Goal: Task Accomplishment & Management: Manage account settings

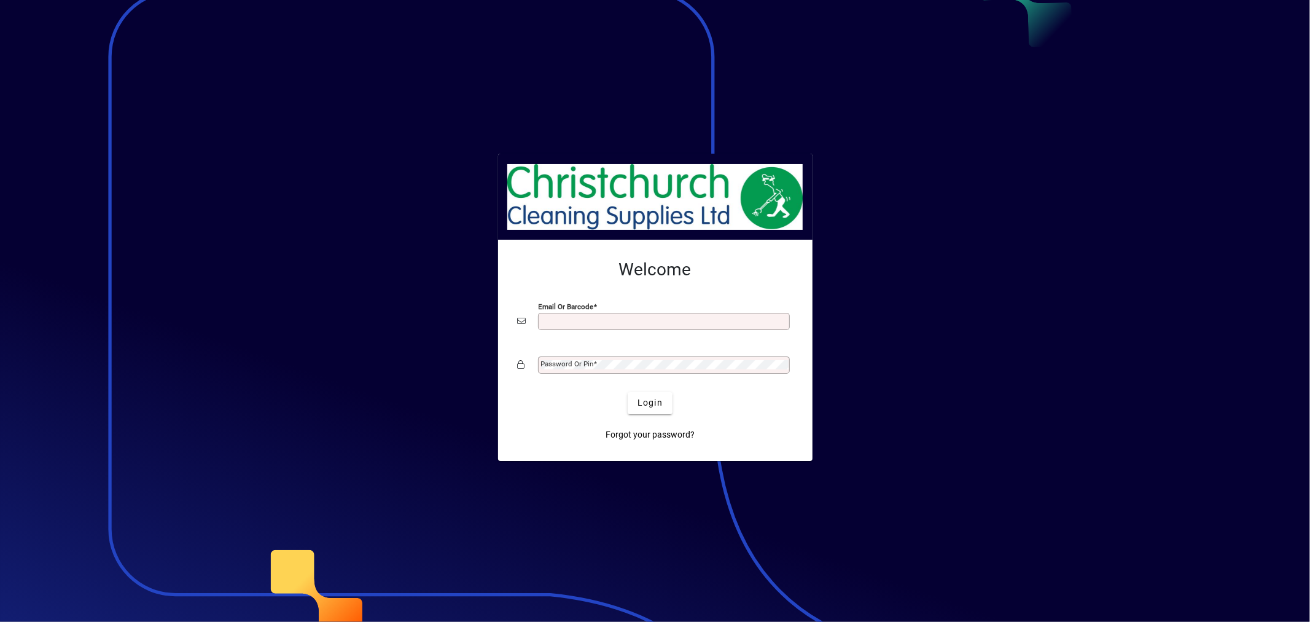
click at [604, 322] on input "Email or Barcode" at bounding box center [665, 321] width 248 height 10
type input "**********"
click at [594, 367] on span at bounding box center [596, 363] width 4 height 9
click at [658, 400] on span "Login" at bounding box center [649, 402] width 25 height 13
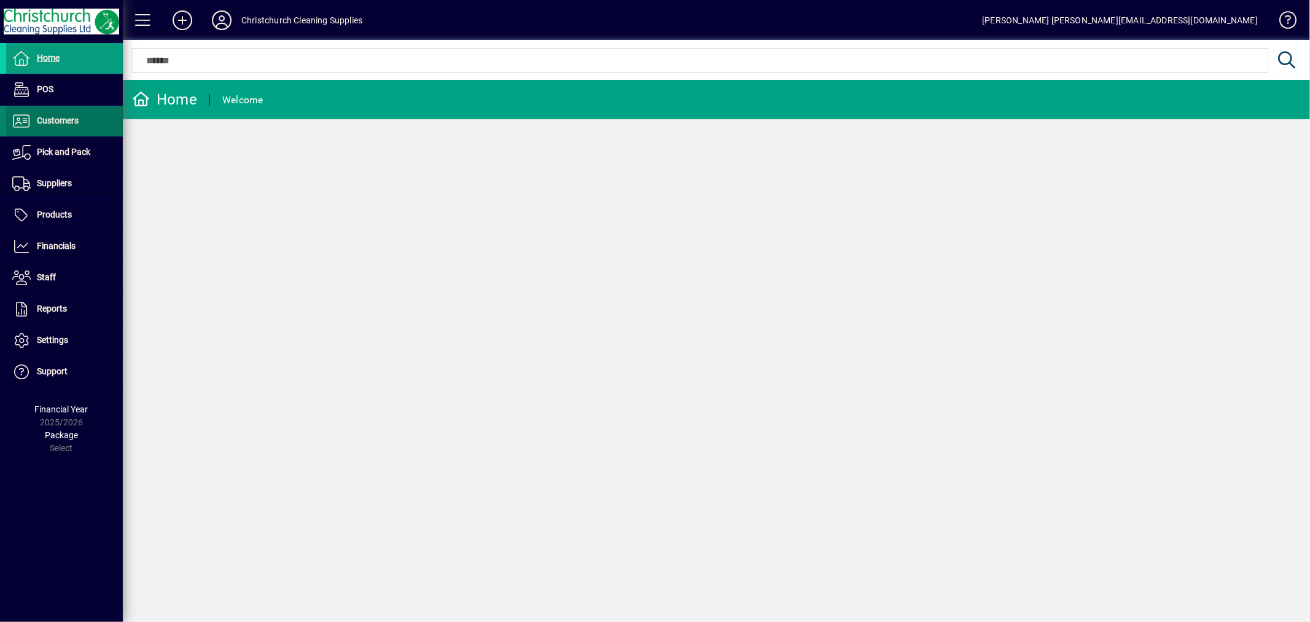
click at [64, 114] on span "Customers" at bounding box center [42, 121] width 72 height 15
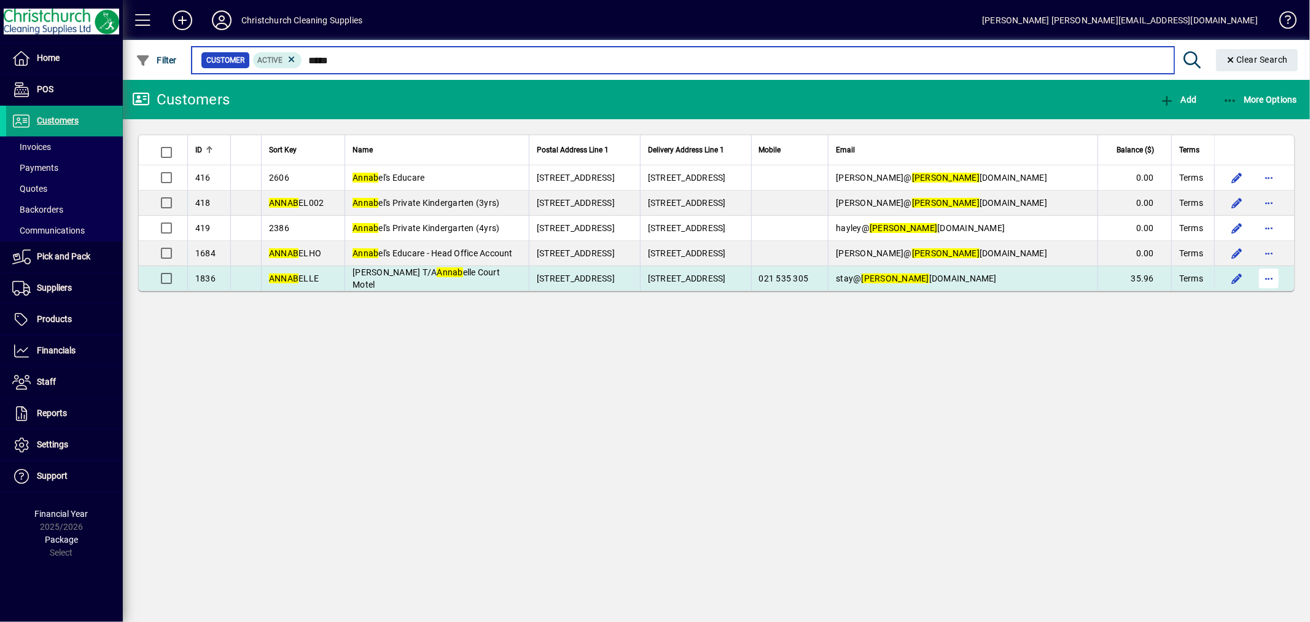
type input "*****"
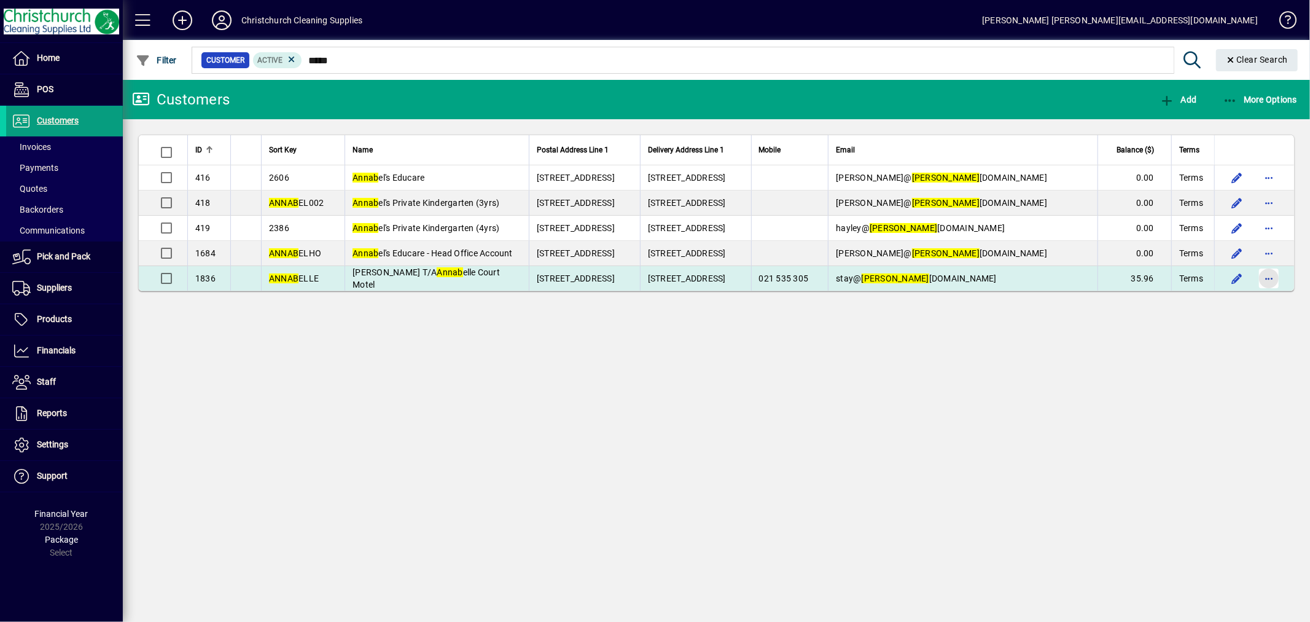
click at [1265, 273] on span "button" at bounding box center [1268, 277] width 29 height 29
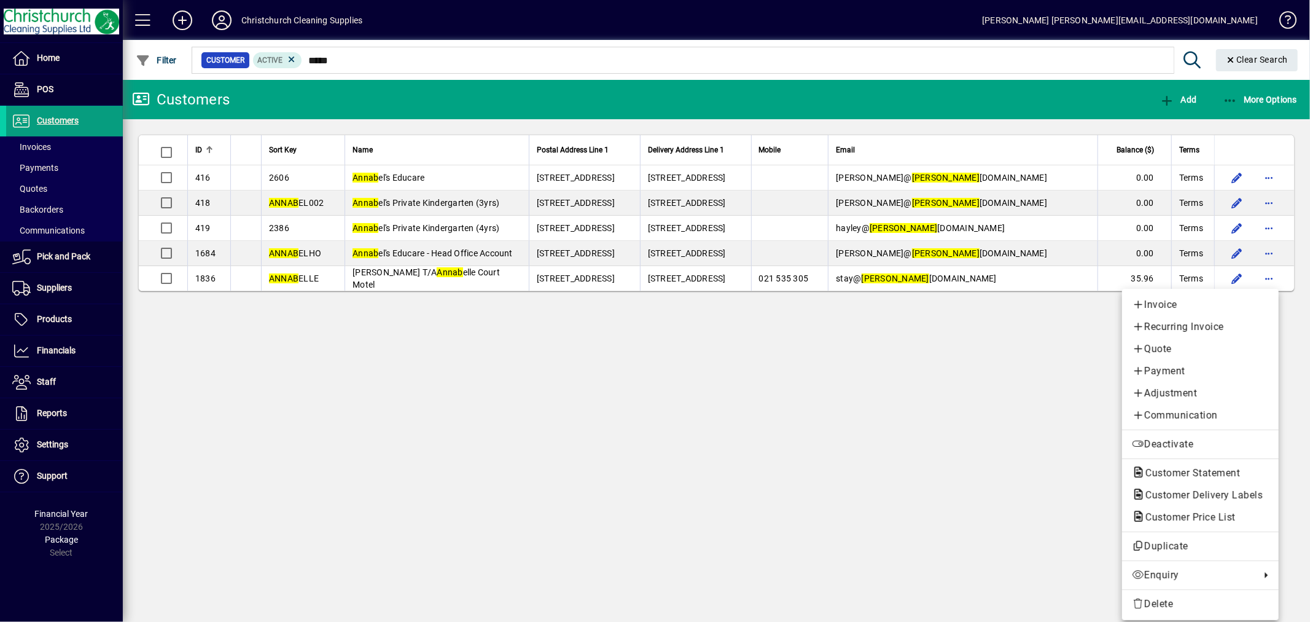
click at [1199, 362] on link "Payment" at bounding box center [1200, 371] width 157 height 22
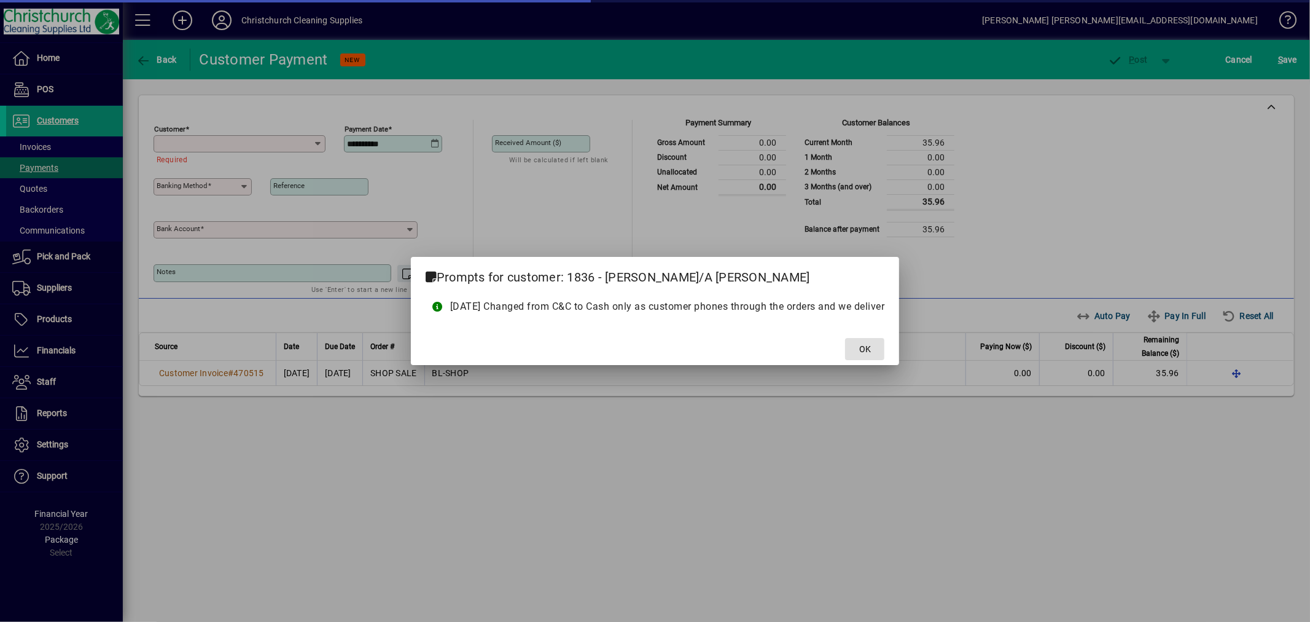
type input "**********"
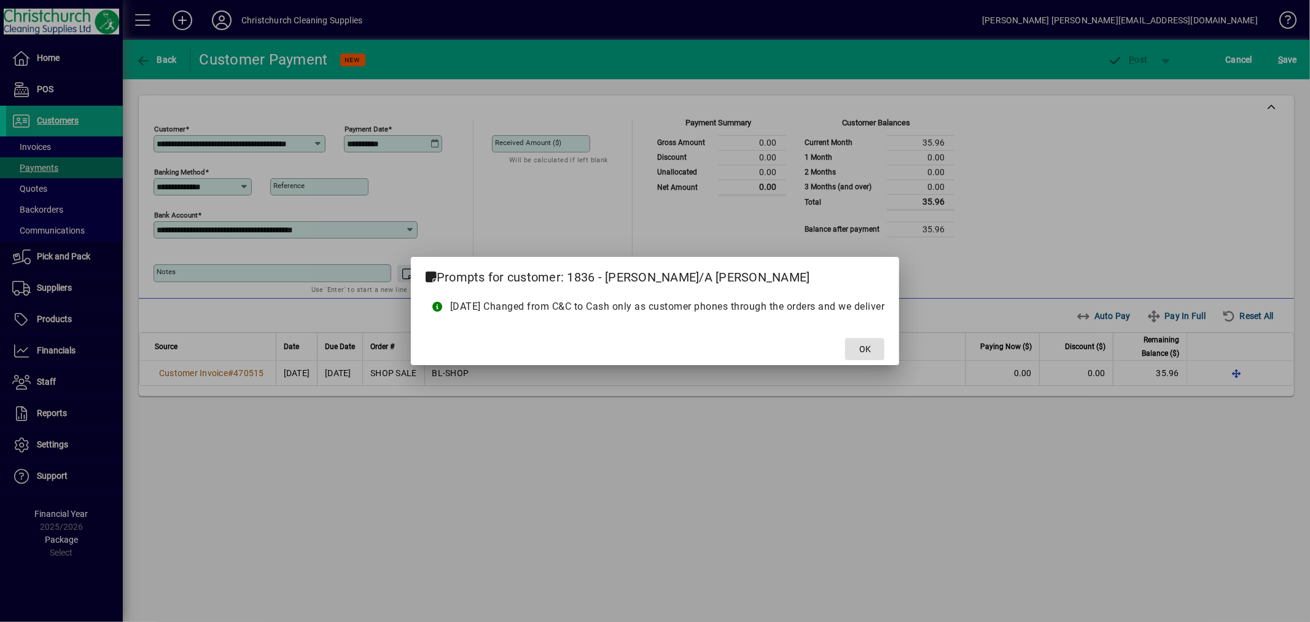
click at [876, 344] on span at bounding box center [864, 348] width 39 height 29
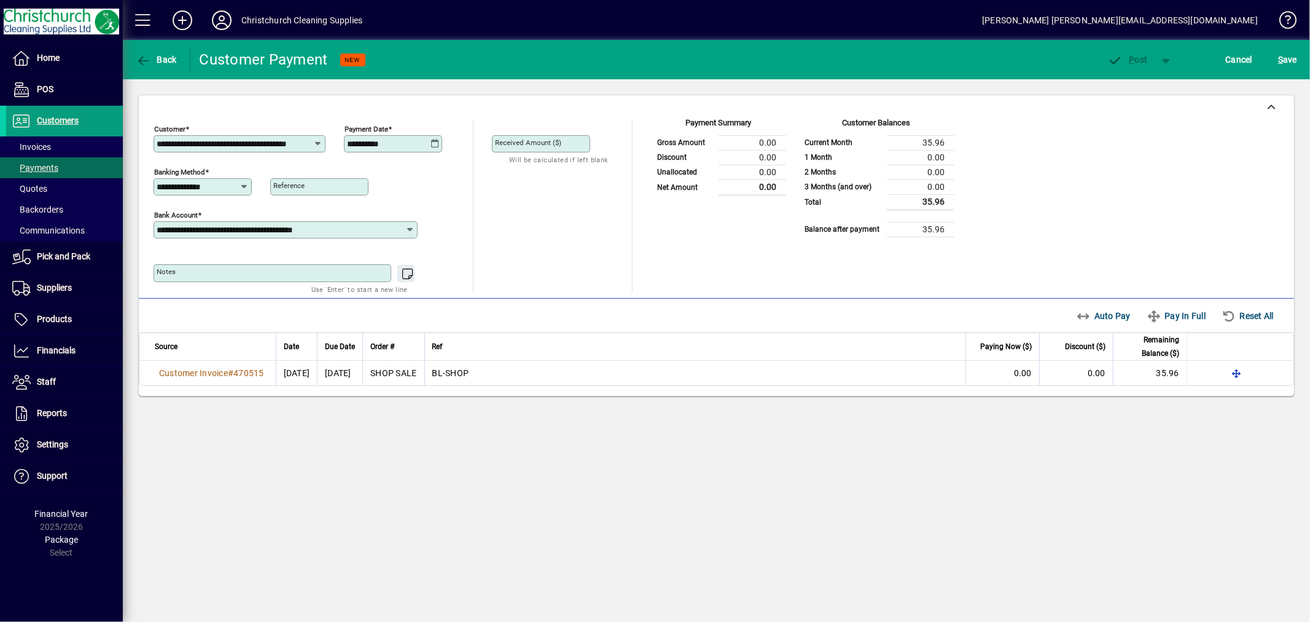
click at [223, 185] on input "**********" at bounding box center [199, 187] width 84 height 10
click at [177, 311] on div "EFTPOS" at bounding box center [179, 314] width 33 height 13
type input "******"
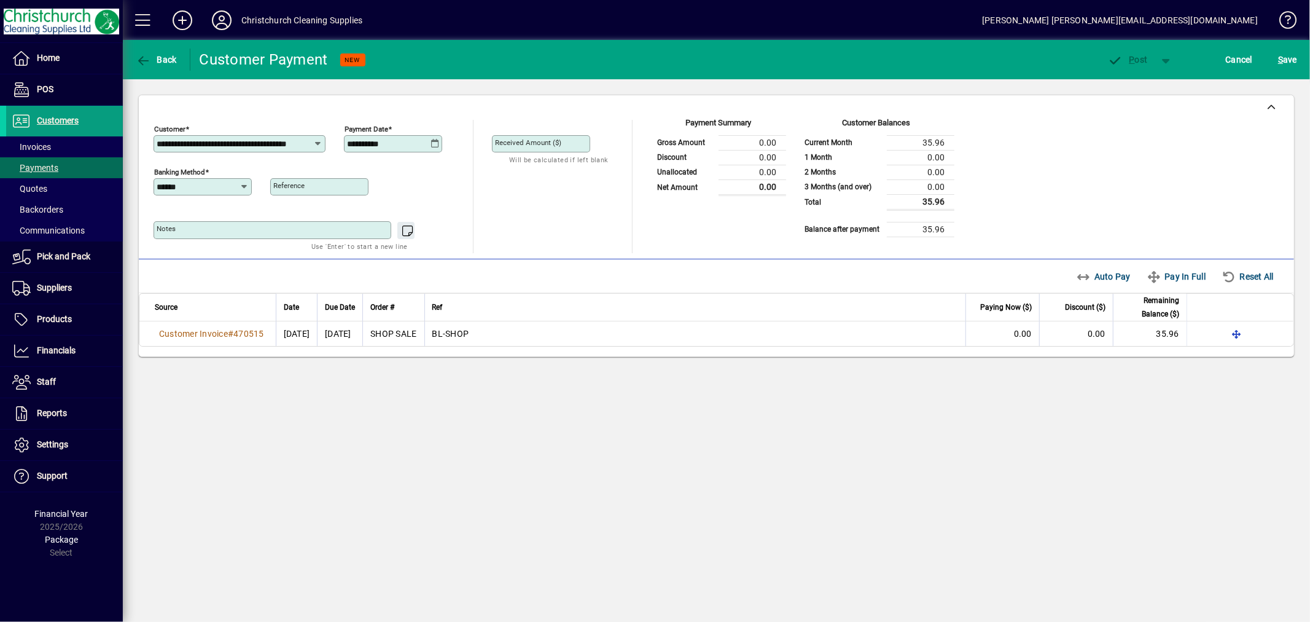
click at [437, 145] on icon at bounding box center [435, 144] width 9 height 10
click at [485, 277] on span "12" at bounding box center [484, 278] width 22 height 22
type input "**********"
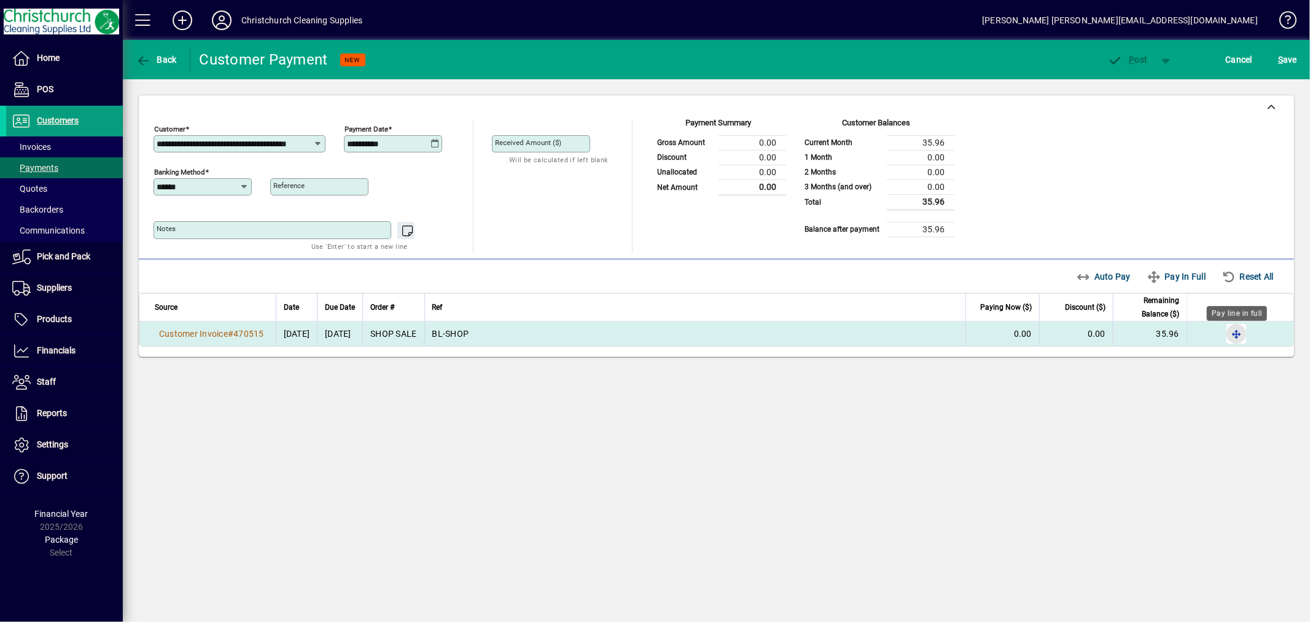
click at [1237, 334] on span "button" at bounding box center [1236, 333] width 29 height 29
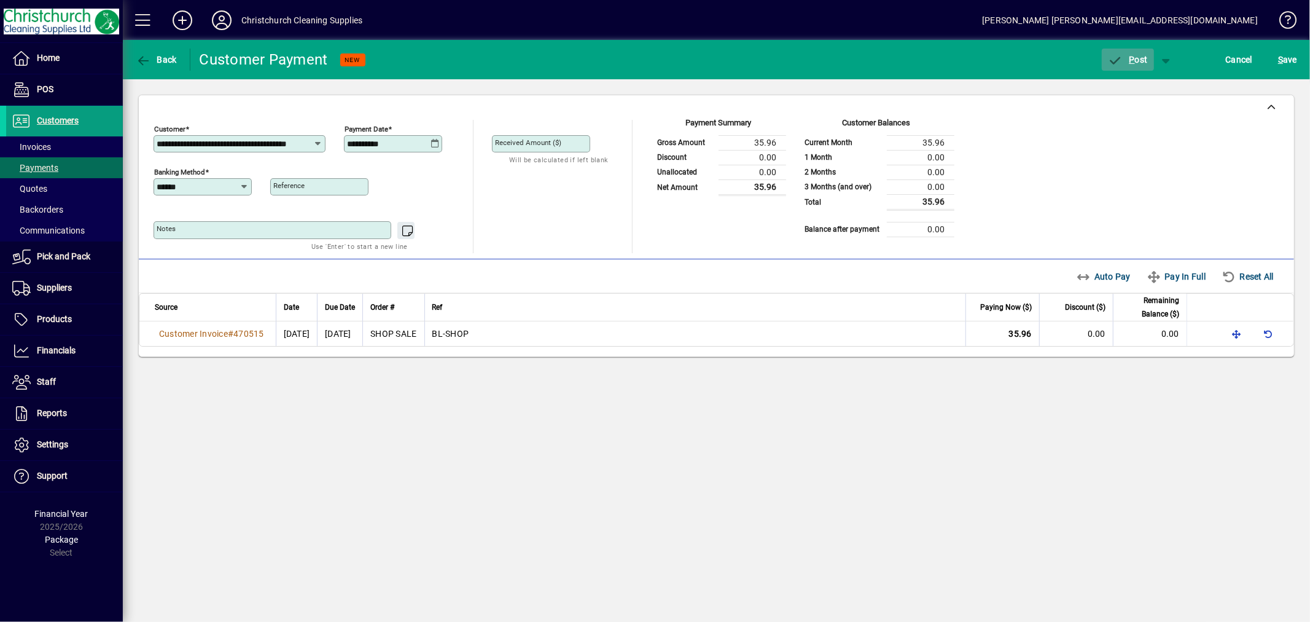
click at [1131, 52] on span "button" at bounding box center [1128, 59] width 52 height 29
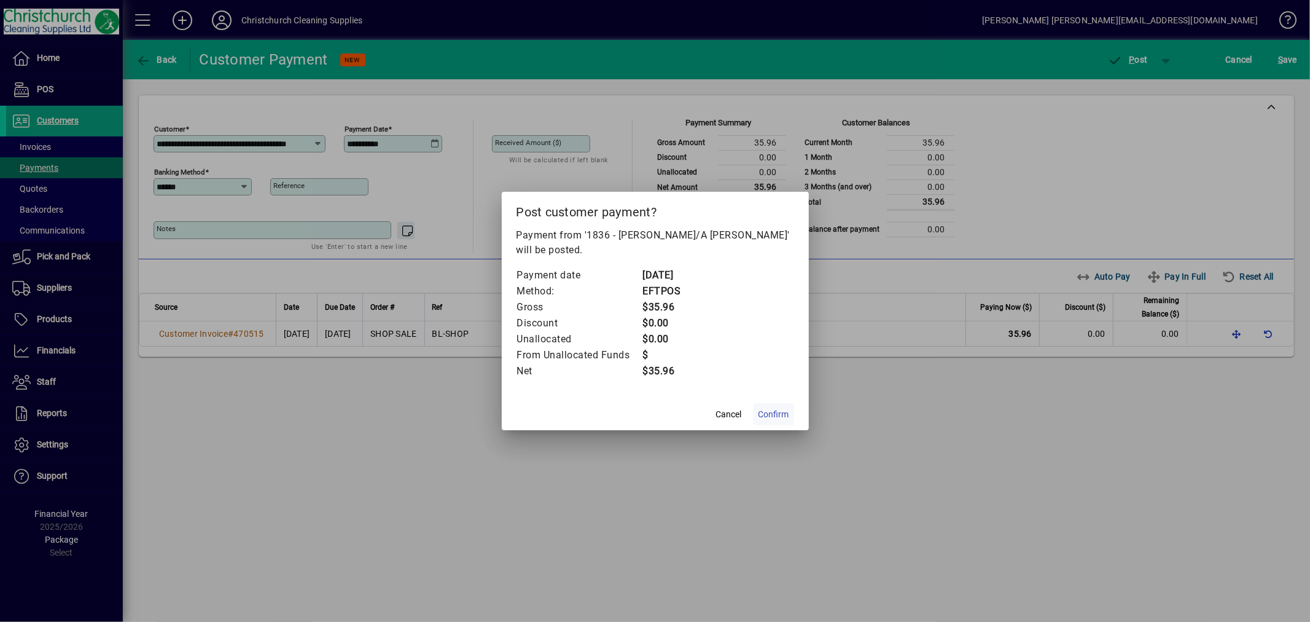
click at [763, 411] on span "Confirm" at bounding box center [773, 414] width 31 height 13
type input "*****"
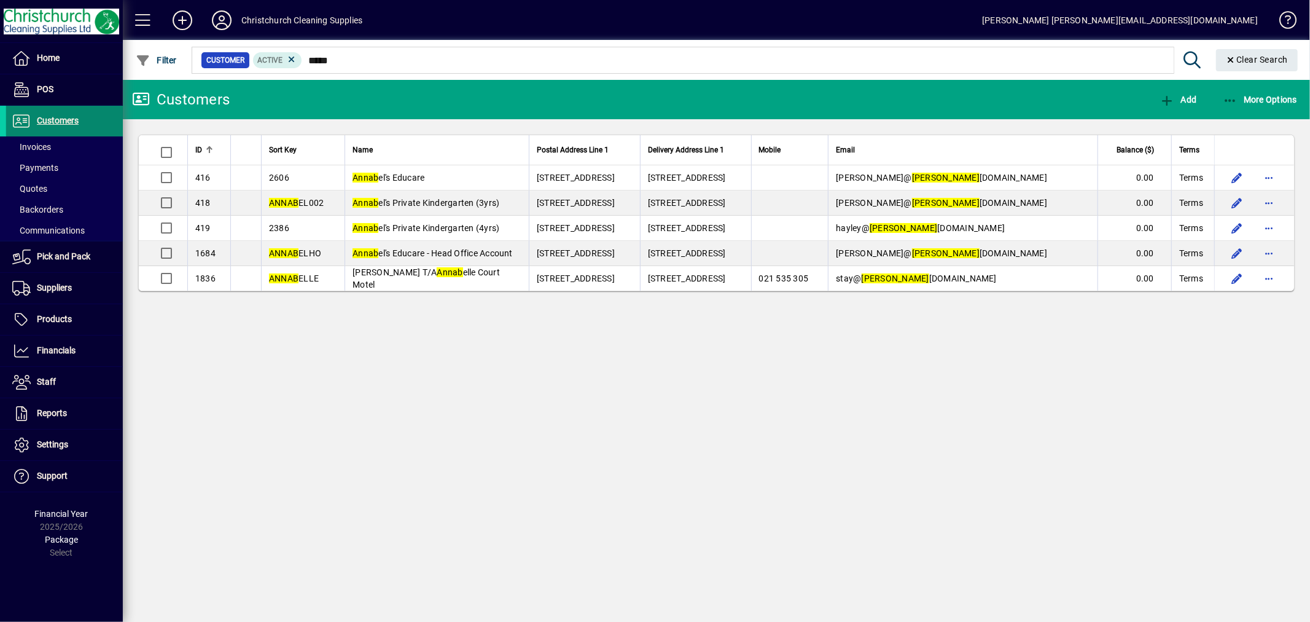
click at [66, 118] on span "Customers" at bounding box center [58, 120] width 42 height 10
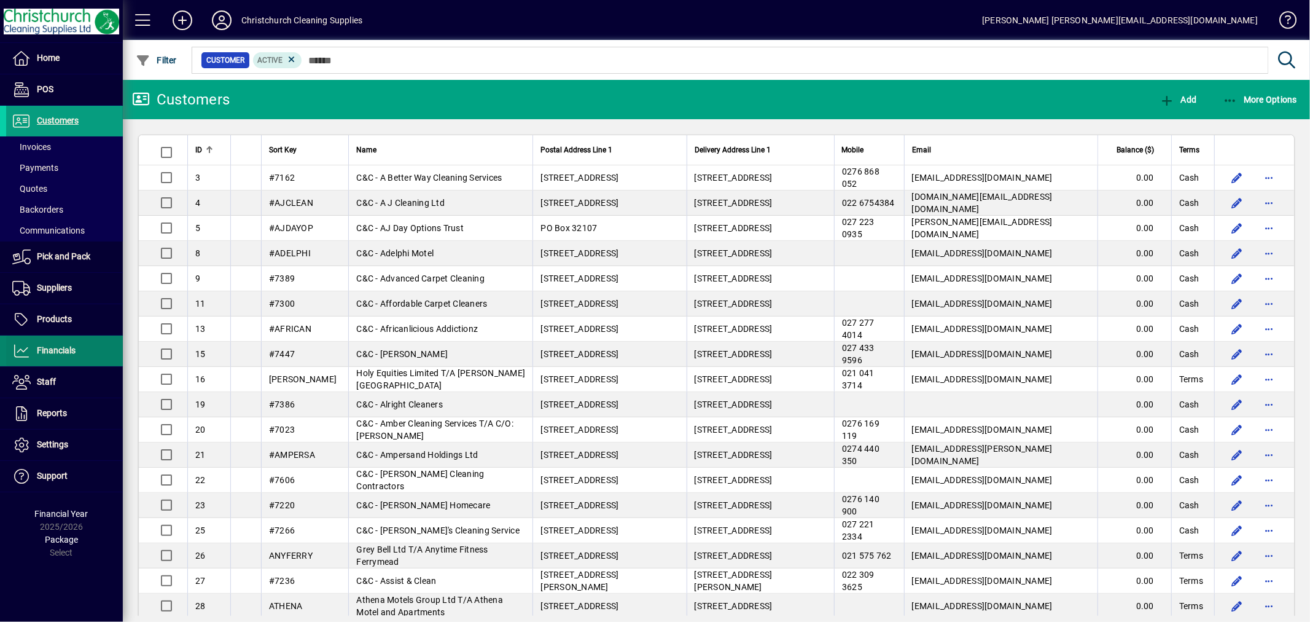
click at [63, 340] on span at bounding box center [64, 350] width 117 height 29
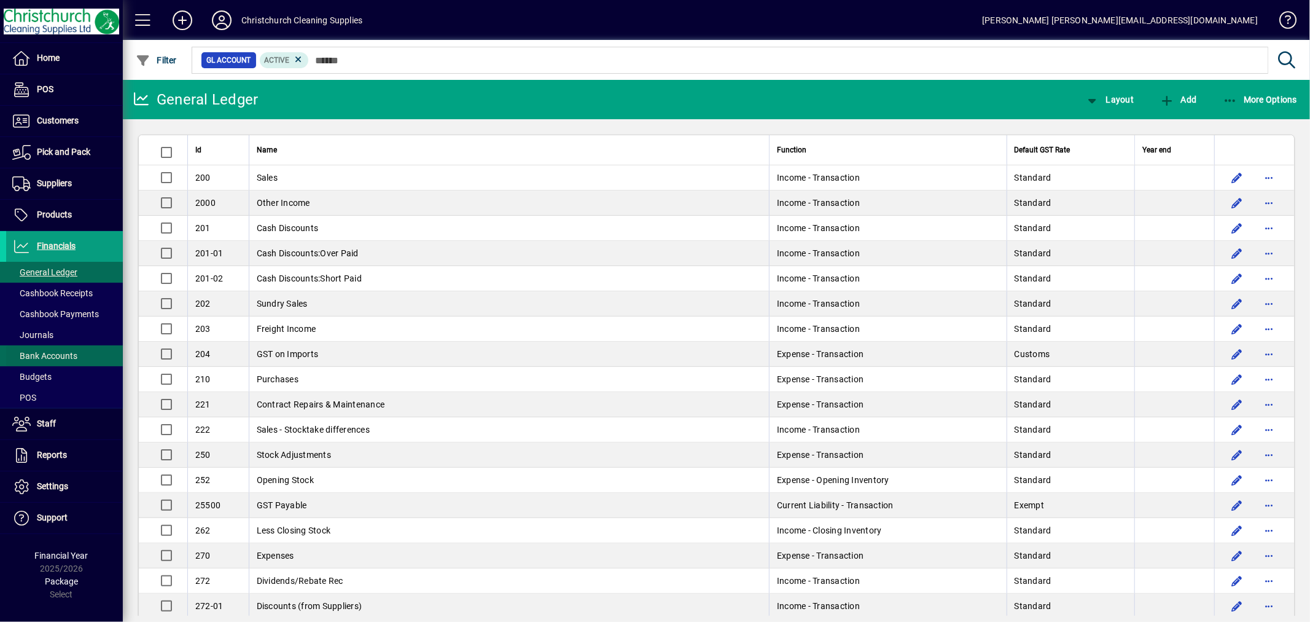
click at [39, 353] on span "Bank Accounts" at bounding box center [44, 356] width 65 height 10
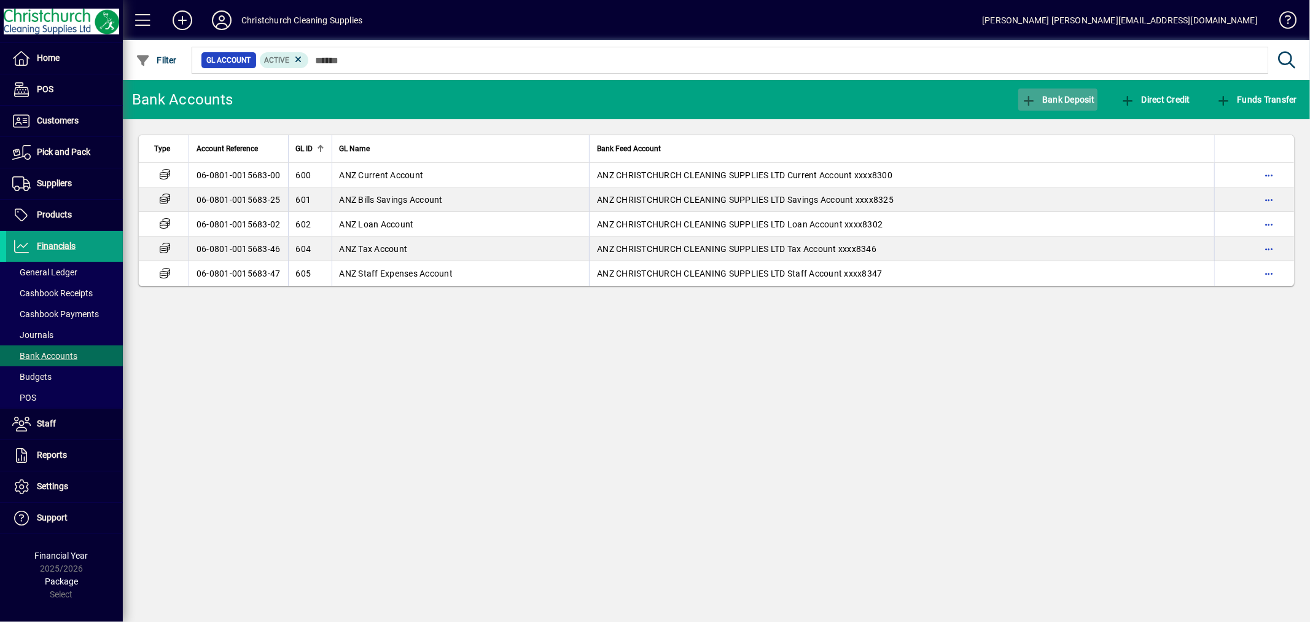
click at [1088, 98] on span "Bank Deposit" at bounding box center [1058, 100] width 74 height 10
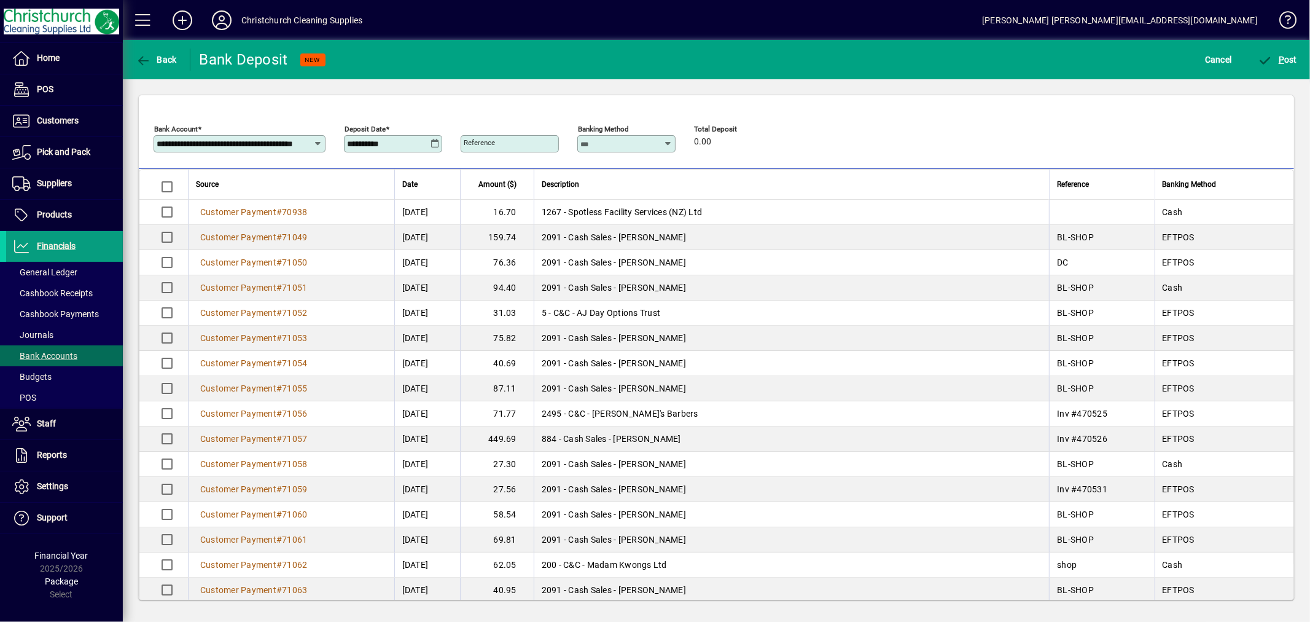
click at [407, 144] on input "**********" at bounding box center [389, 144] width 84 height 10
click at [428, 141] on input "**********" at bounding box center [389, 144] width 84 height 10
click at [436, 142] on icon at bounding box center [435, 144] width 9 height 10
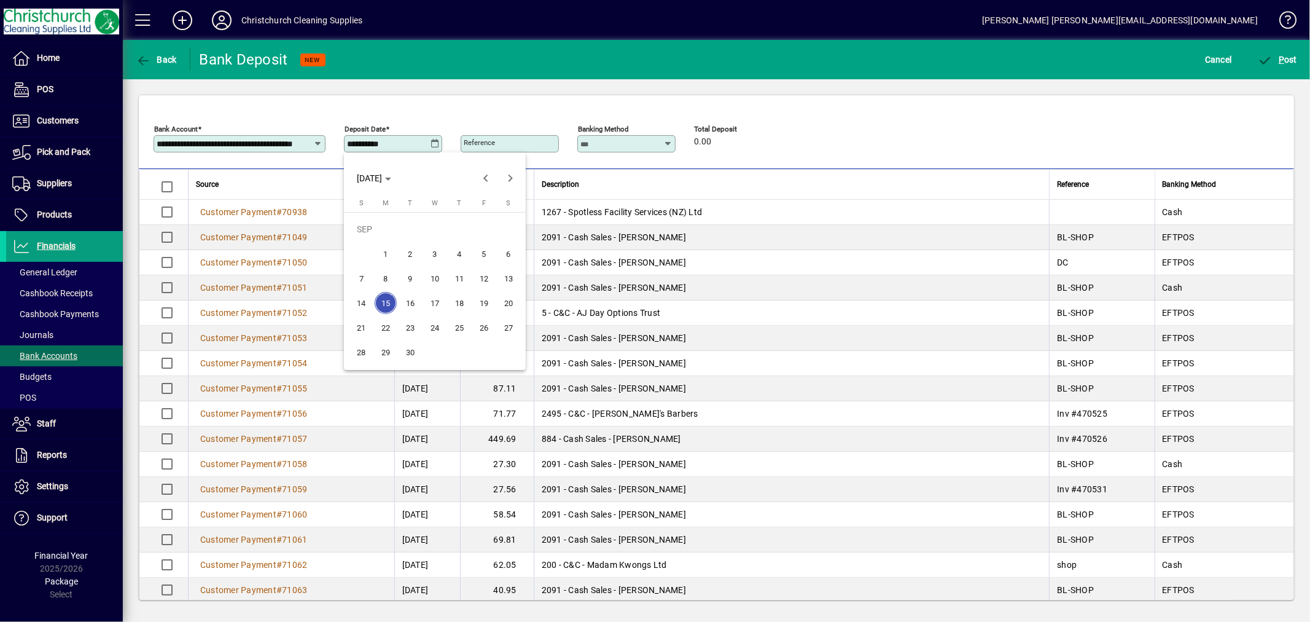
click at [478, 273] on span "12" at bounding box center [484, 278] width 22 height 22
type input "**********"
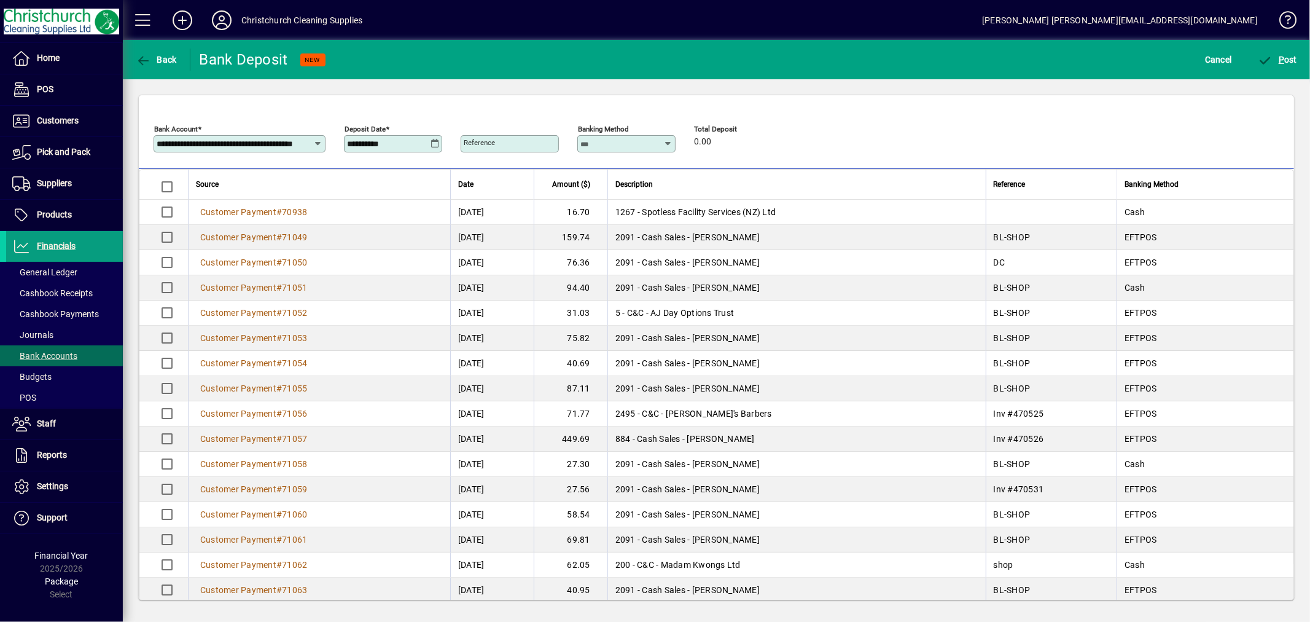
click at [667, 141] on icon at bounding box center [668, 144] width 9 height 10
click at [604, 231] on mat-option "EFTPOS" at bounding box center [605, 238] width 57 height 33
type input "******"
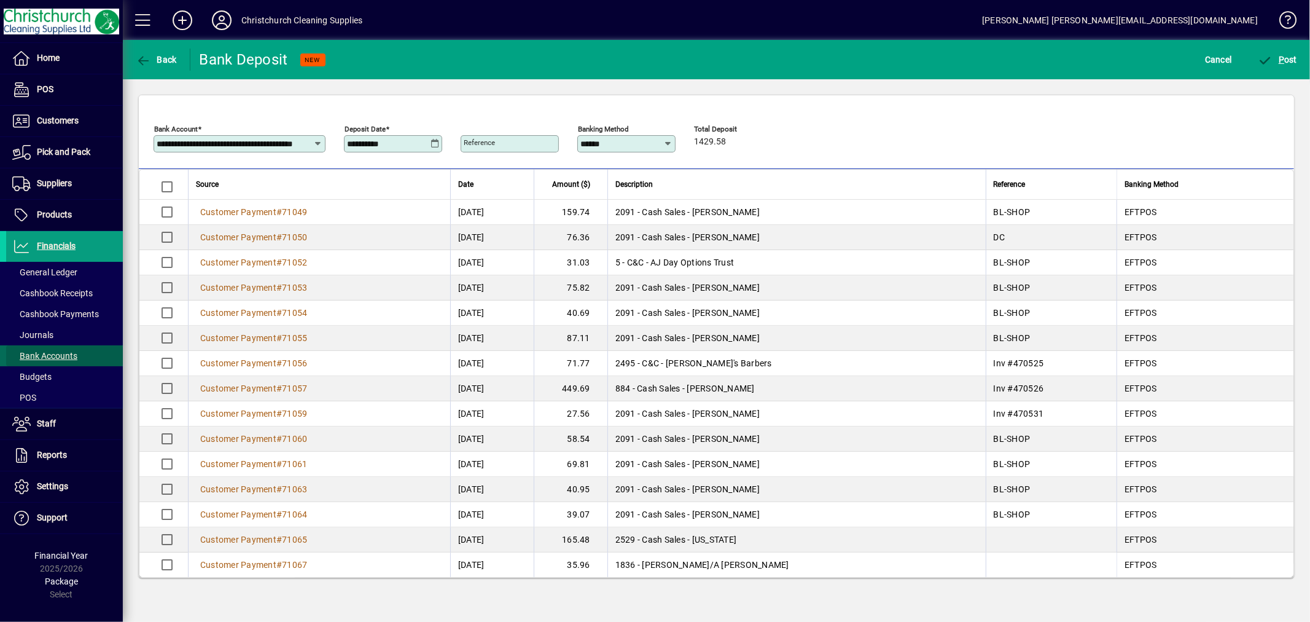
click at [71, 353] on span "Bank Accounts" at bounding box center [44, 356] width 65 height 10
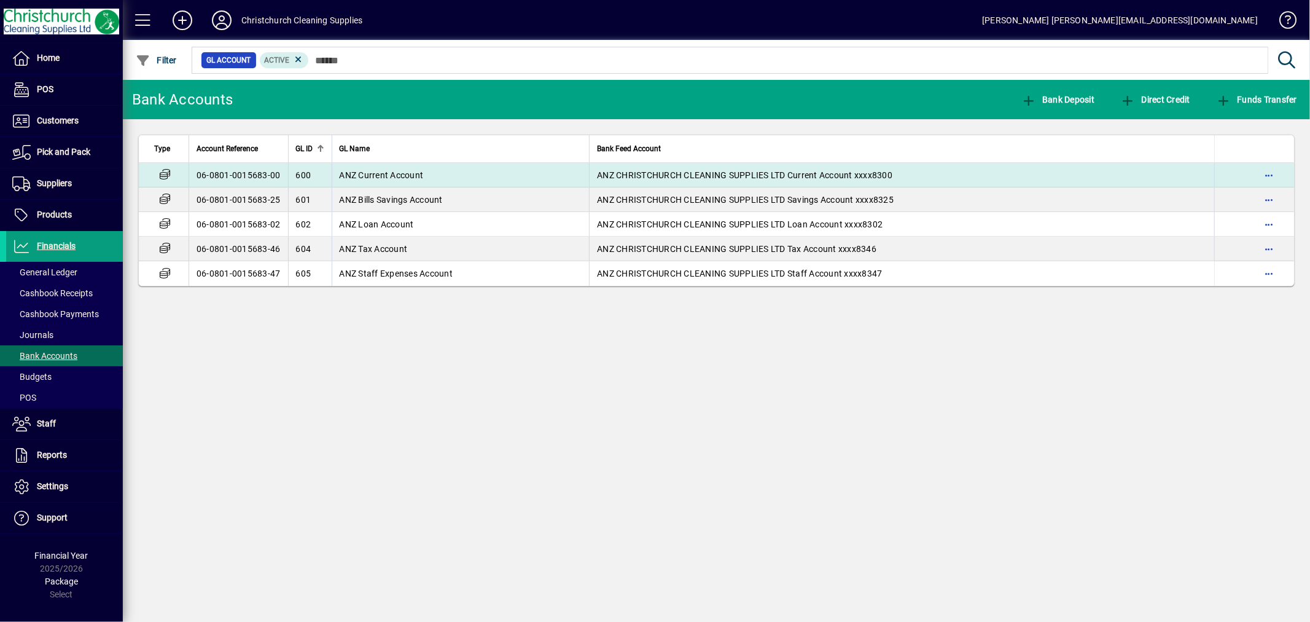
click at [395, 177] on span "ANZ Current Account" at bounding box center [382, 175] width 84 height 10
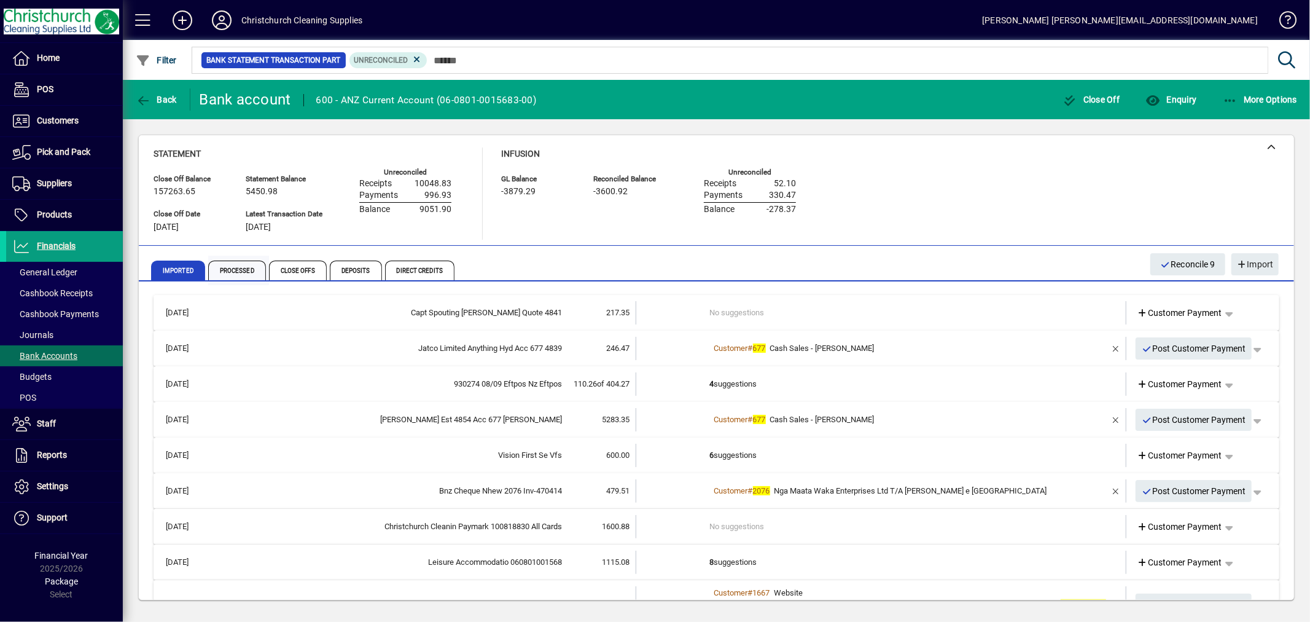
click at [246, 269] on span "Processed" at bounding box center [237, 270] width 58 height 20
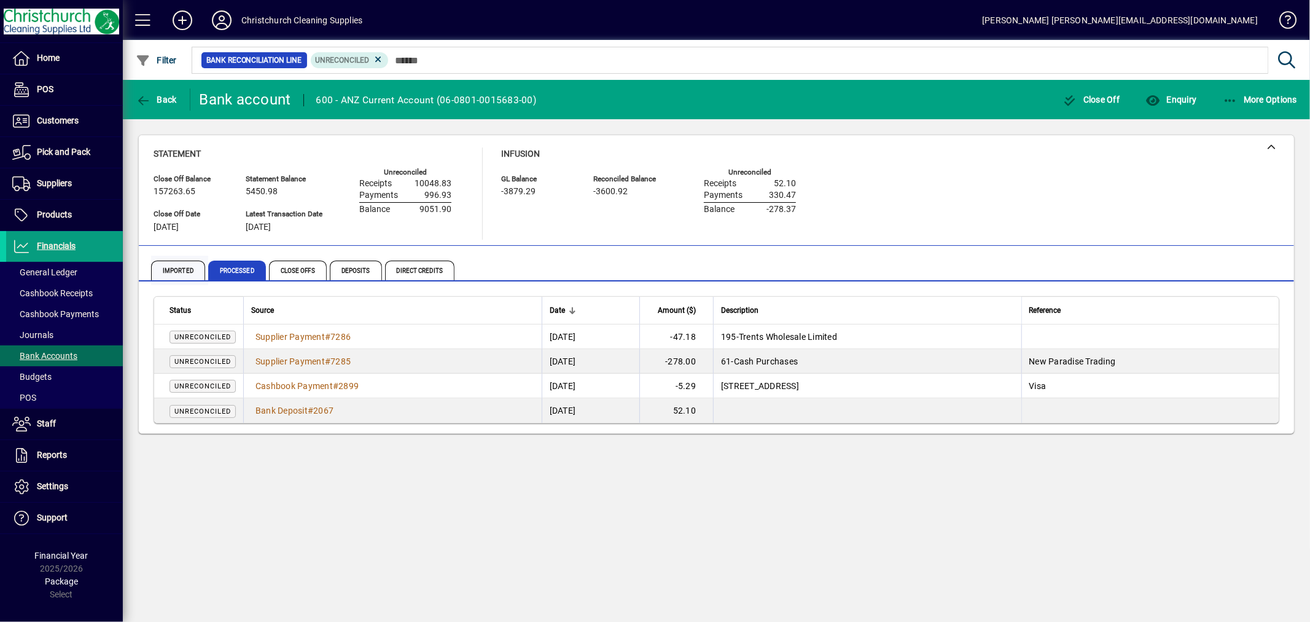
click at [193, 274] on span "Imported" at bounding box center [178, 270] width 54 height 20
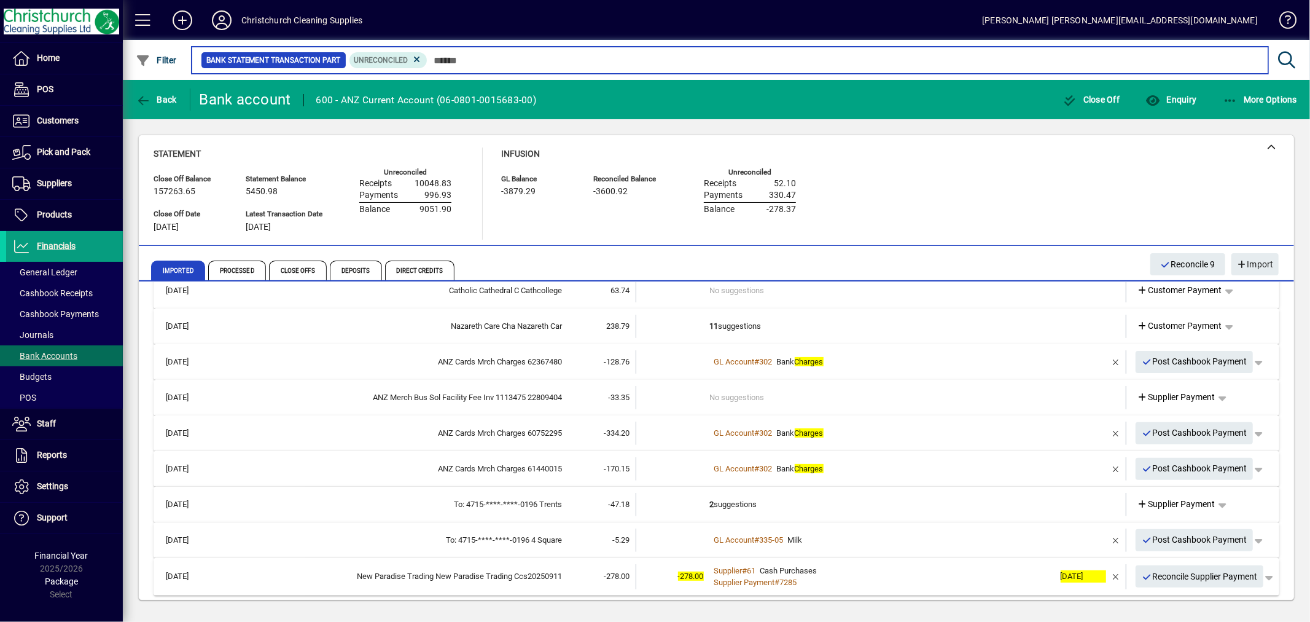
scroll to position [361, 0]
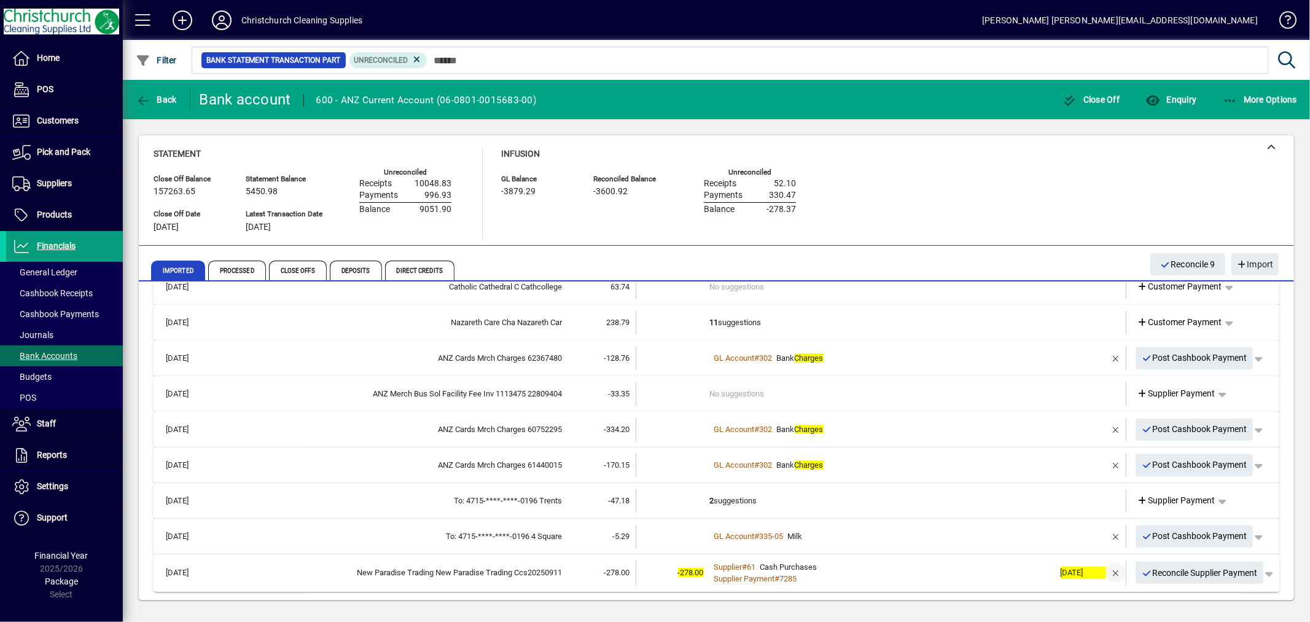
click at [1107, 569] on span "button" at bounding box center [1115, 572] width 29 height 29
click at [713, 572] on td "1 suggestion" at bounding box center [882, 572] width 345 height 23
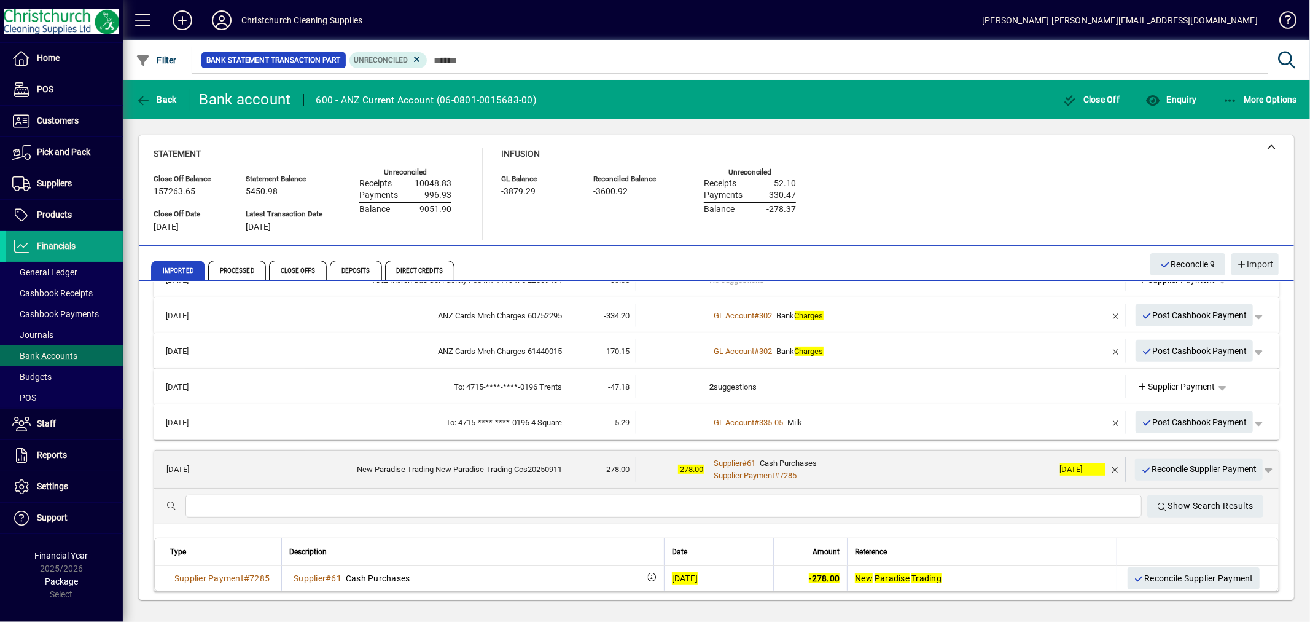
scroll to position [475, 0]
click at [1189, 467] on span "Reconcile Supplier Payment" at bounding box center [1199, 468] width 116 height 20
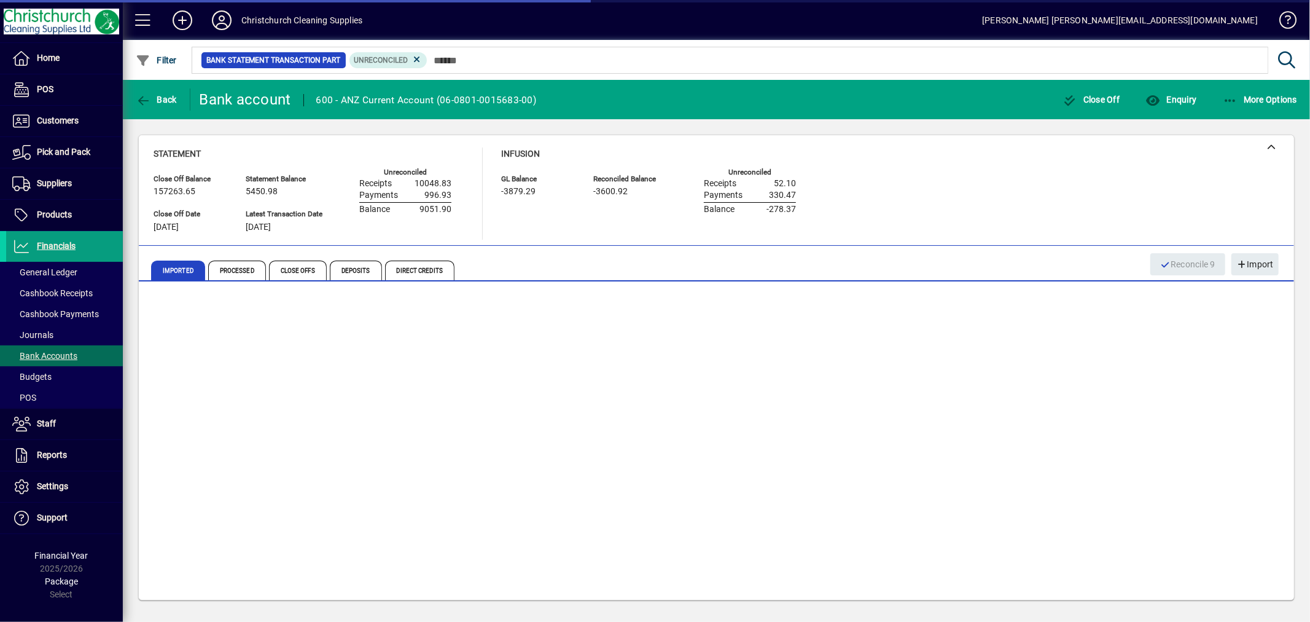
scroll to position [324, 0]
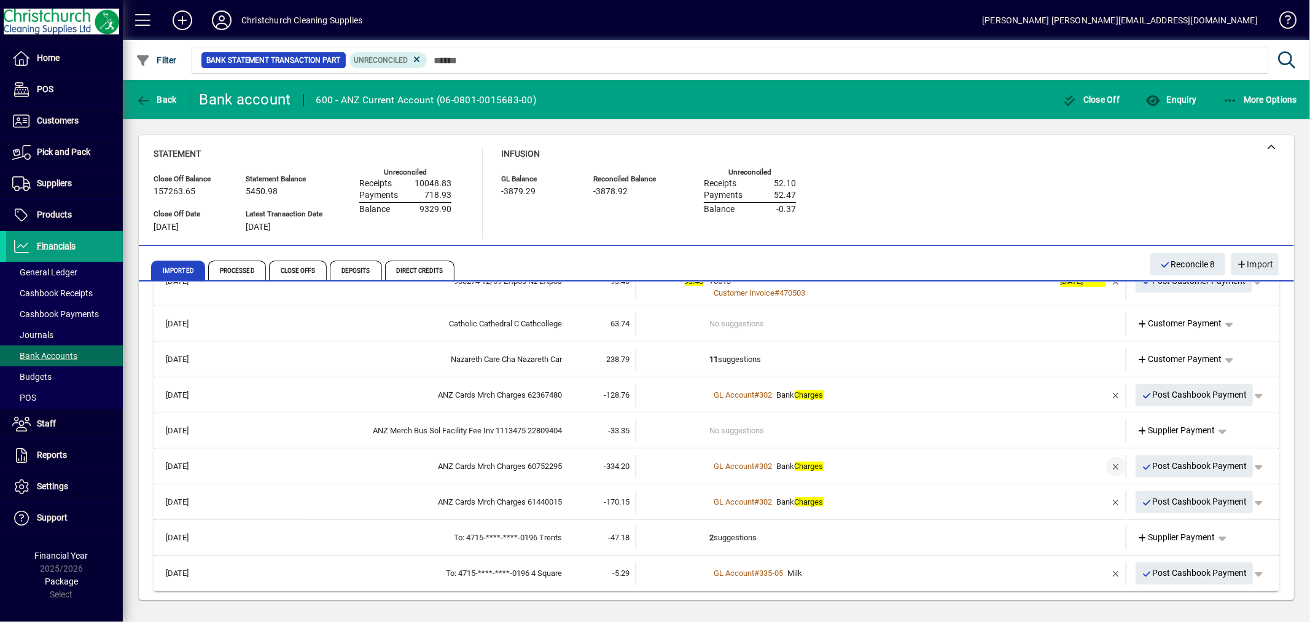
click at [1103, 464] on span "button" at bounding box center [1115, 465] width 29 height 29
click at [735, 462] on td "1 suggestion" at bounding box center [882, 465] width 345 height 23
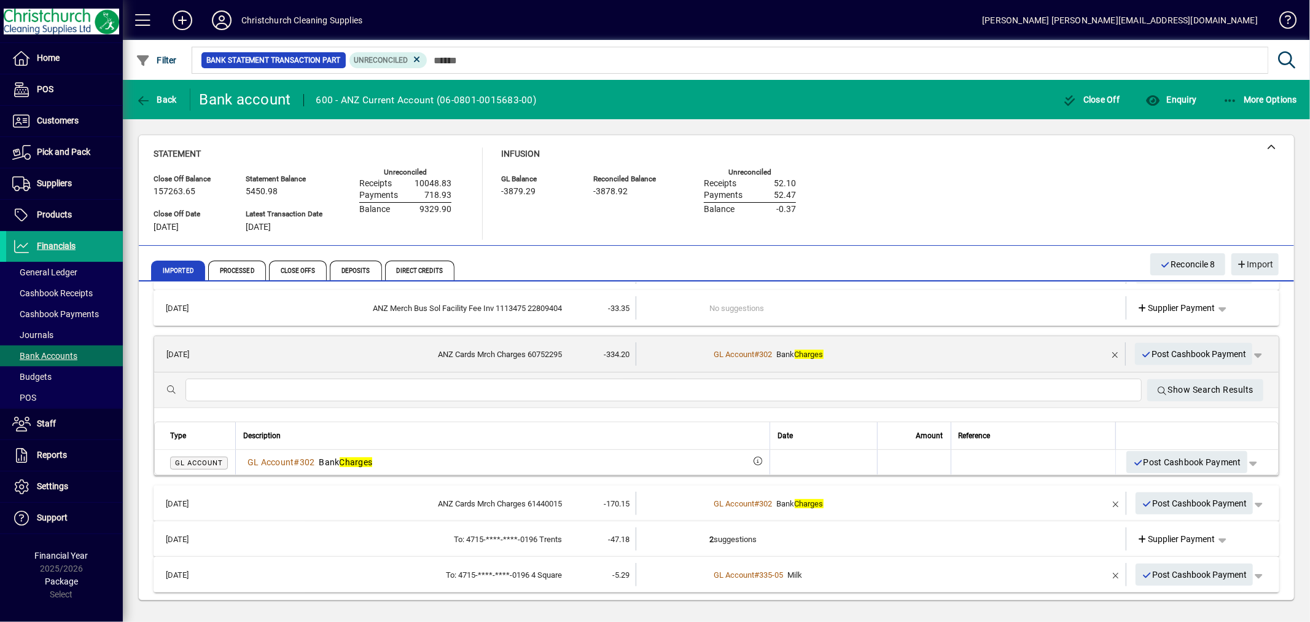
scroll to position [447, 0]
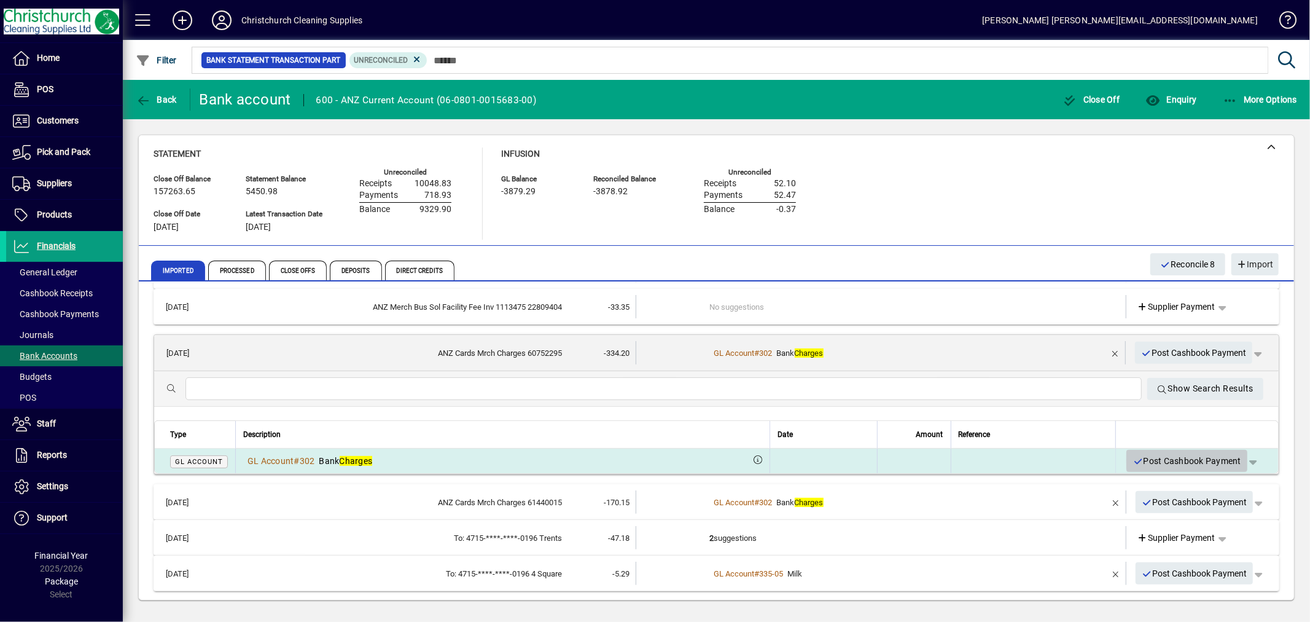
click at [1193, 458] on span "Post Cashbook Payment" at bounding box center [1186, 461] width 109 height 20
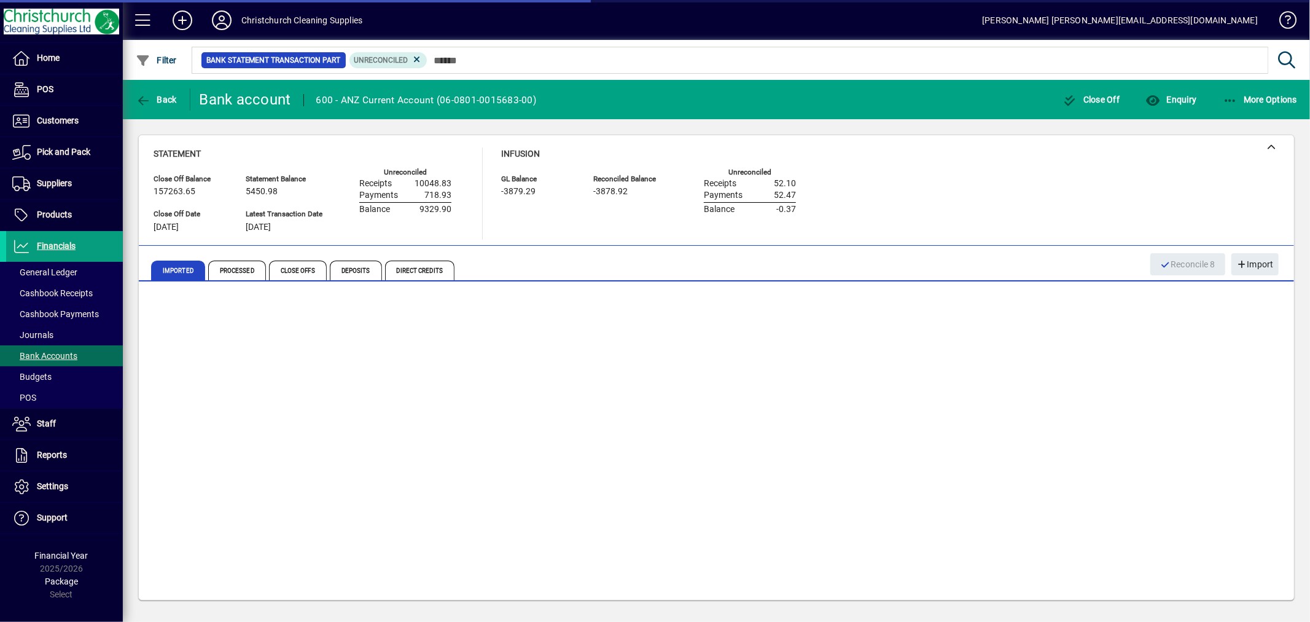
scroll to position [287, 0]
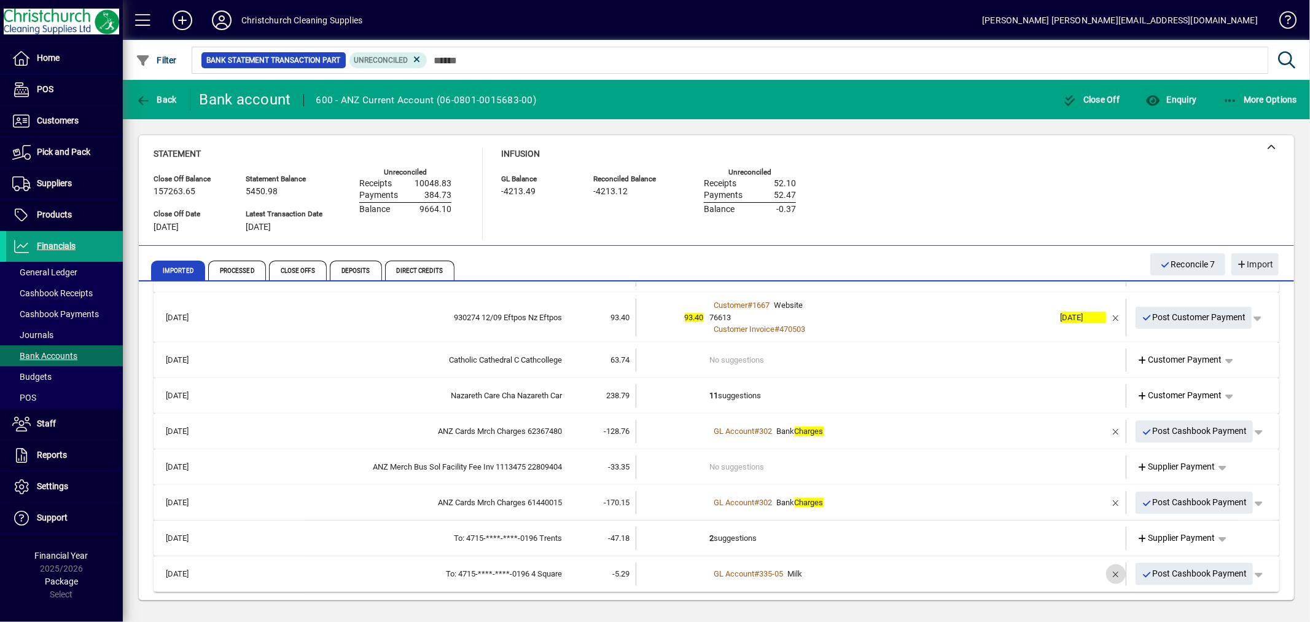
click at [1103, 571] on span "button" at bounding box center [1115, 573] width 29 height 29
click at [740, 566] on td "3 suggestions" at bounding box center [882, 573] width 345 height 23
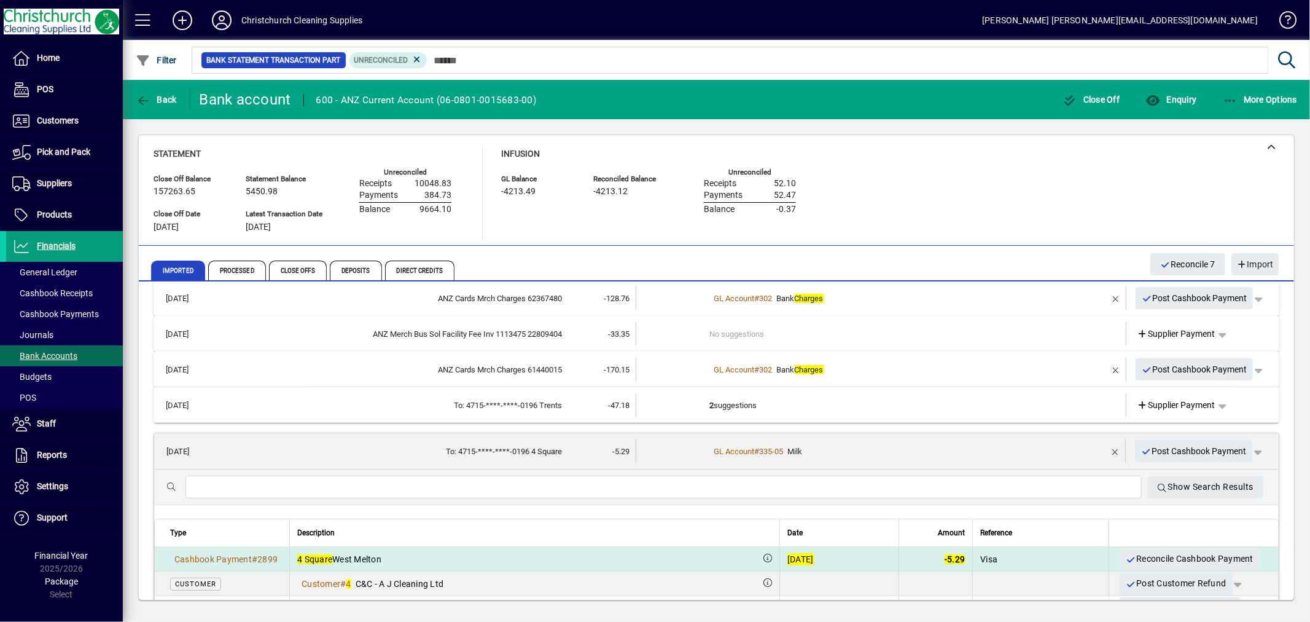
scroll to position [461, 0]
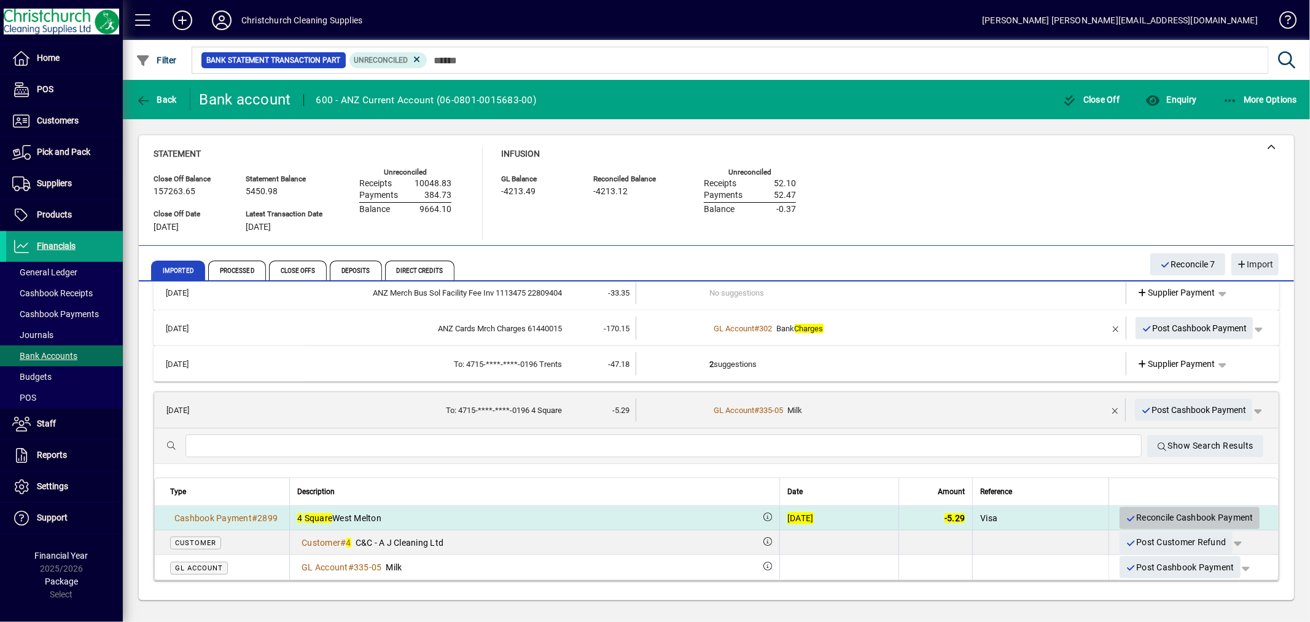
click at [1144, 511] on span "Reconcile Cashbook Payment" at bounding box center [1190, 517] width 128 height 20
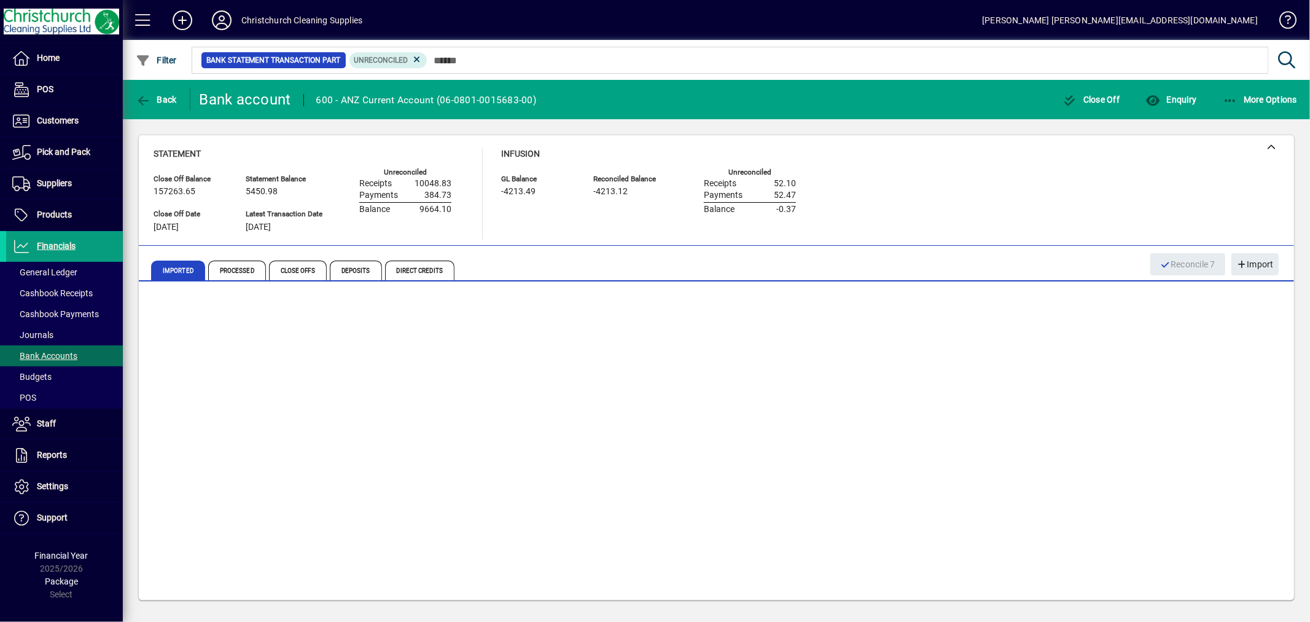
scroll to position [252, 0]
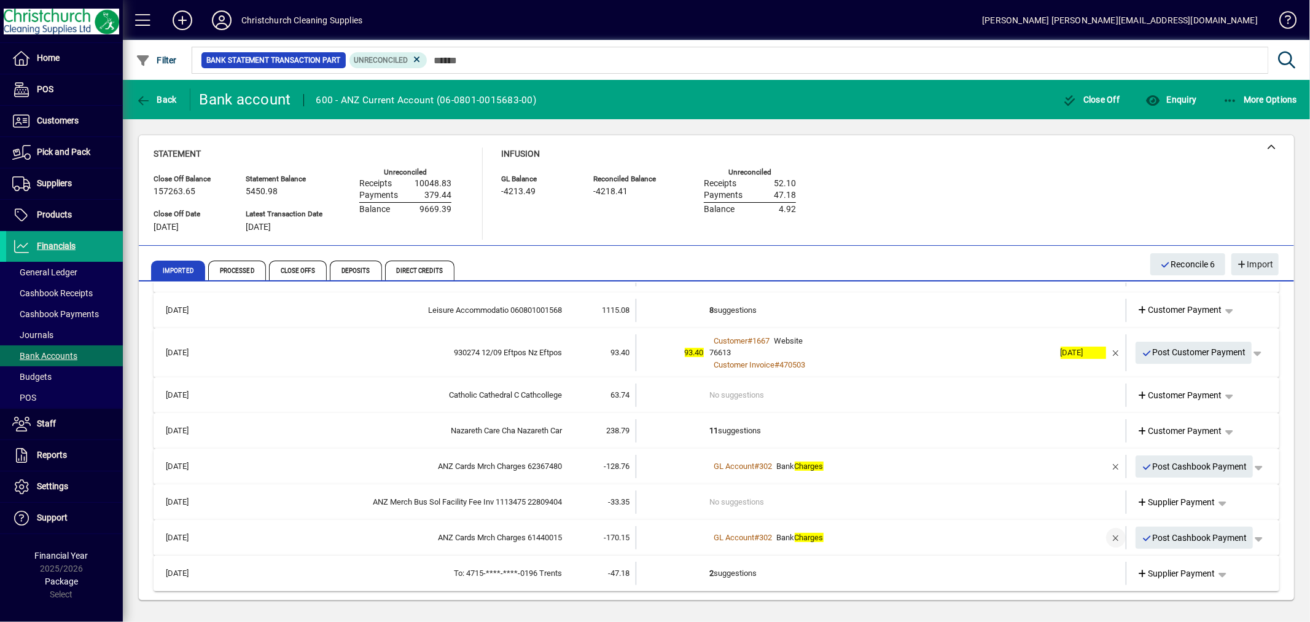
click at [1107, 537] on span "button" at bounding box center [1115, 537] width 29 height 29
click at [741, 536] on td "1 suggestion" at bounding box center [882, 537] width 345 height 23
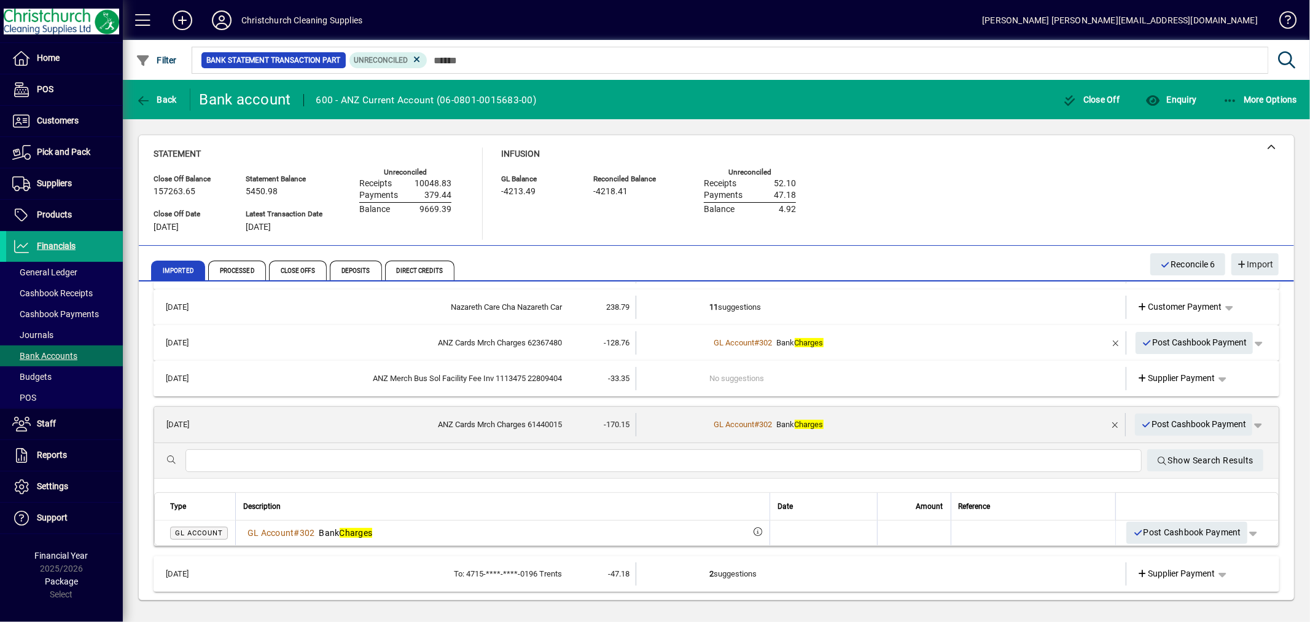
scroll to position [376, 0]
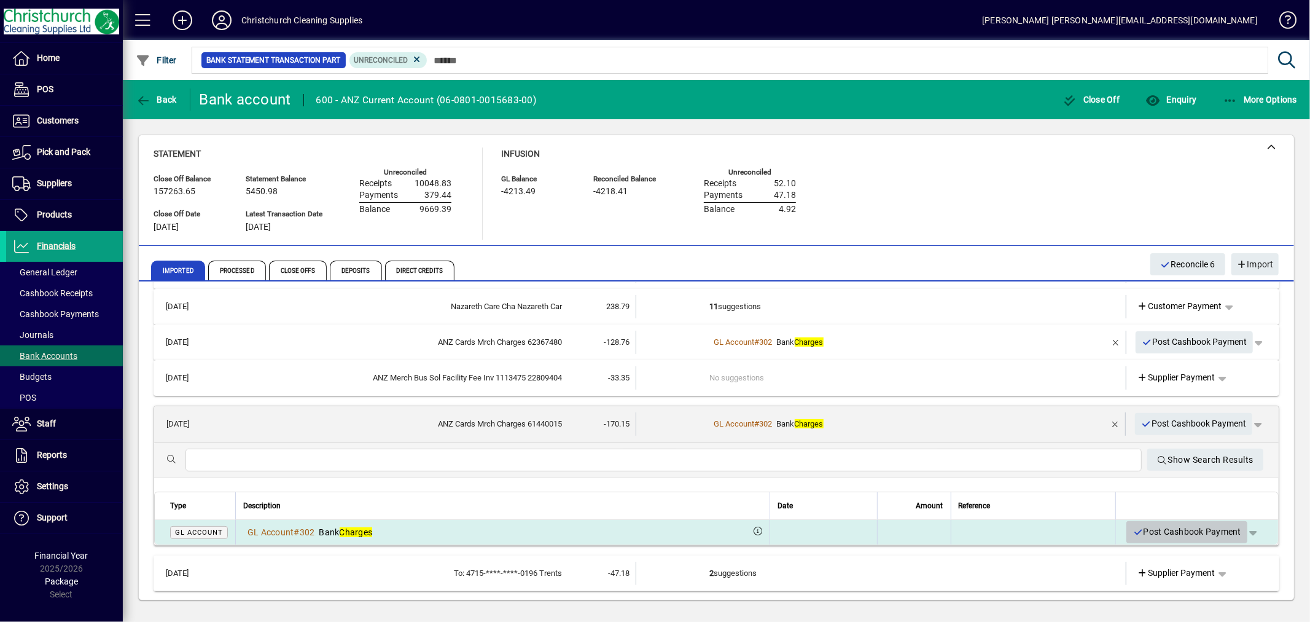
click at [1149, 534] on span "Post Cashbook Payment" at bounding box center [1186, 531] width 109 height 20
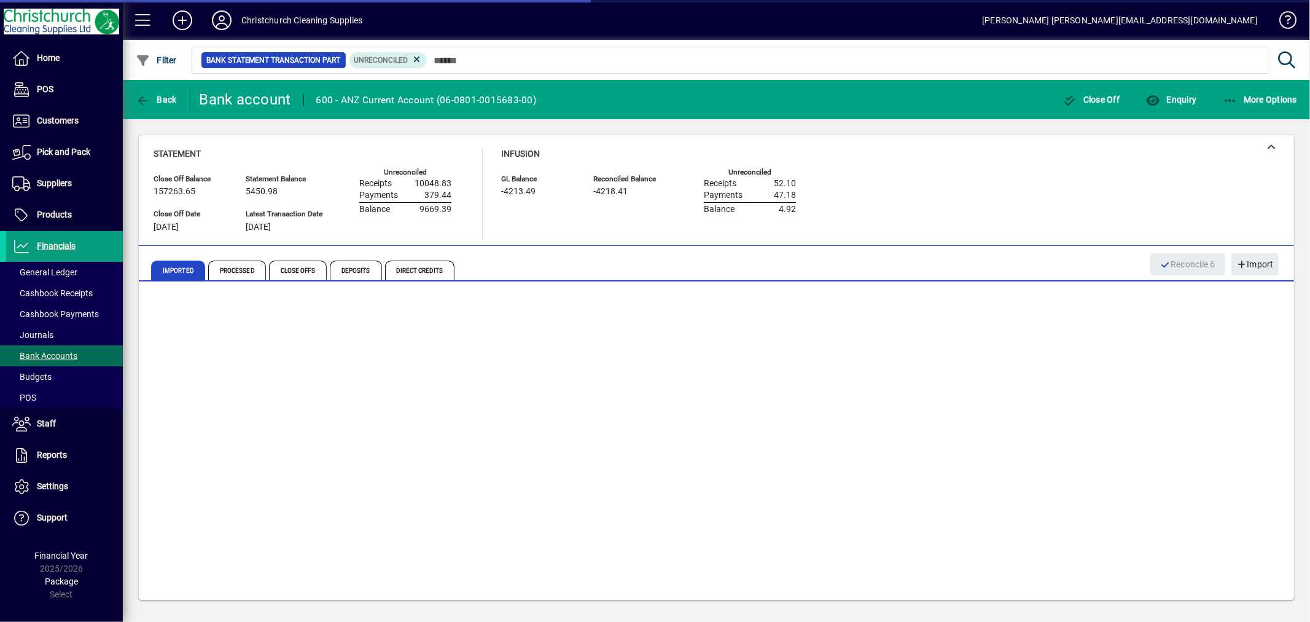
scroll to position [217, 0]
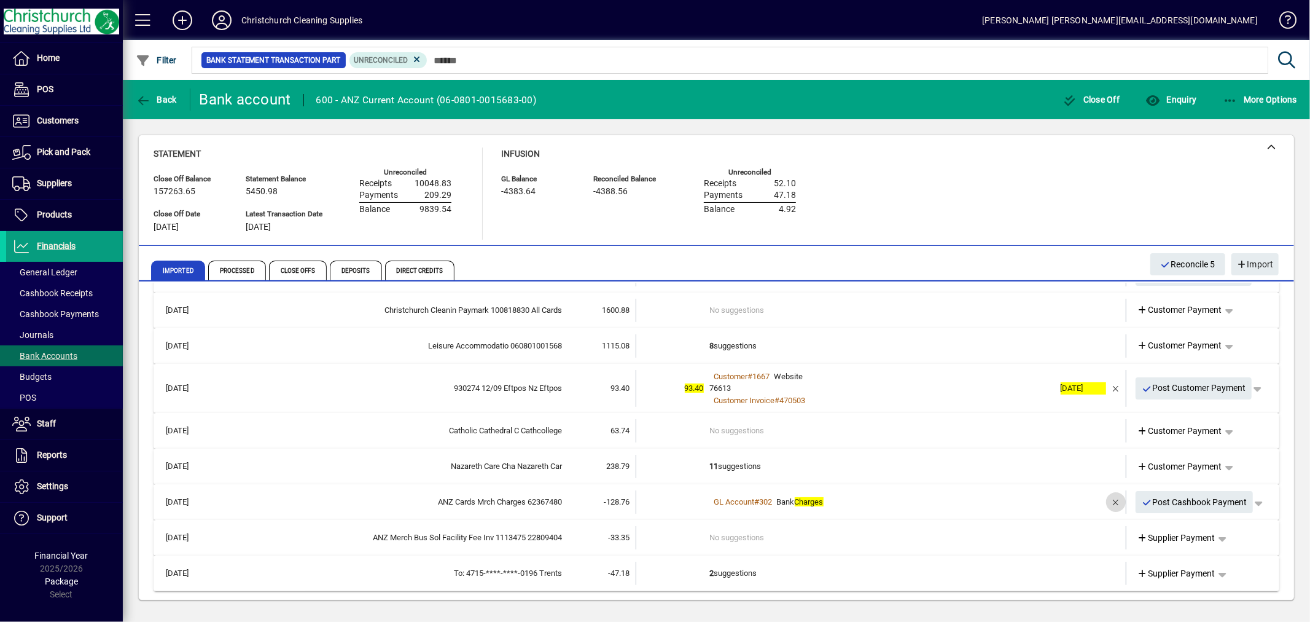
click at [1106, 501] on span "button" at bounding box center [1115, 501] width 29 height 29
click at [748, 495] on td "1 suggestion" at bounding box center [882, 501] width 345 height 23
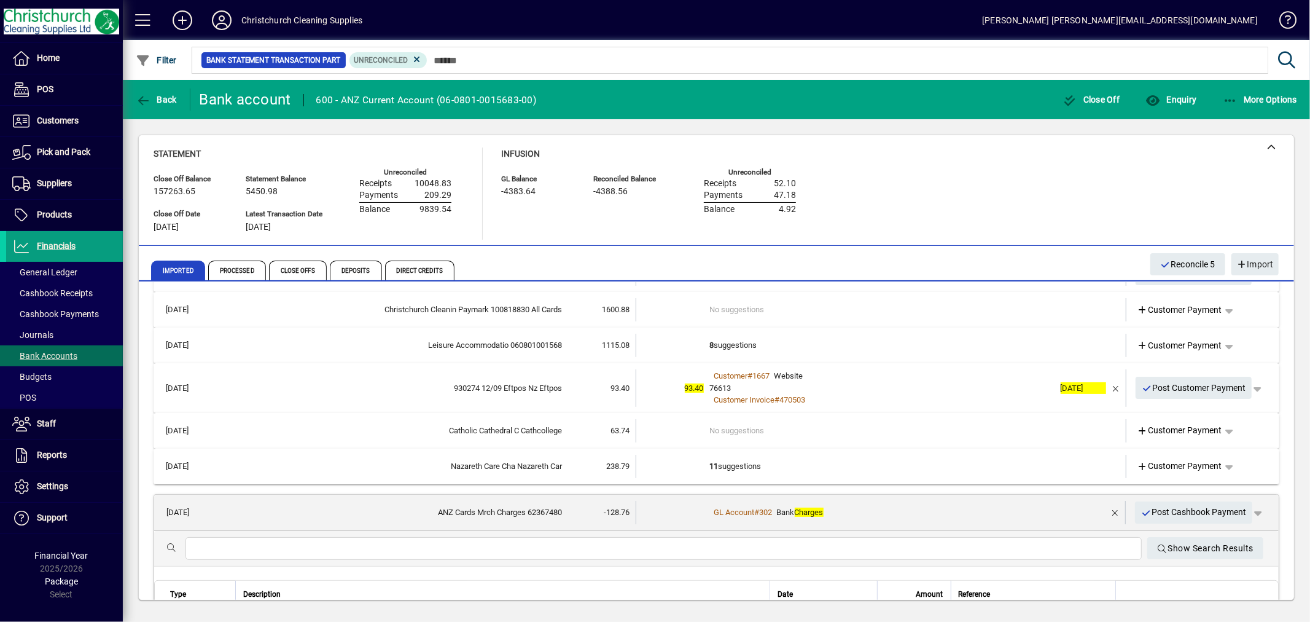
scroll to position [341, 0]
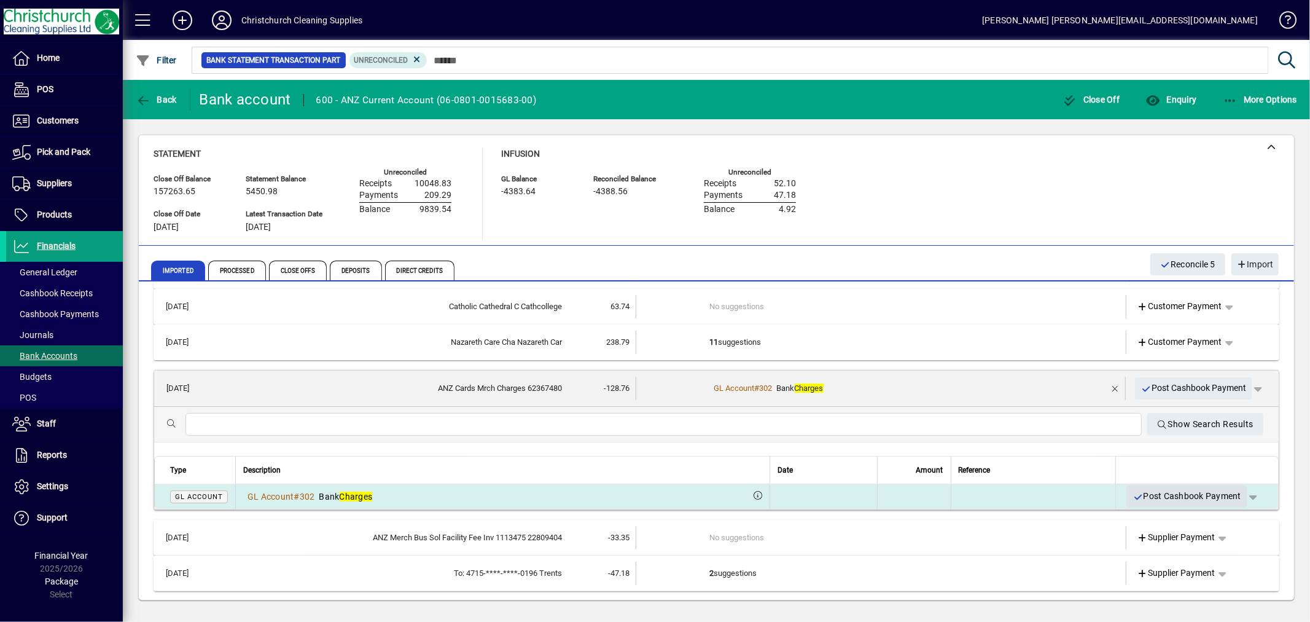
click at [1151, 497] on span "Post Cashbook Payment" at bounding box center [1186, 496] width 109 height 20
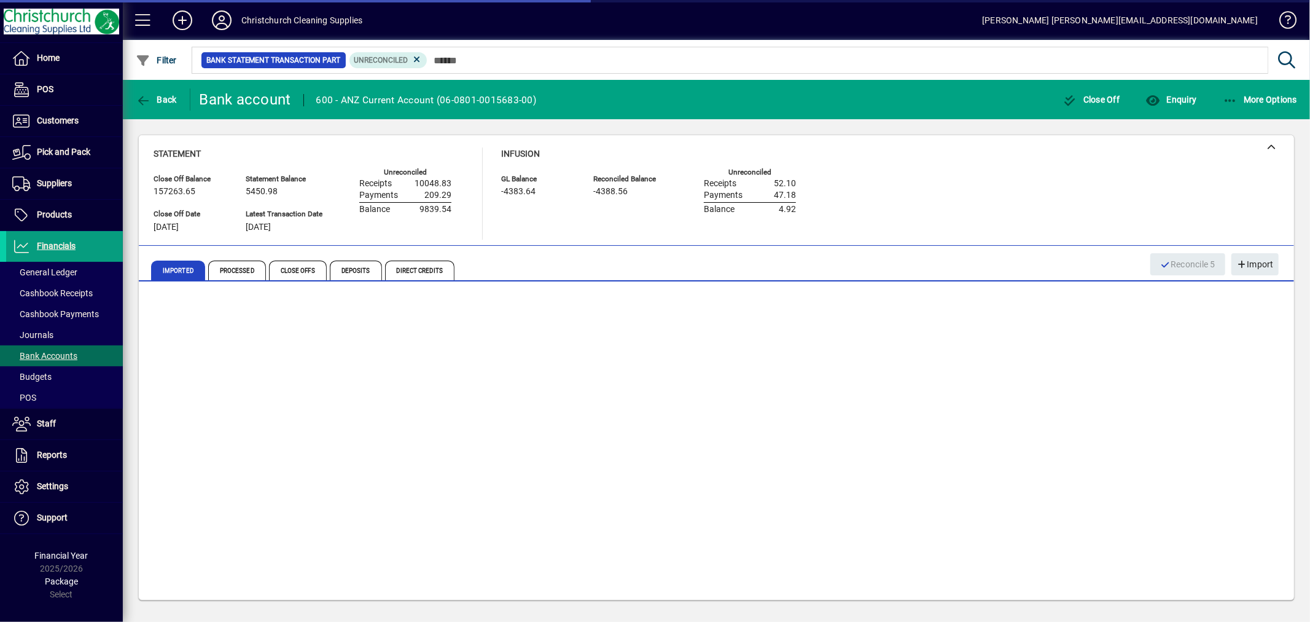
scroll to position [181, 0]
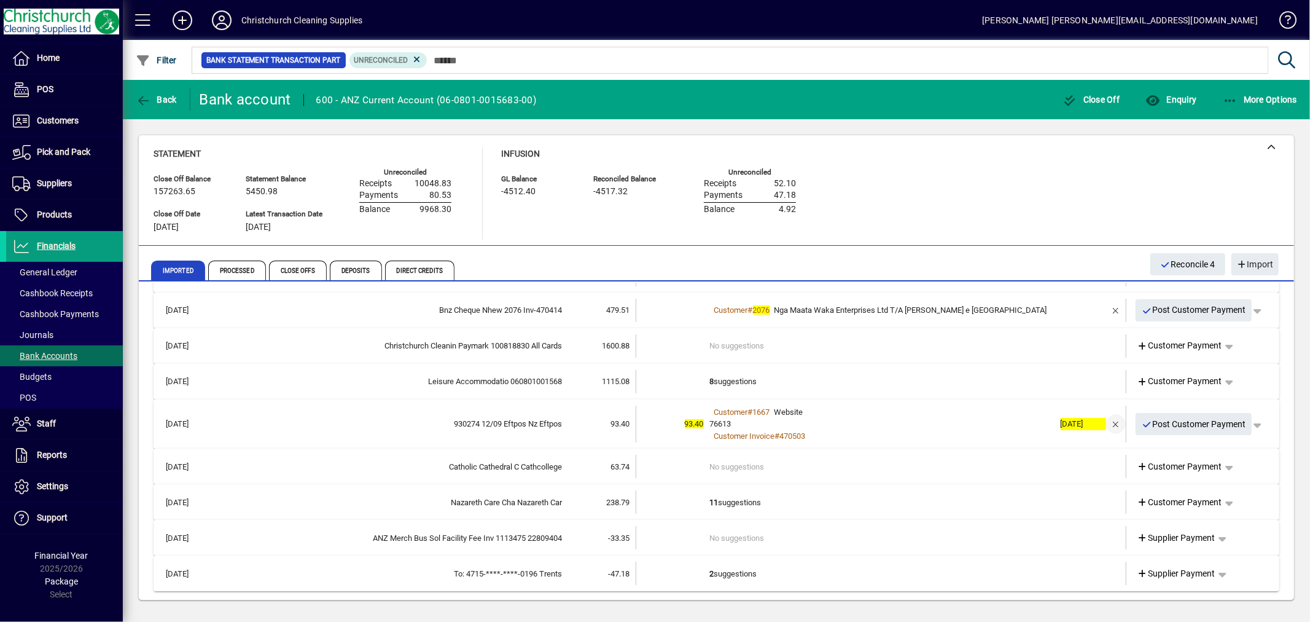
click at [1105, 418] on span "button" at bounding box center [1115, 423] width 29 height 29
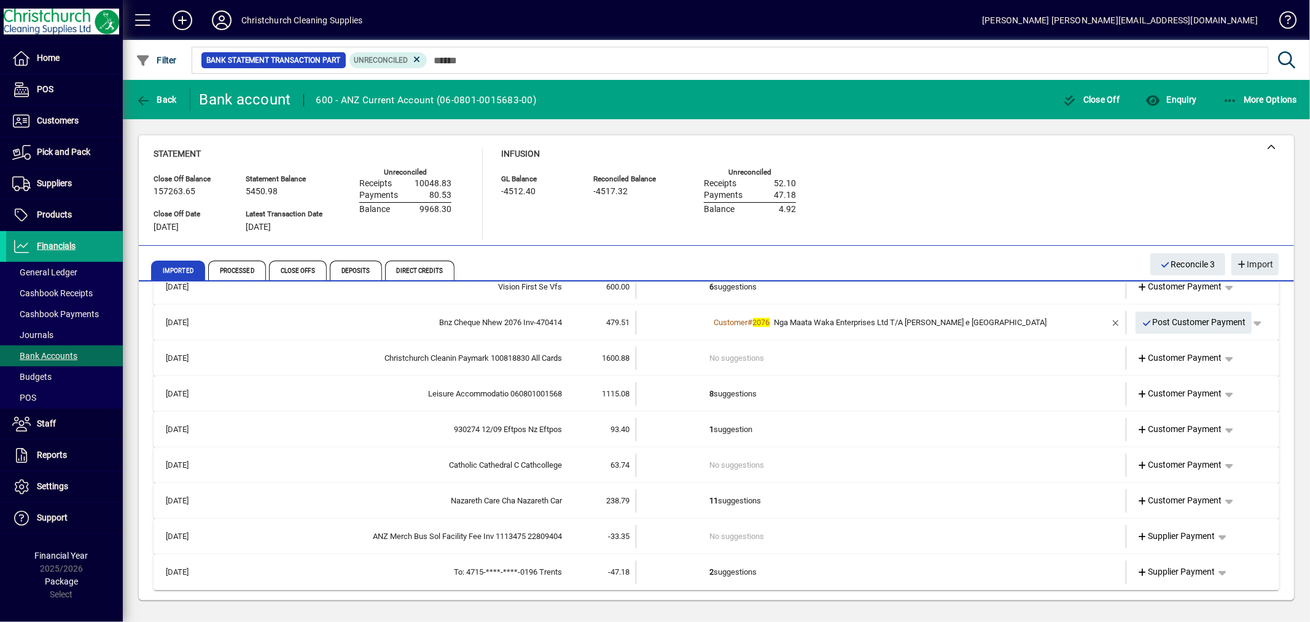
scroll to position [168, 0]
click at [717, 430] on td "1 suggestion" at bounding box center [882, 430] width 345 height 23
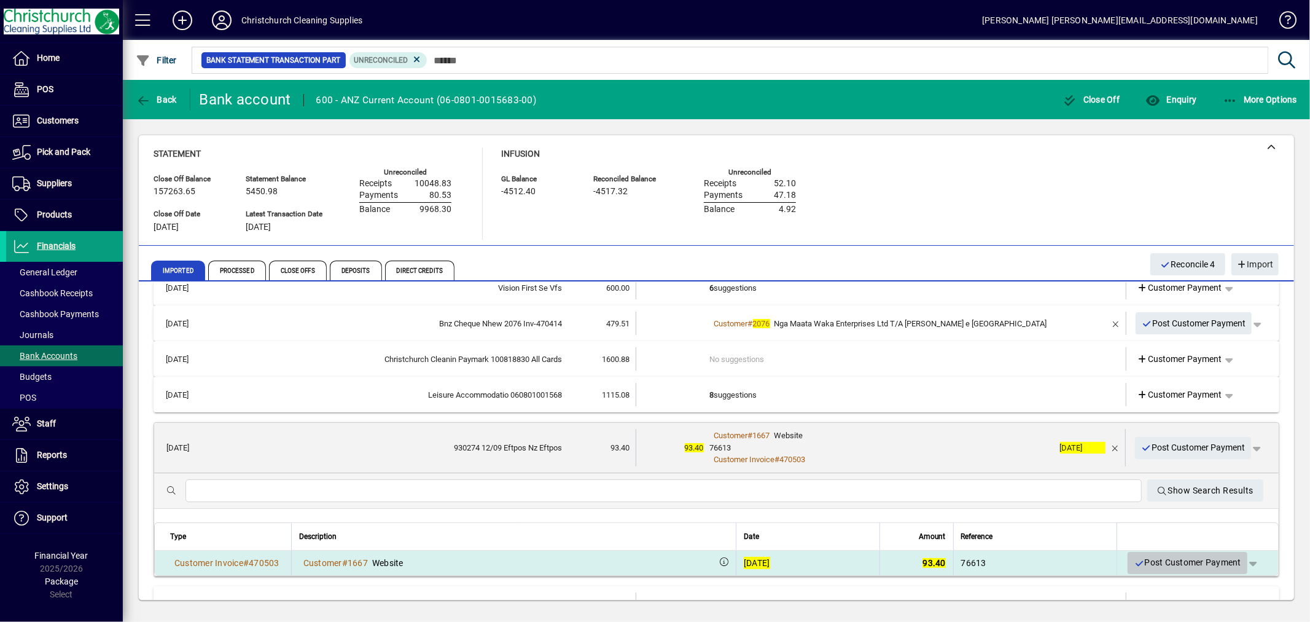
click at [1173, 557] on span "Post Customer Payment" at bounding box center [1187, 562] width 107 height 20
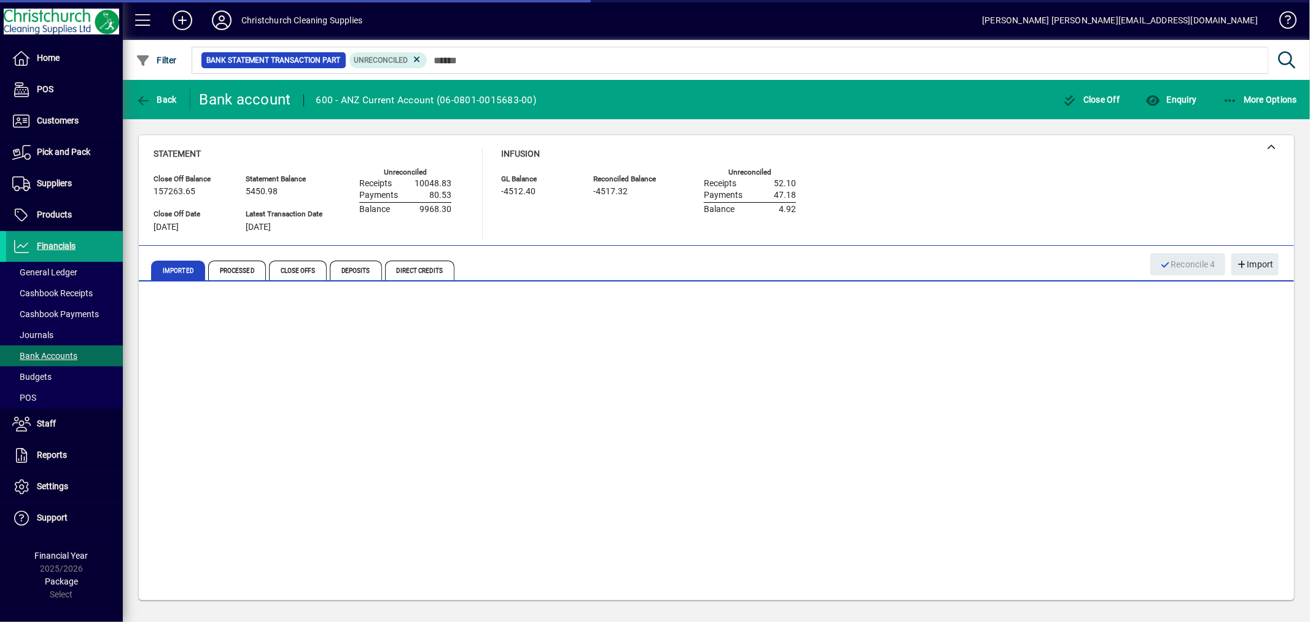
scroll to position [132, 0]
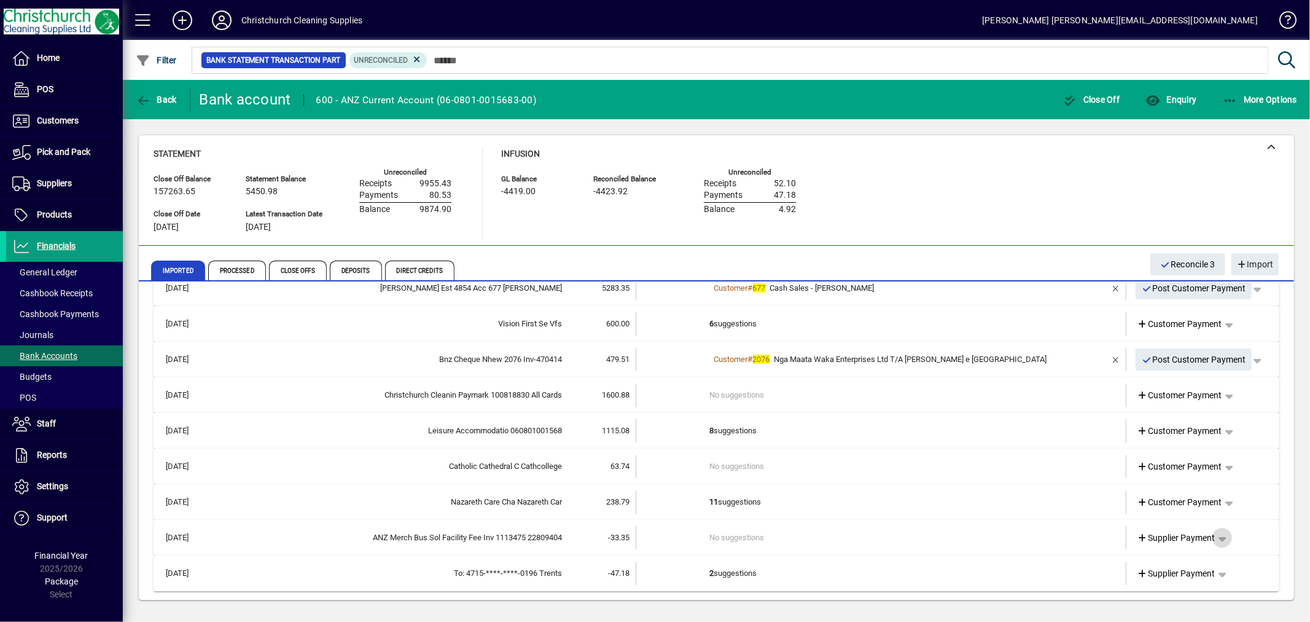
click at [1210, 537] on span "button" at bounding box center [1221, 537] width 29 height 29
click at [1169, 468] on span "Cashbook Payment" at bounding box center [1174, 466] width 91 height 15
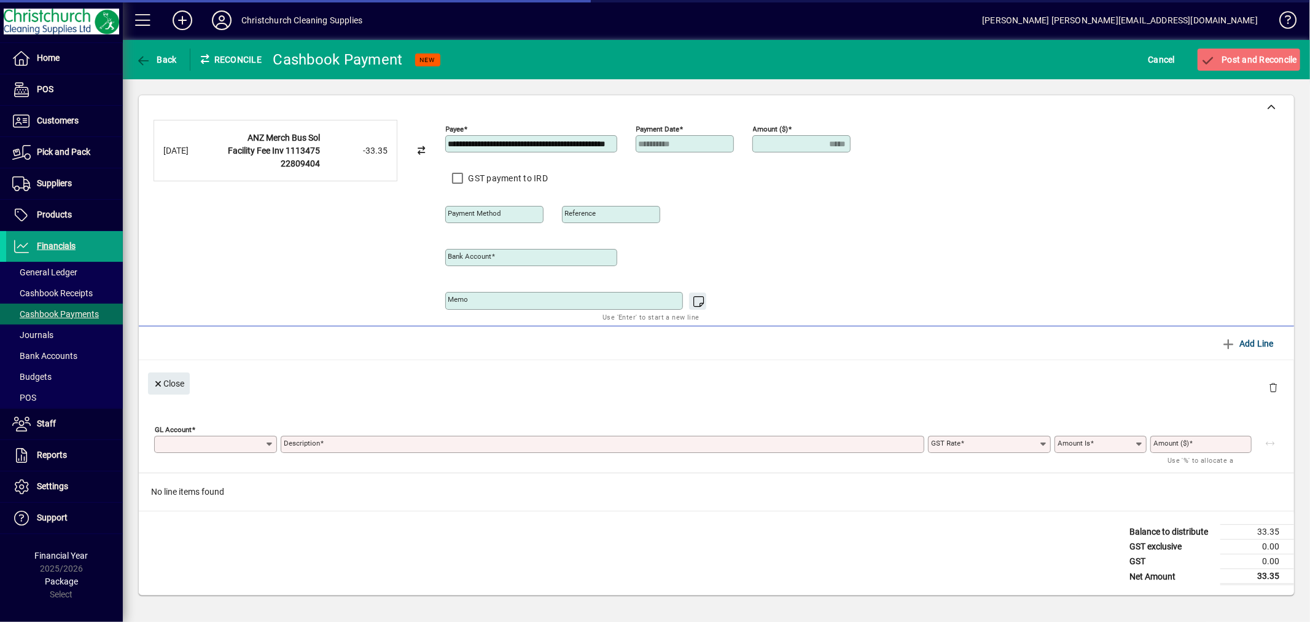
type input "**********"
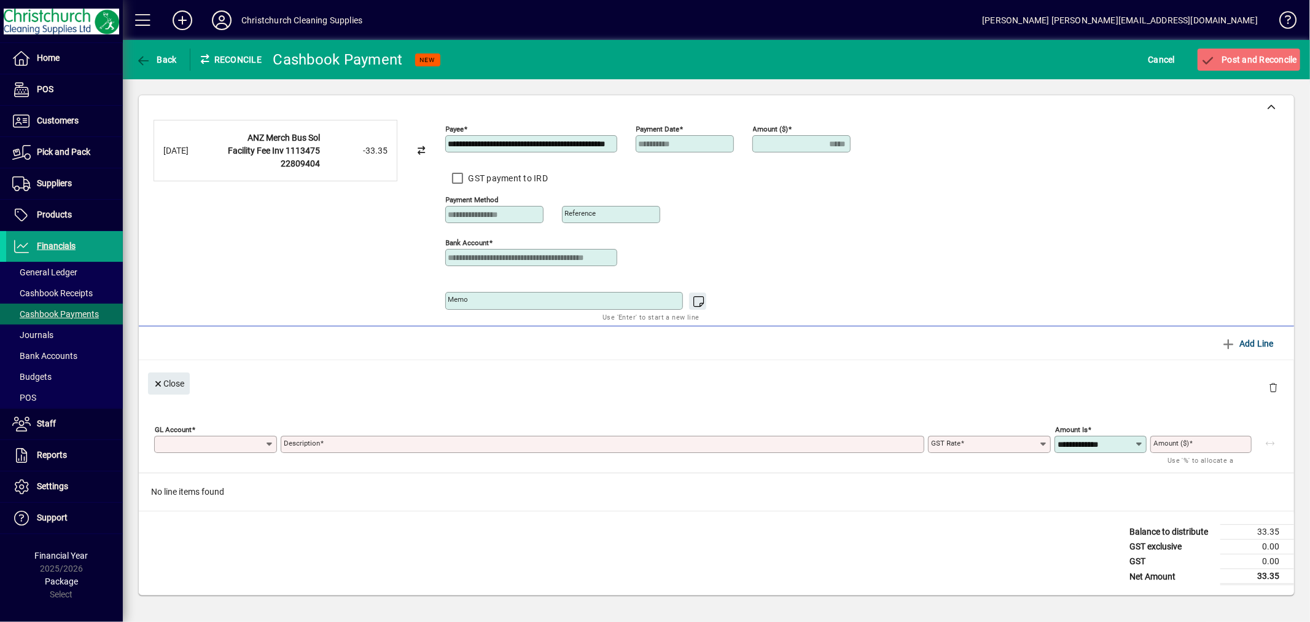
type input "*****"
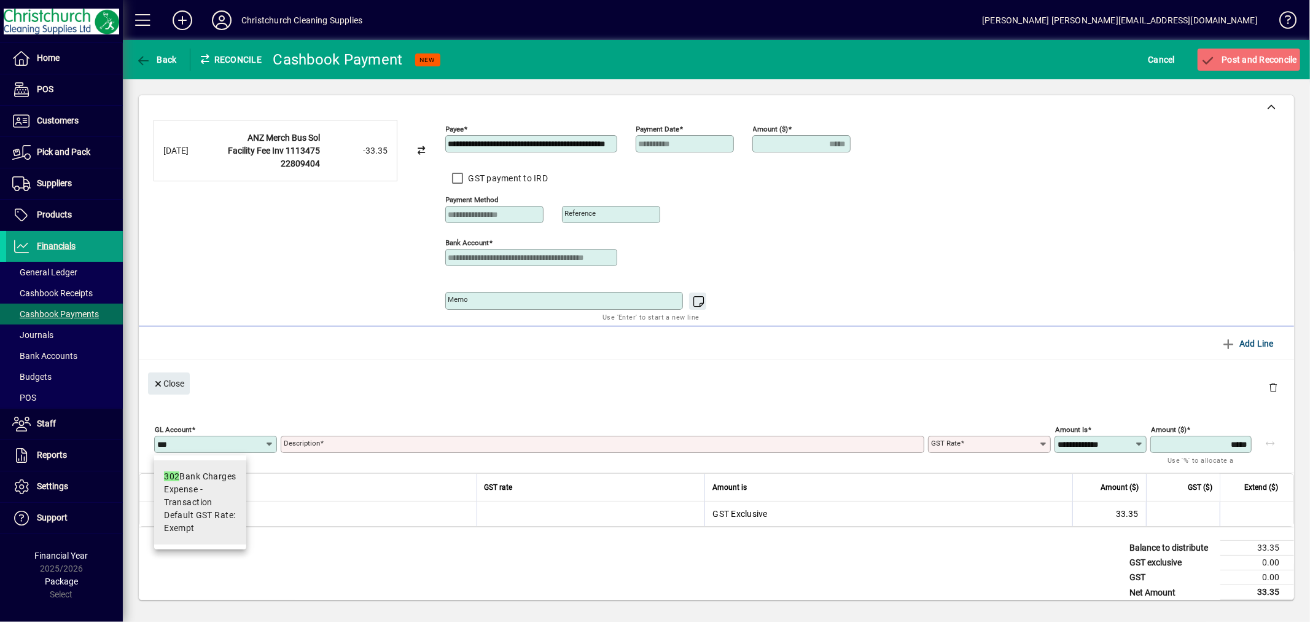
type input "***"
click at [175, 509] on span "Default GST Rate: Exempt" at bounding box center [200, 522] width 72 height 26
type input "**********"
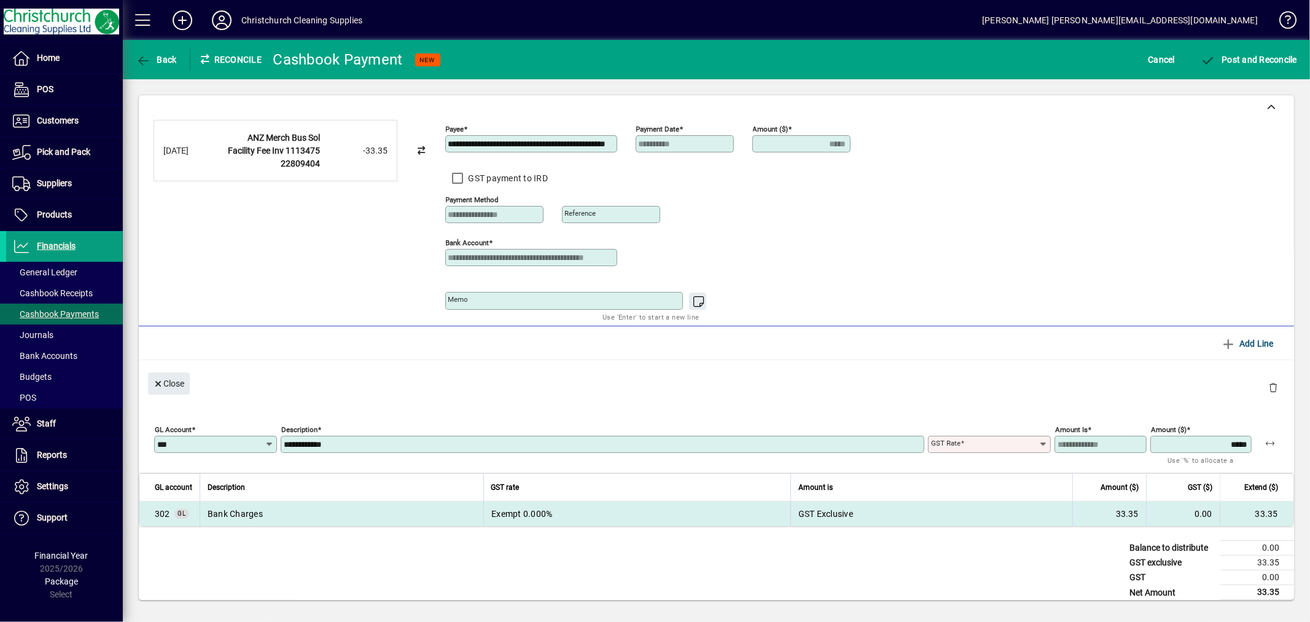
type input "******"
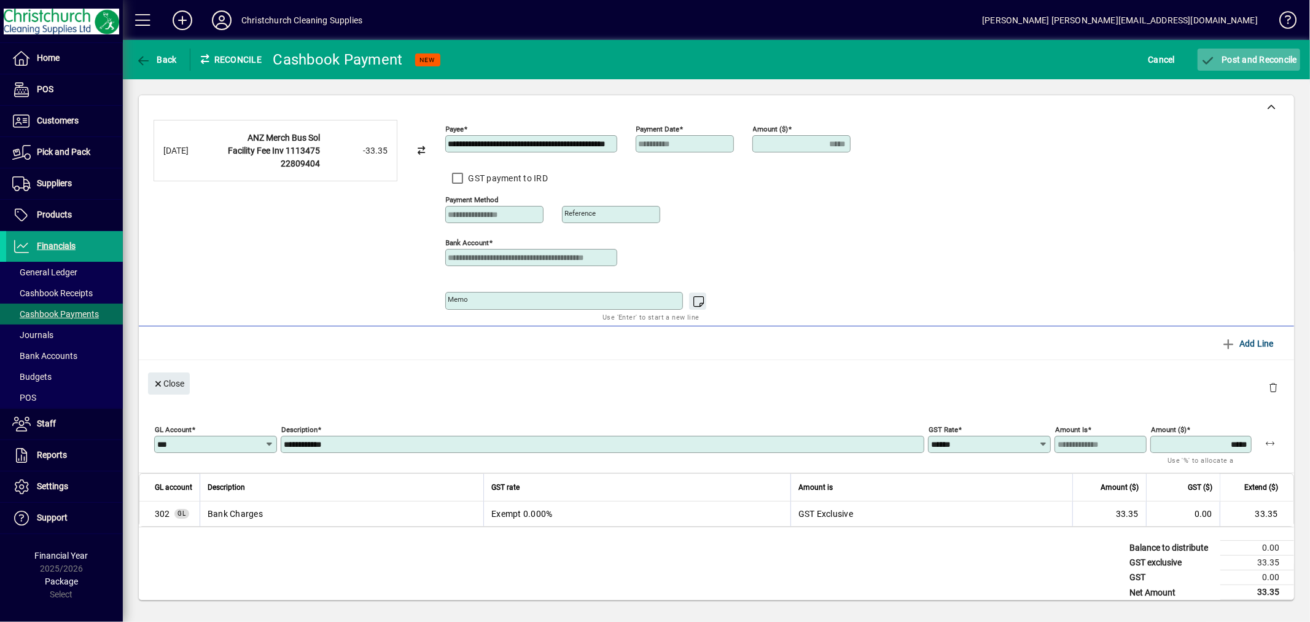
click at [1282, 52] on span "submit" at bounding box center [1249, 59] width 103 height 29
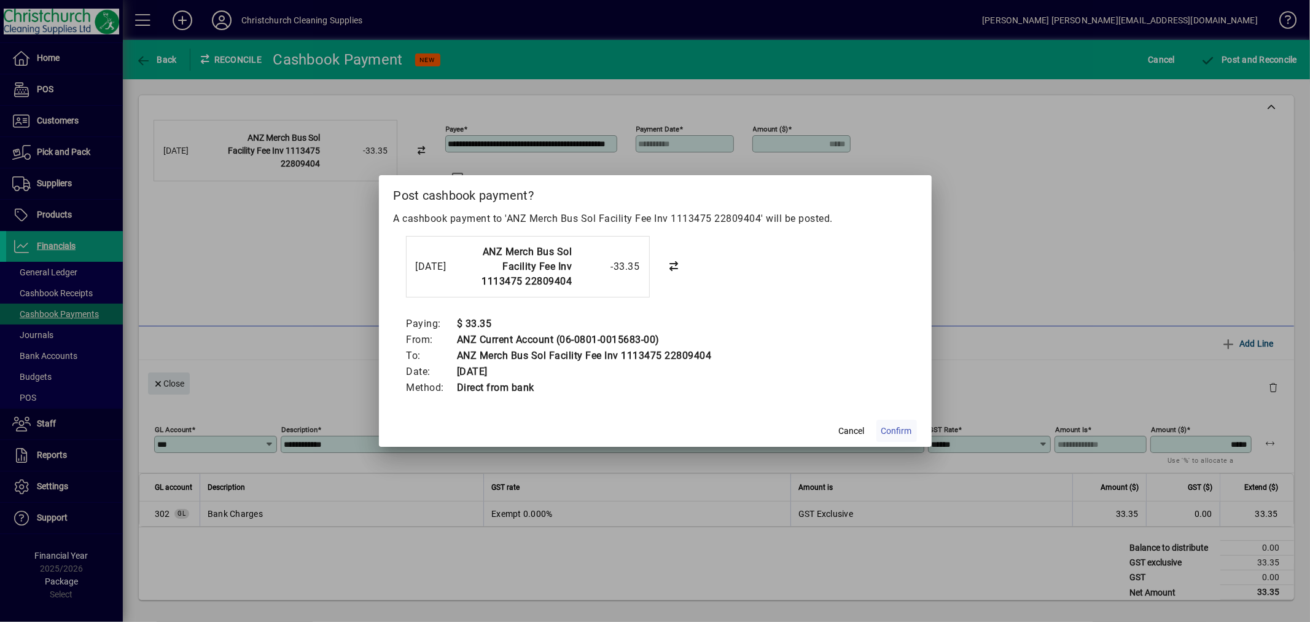
click at [894, 427] on span "Confirm" at bounding box center [896, 430] width 31 height 13
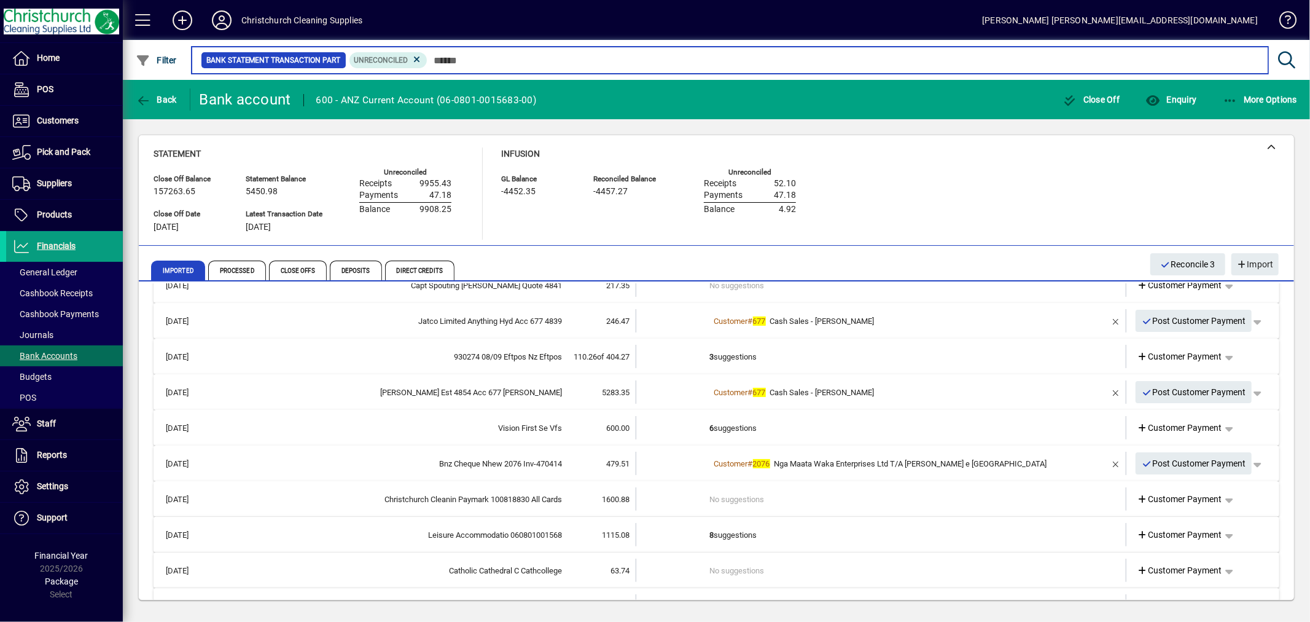
scroll to position [96, 0]
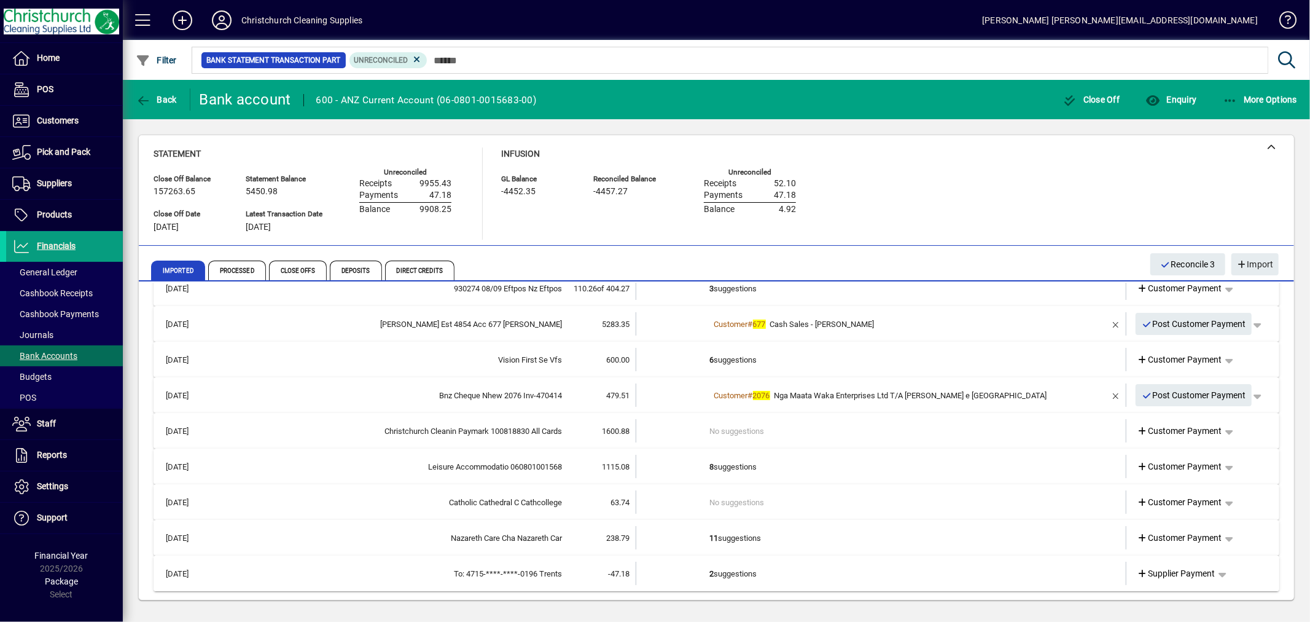
click at [728, 573] on td "2 suggestions" at bounding box center [882, 572] width 345 height 23
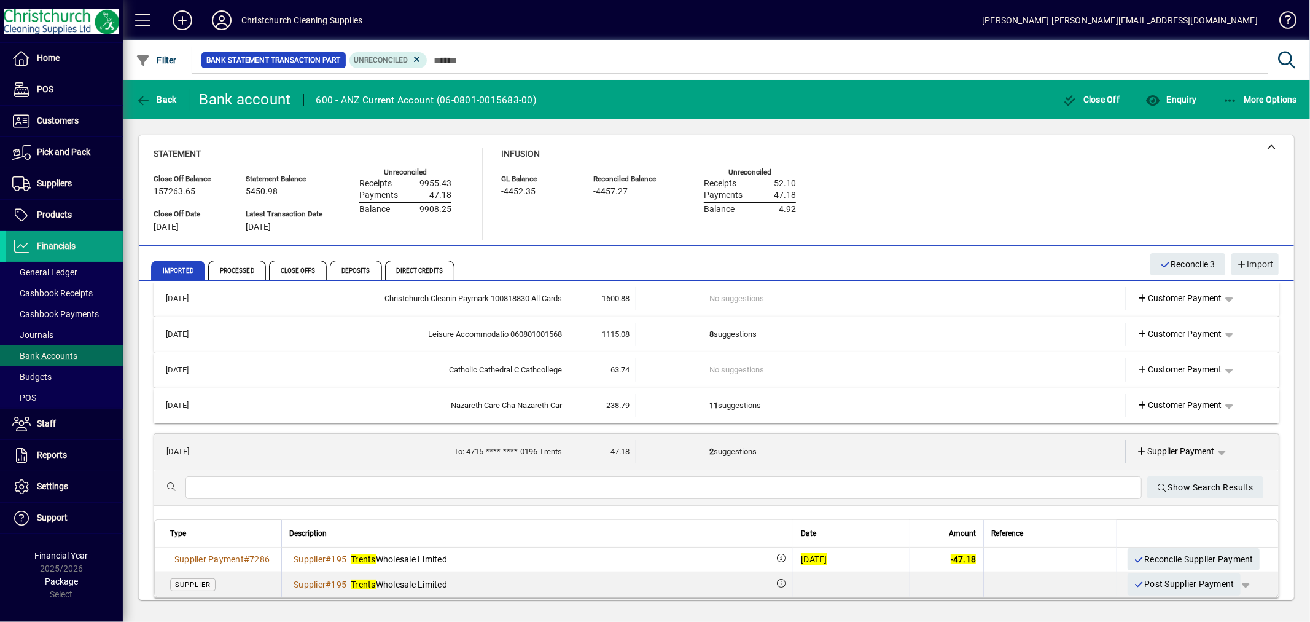
scroll to position [235, 0]
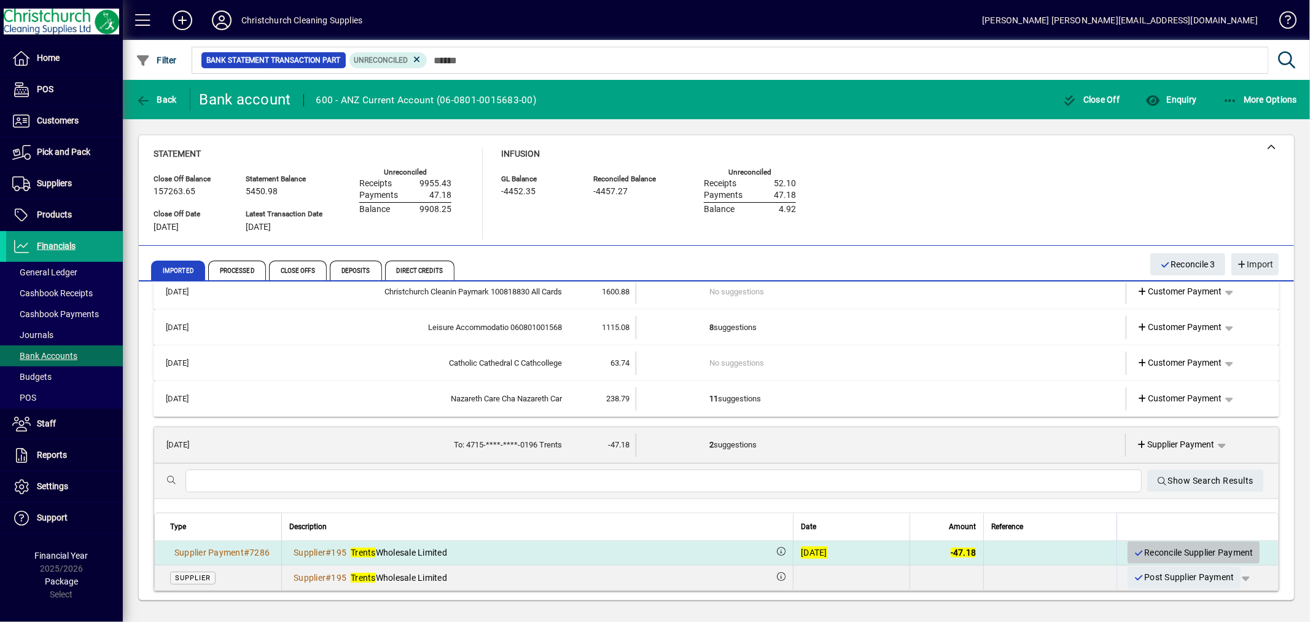
click at [1186, 549] on span "Reconcile Supplier Payment" at bounding box center [1194, 552] width 120 height 20
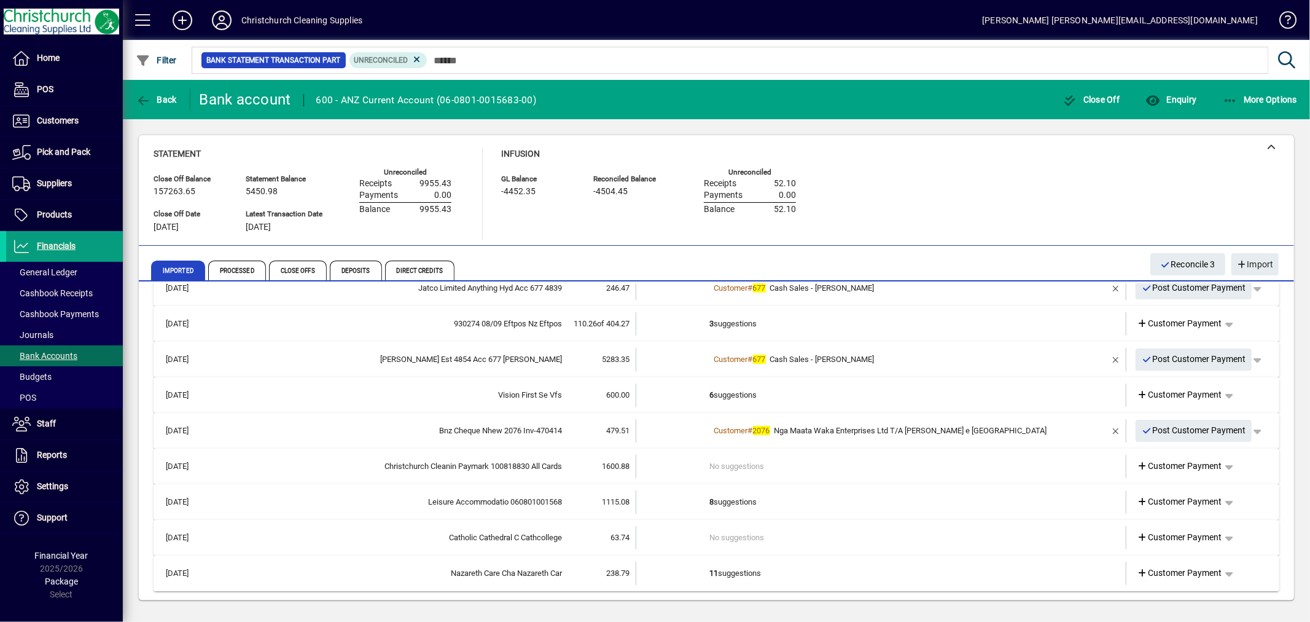
scroll to position [0, 0]
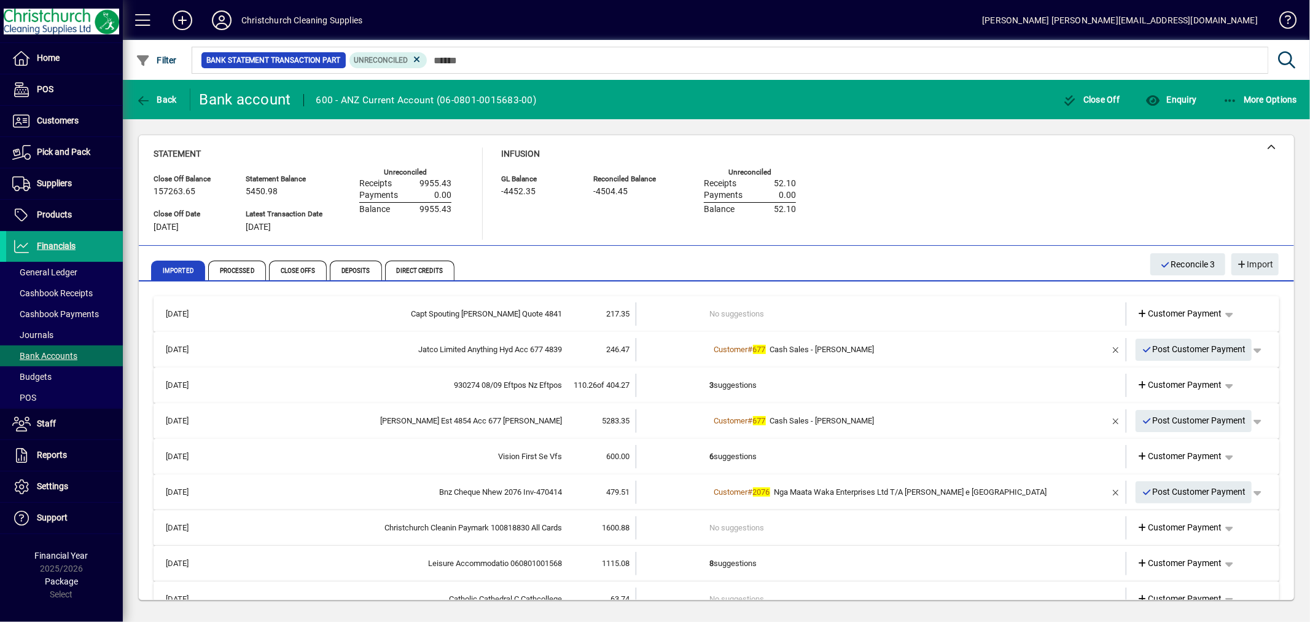
click at [725, 453] on td "6 suggestions" at bounding box center [882, 456] width 345 height 23
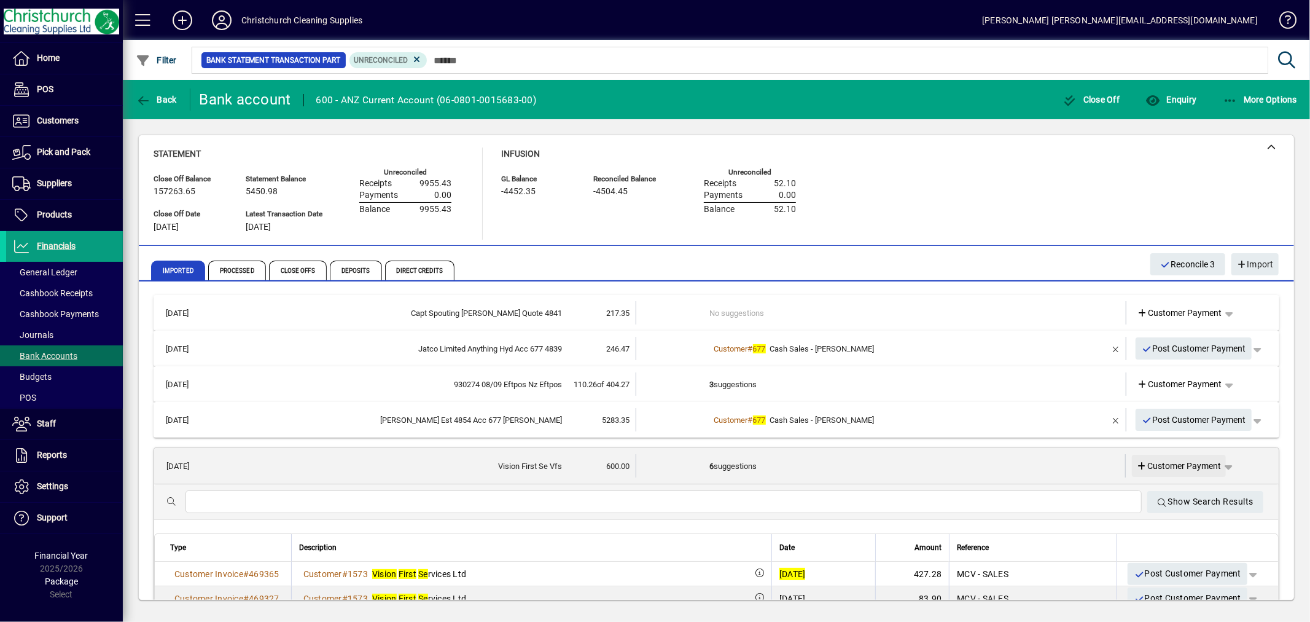
click at [1182, 462] on span "Customer Payment" at bounding box center [1179, 465] width 85 height 13
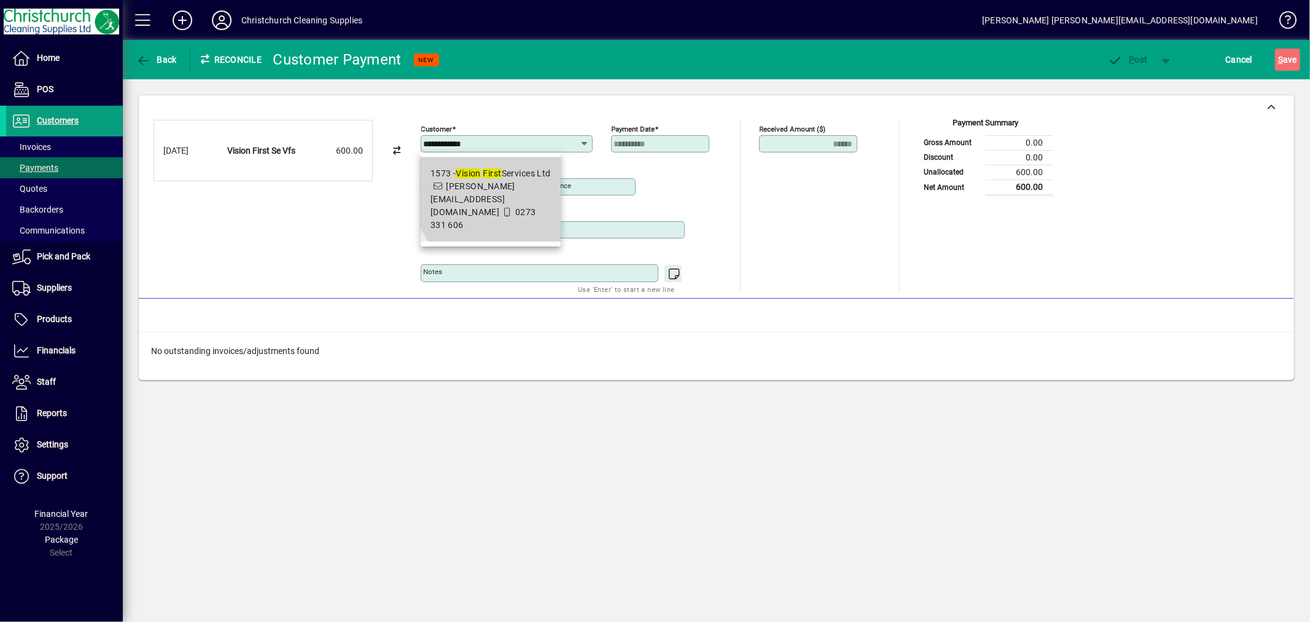
click at [512, 182] on span "1573 - Vision First Services Ltd sharon.stack@hotmail.com 0273 331 606" at bounding box center [491, 199] width 120 height 64
type input "**********"
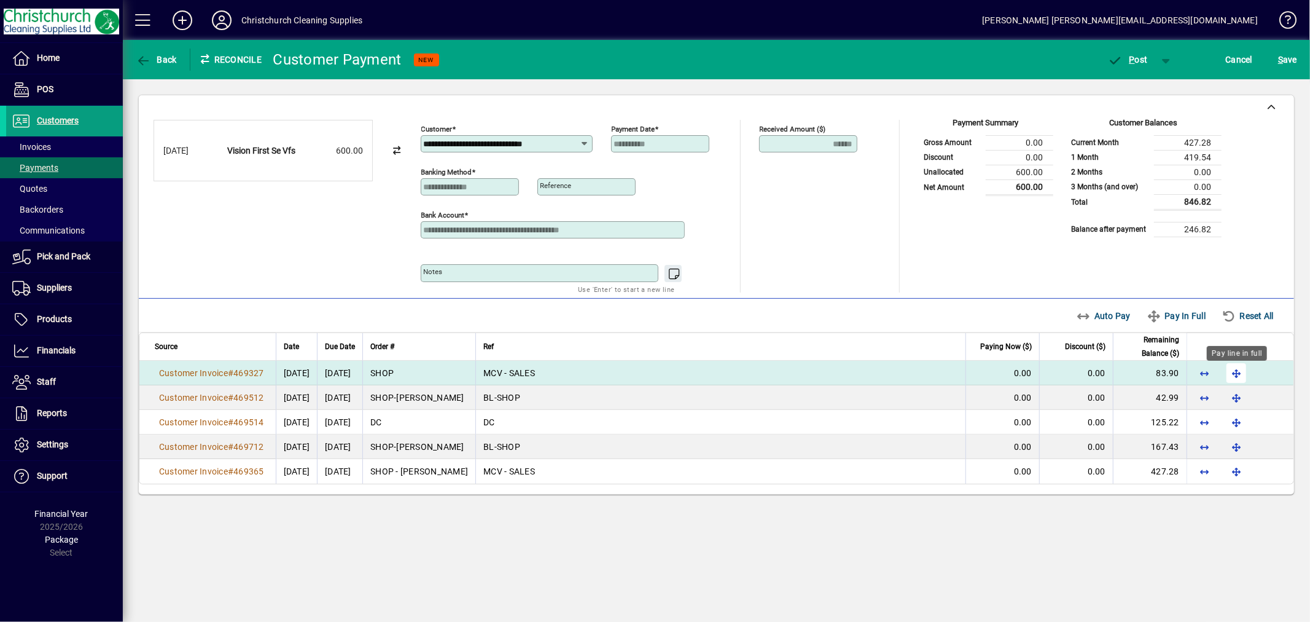
click at [1238, 376] on span "button" at bounding box center [1236, 372] width 29 height 29
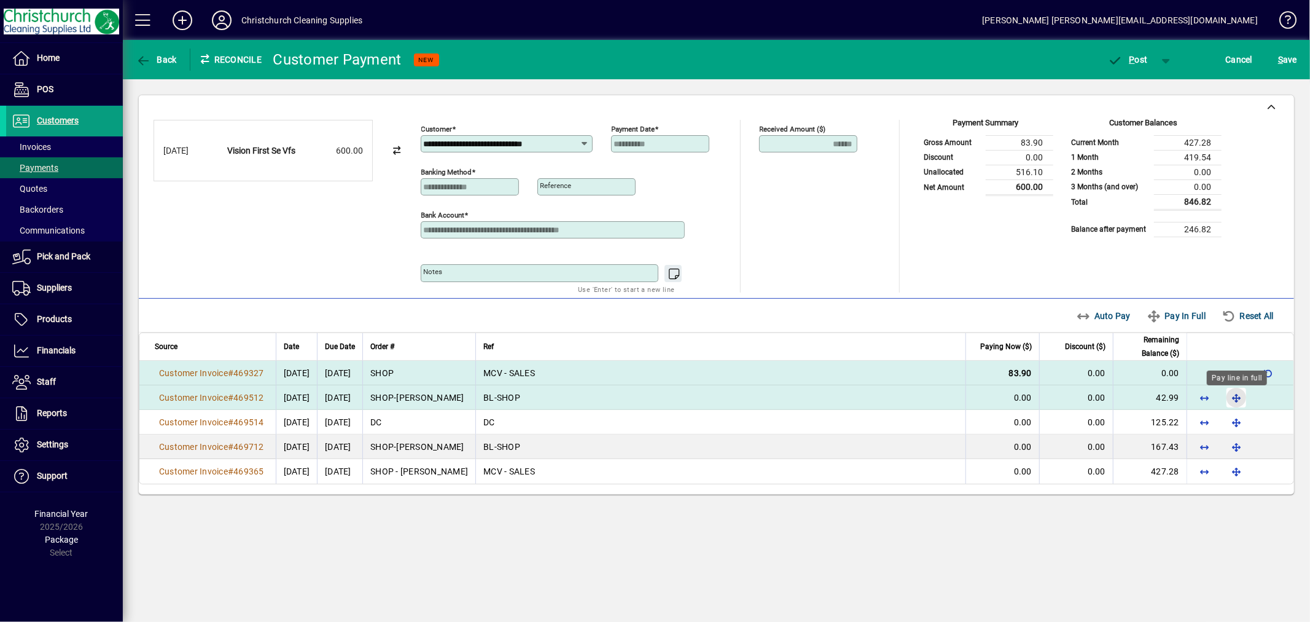
click at [1236, 396] on span "button" at bounding box center [1236, 397] width 29 height 29
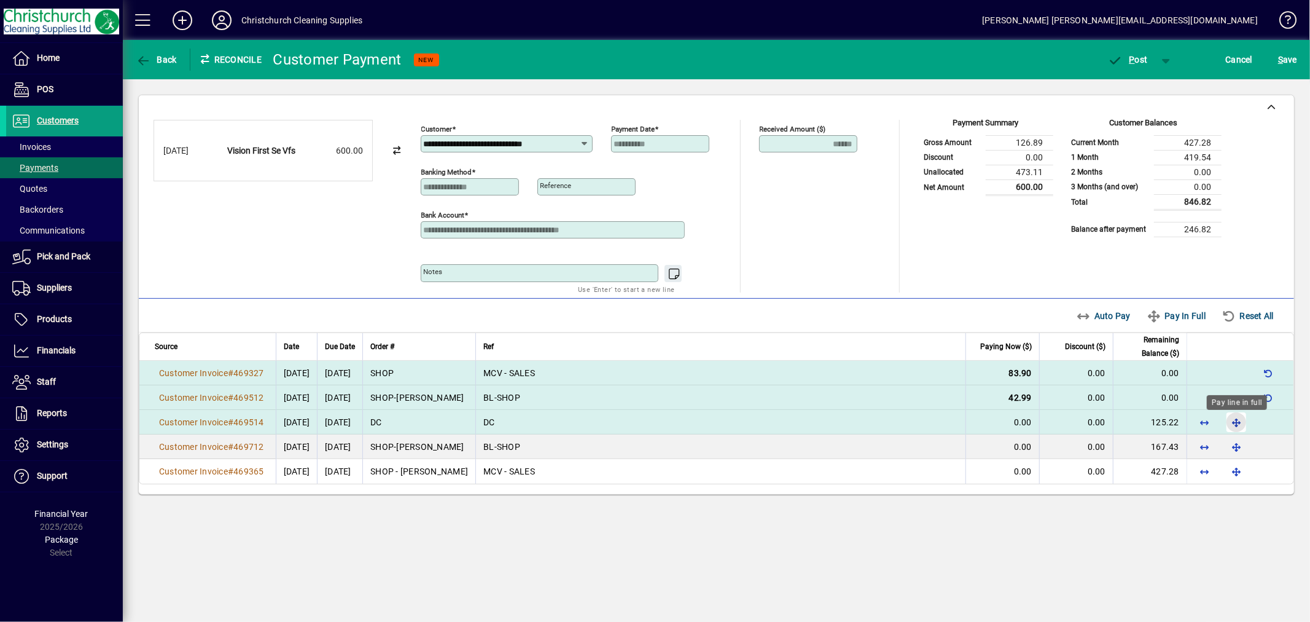
click at [1235, 420] on span "button" at bounding box center [1236, 421] width 29 height 29
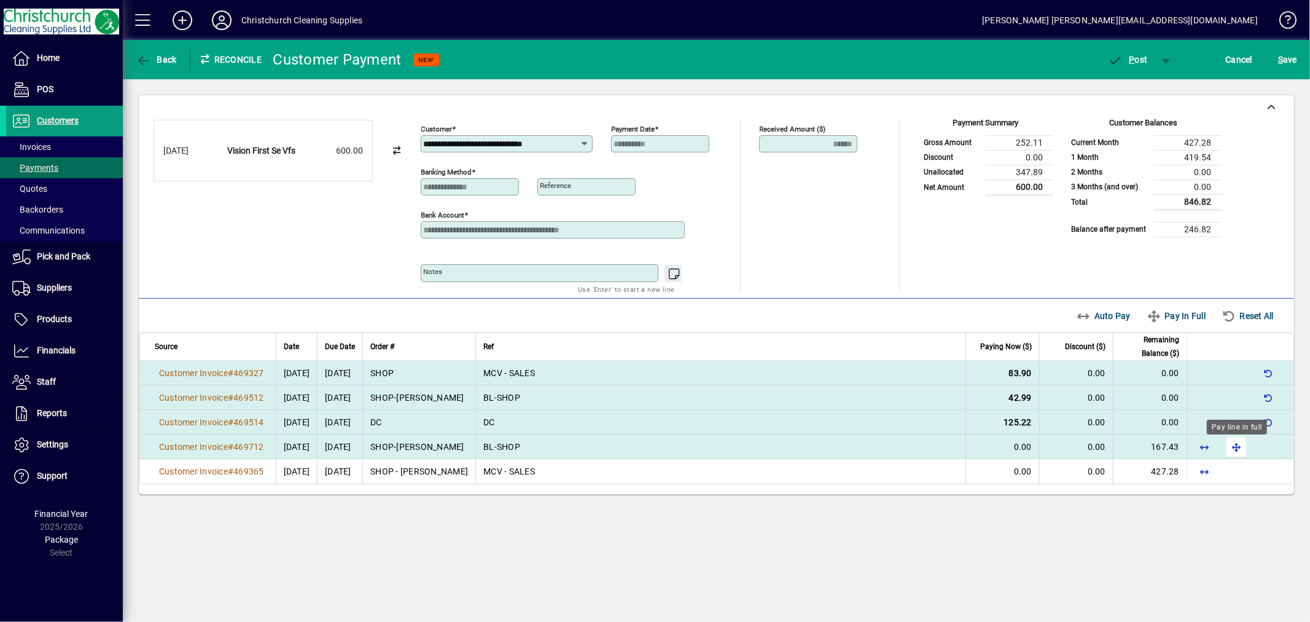
click at [1236, 444] on span "button" at bounding box center [1236, 446] width 29 height 29
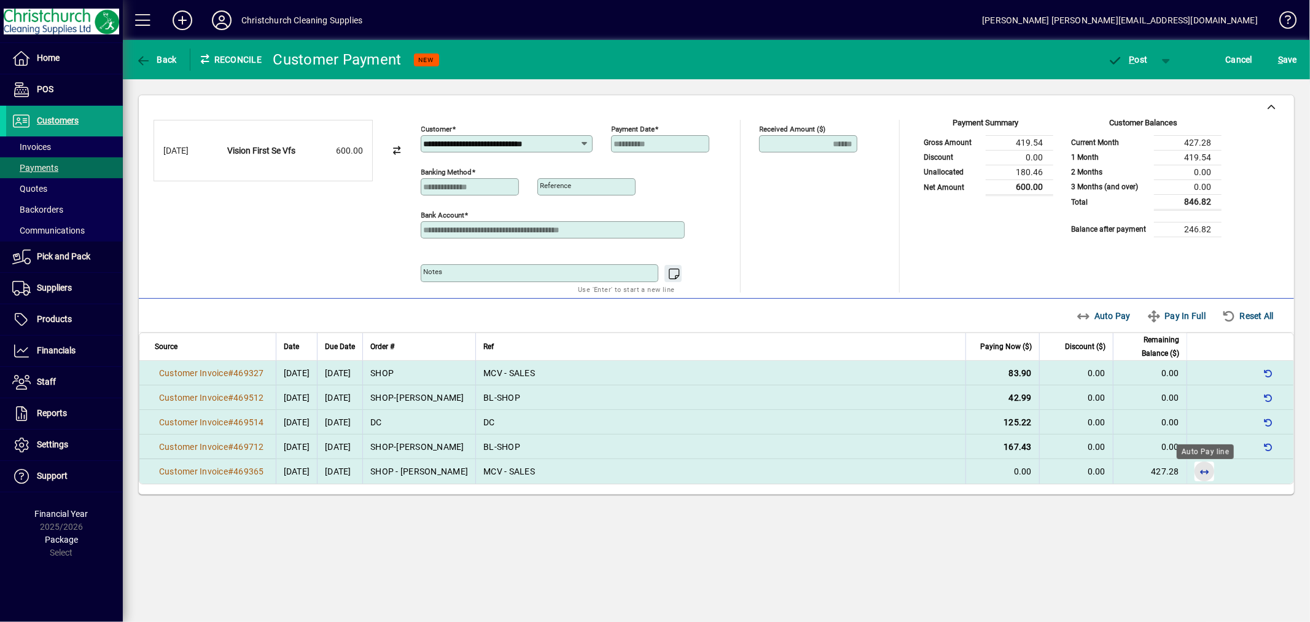
click at [1204, 473] on span "button" at bounding box center [1204, 470] width 29 height 29
click at [1137, 58] on span "P ost" at bounding box center [1128, 60] width 40 height 10
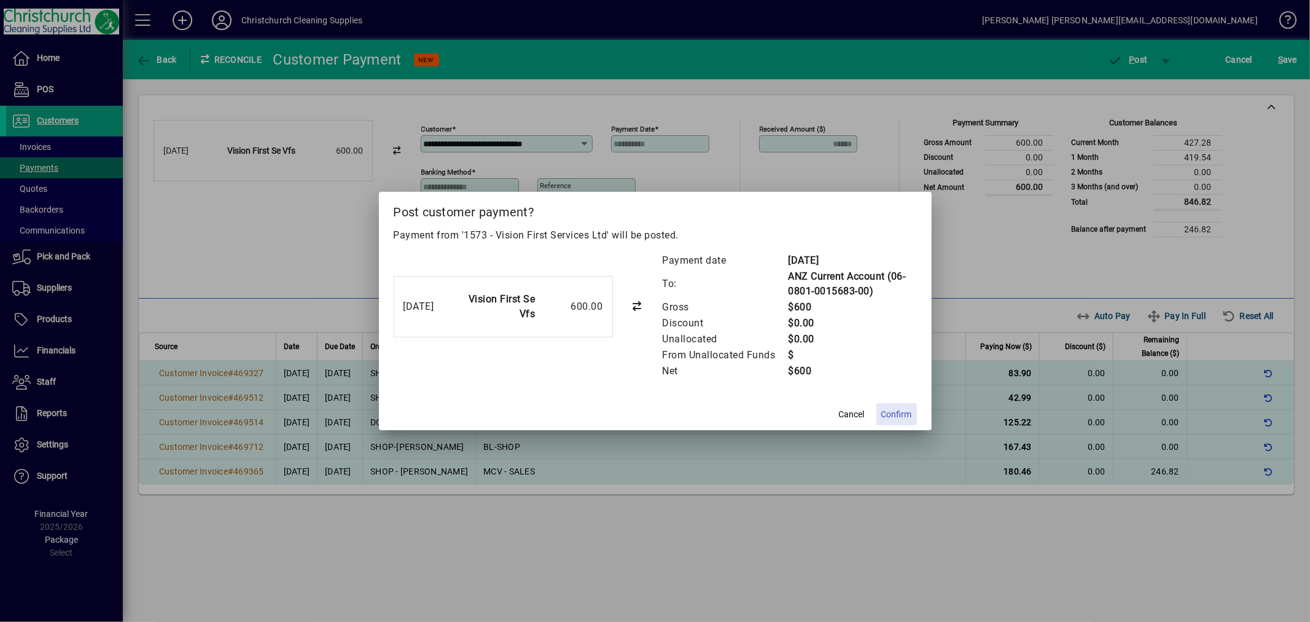
click at [897, 415] on span "Confirm" at bounding box center [896, 414] width 31 height 13
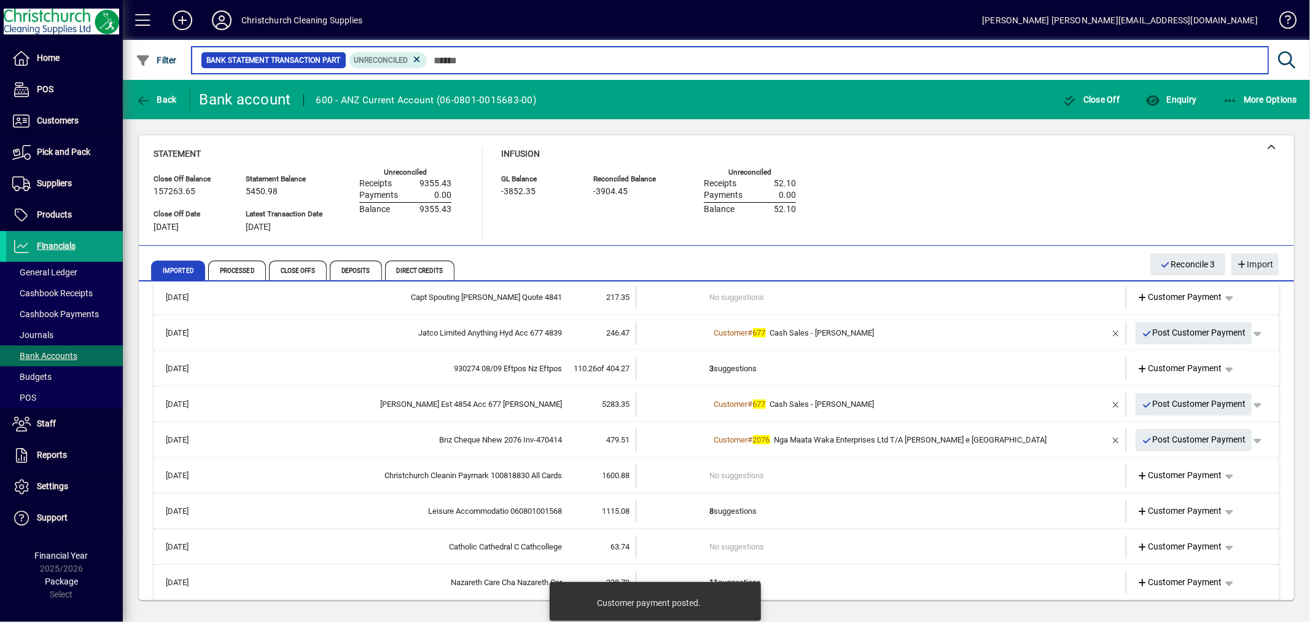
scroll to position [26, 0]
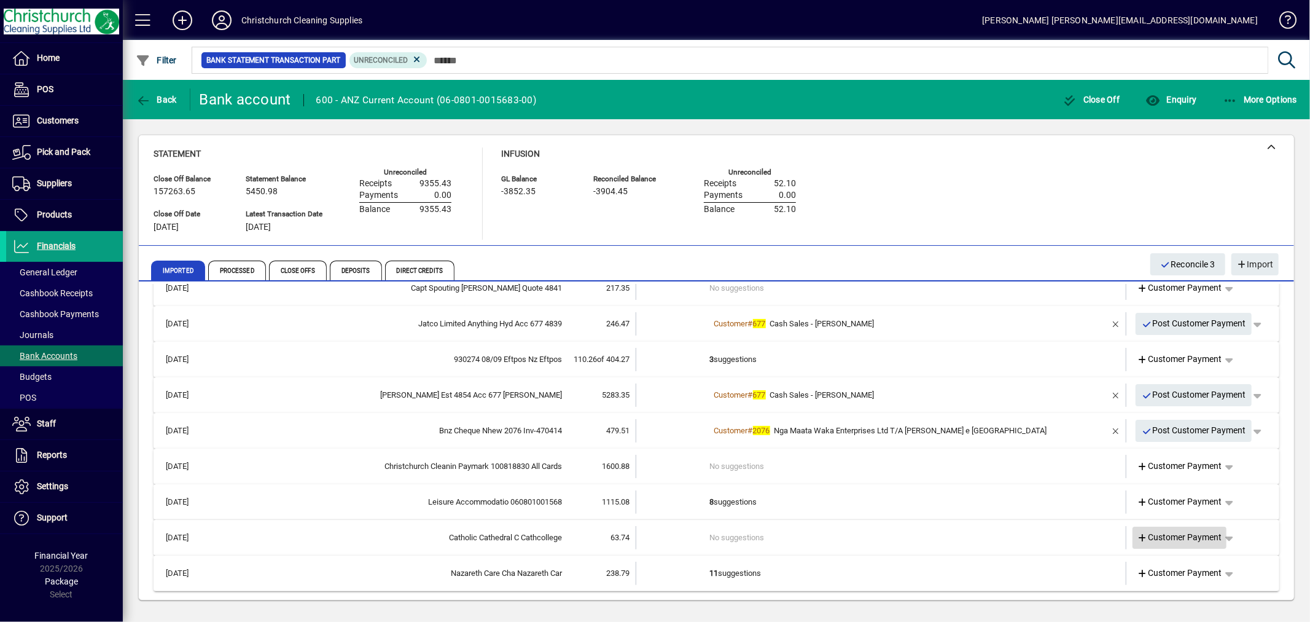
click at [1166, 535] on span "Customer Payment" at bounding box center [1179, 537] width 85 height 13
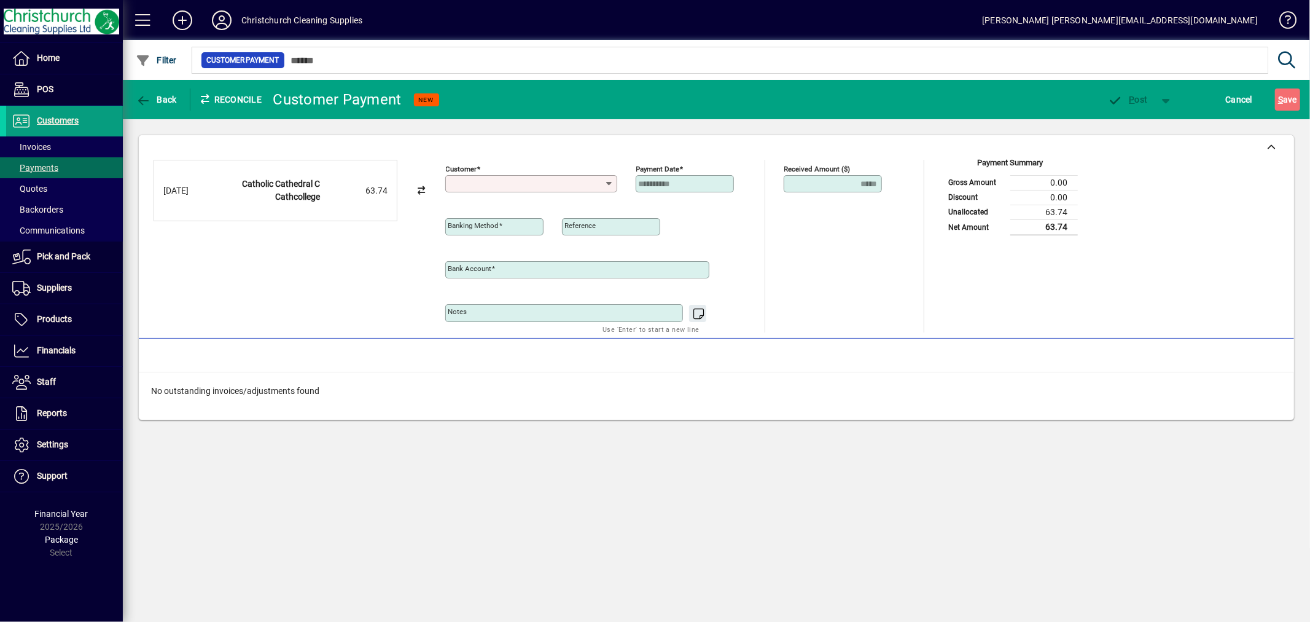
type input "**********"
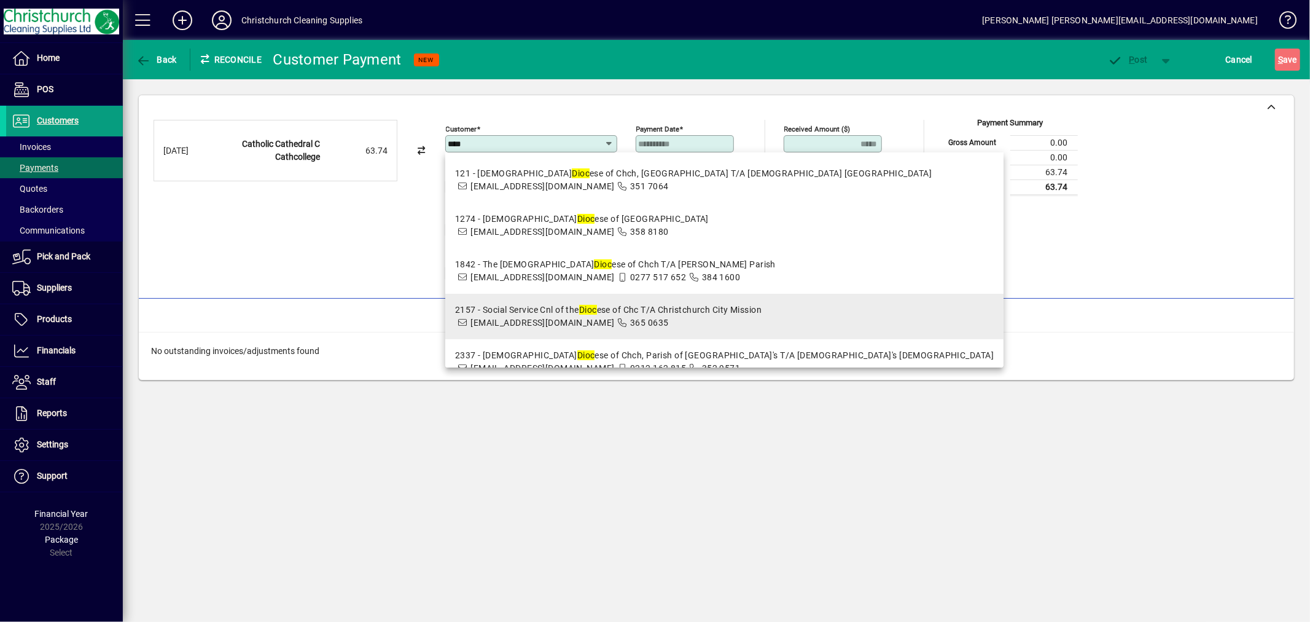
click at [630, 319] on span "365 0635" at bounding box center [649, 323] width 39 height 10
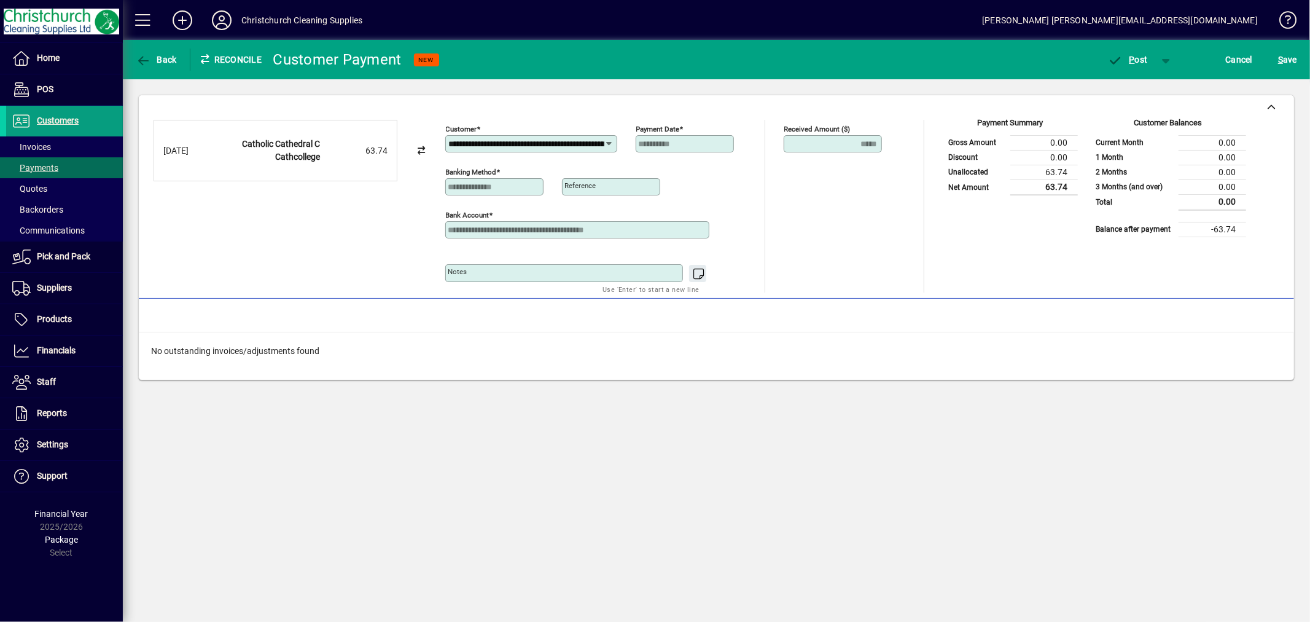
drag, startPoint x: 603, startPoint y: 143, endPoint x: 398, endPoint y: 138, distance: 205.2
click at [398, 138] on div "**********" at bounding box center [717, 206] width 1126 height 173
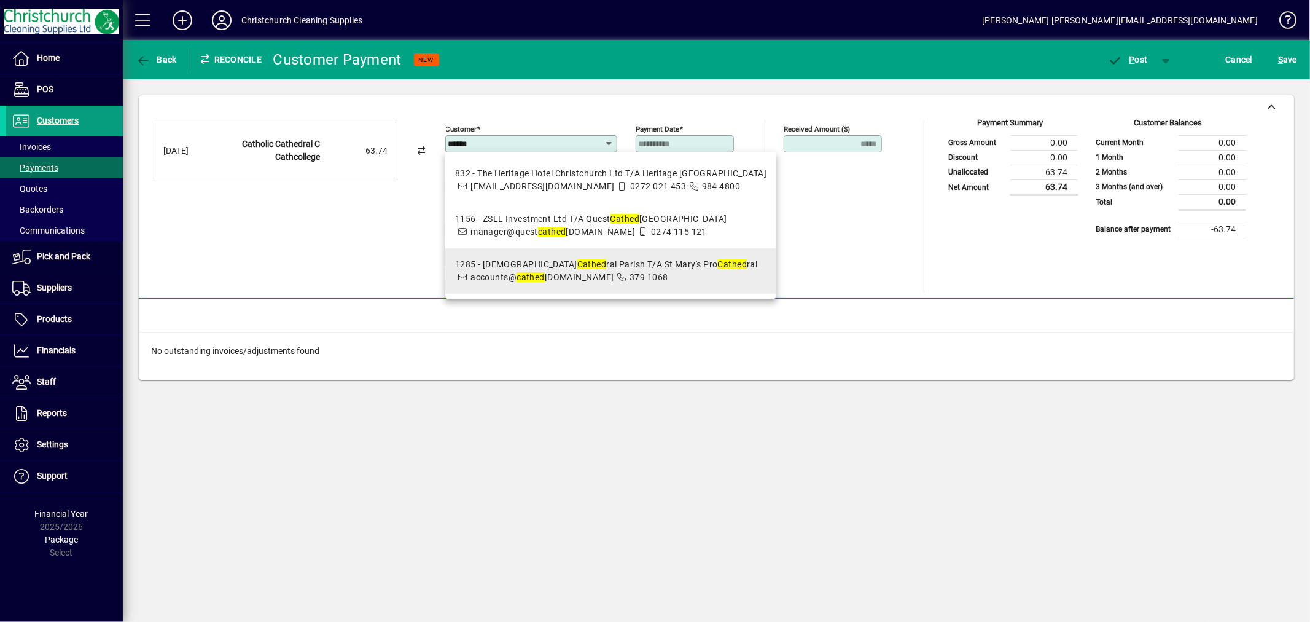
click at [660, 273] on span "1285 - Catholic Cathed ral Parish T/A St Mary's Pro Cathed ral accounts@ cathed…" at bounding box center [606, 271] width 303 height 26
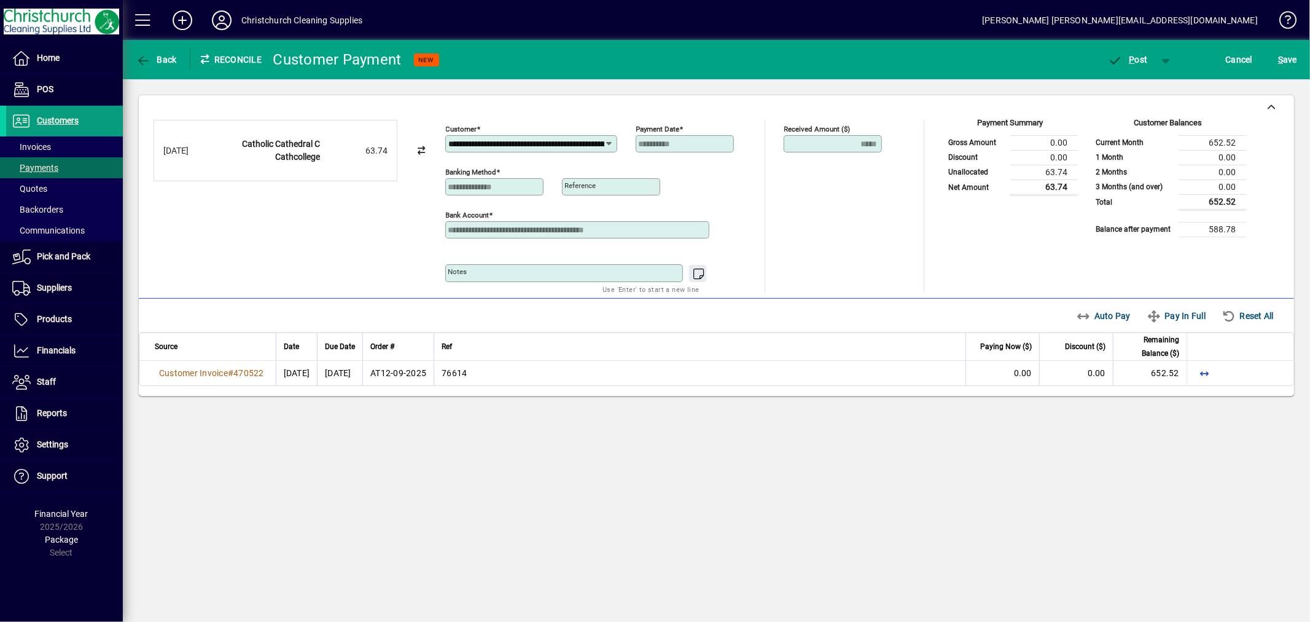
drag, startPoint x: 602, startPoint y: 140, endPoint x: 430, endPoint y: 130, distance: 172.9
click at [430, 130] on div "**********" at bounding box center [717, 206] width 1126 height 173
type input "*"
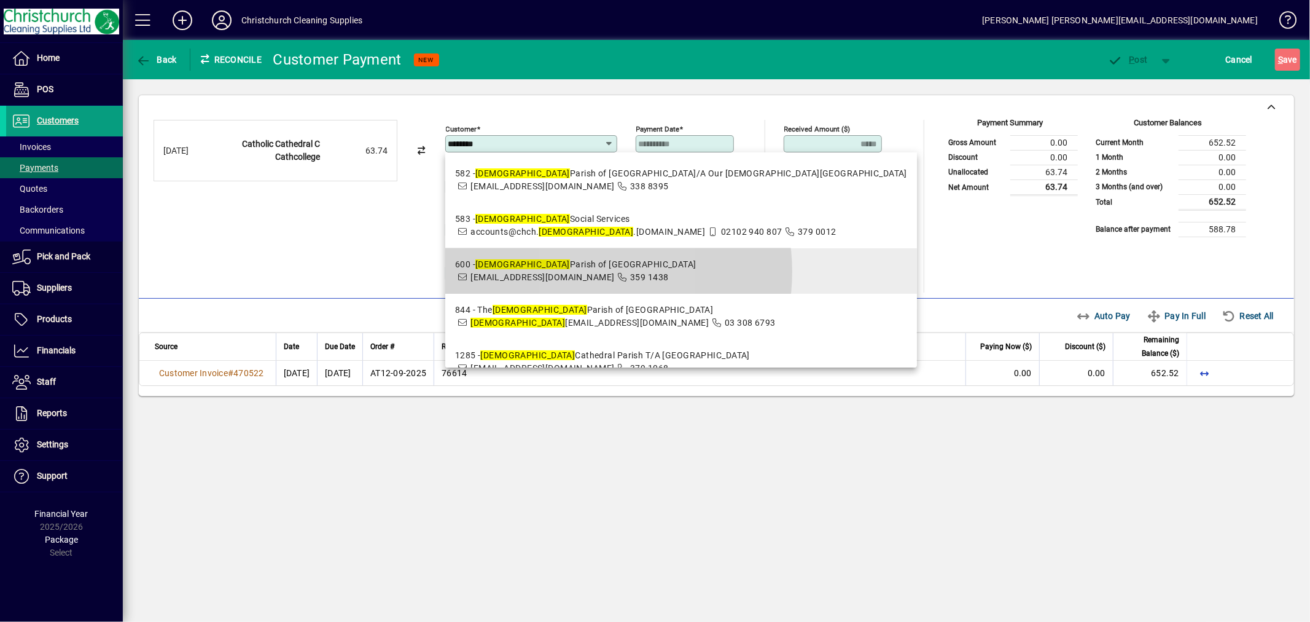
click at [587, 272] on span "finance@christchurchnorth.org.nz" at bounding box center [542, 277] width 144 height 10
type input "**********"
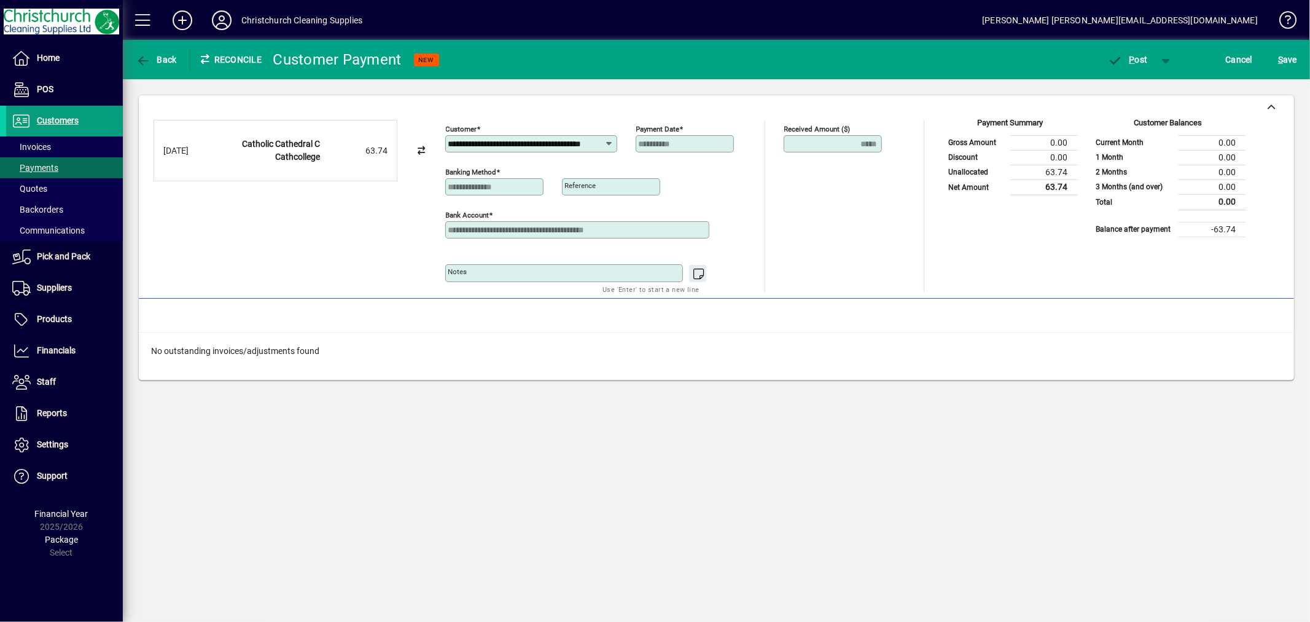
drag, startPoint x: 602, startPoint y: 139, endPoint x: 427, endPoint y: 143, distance: 175.7
click at [427, 143] on div "**********" at bounding box center [717, 206] width 1126 height 173
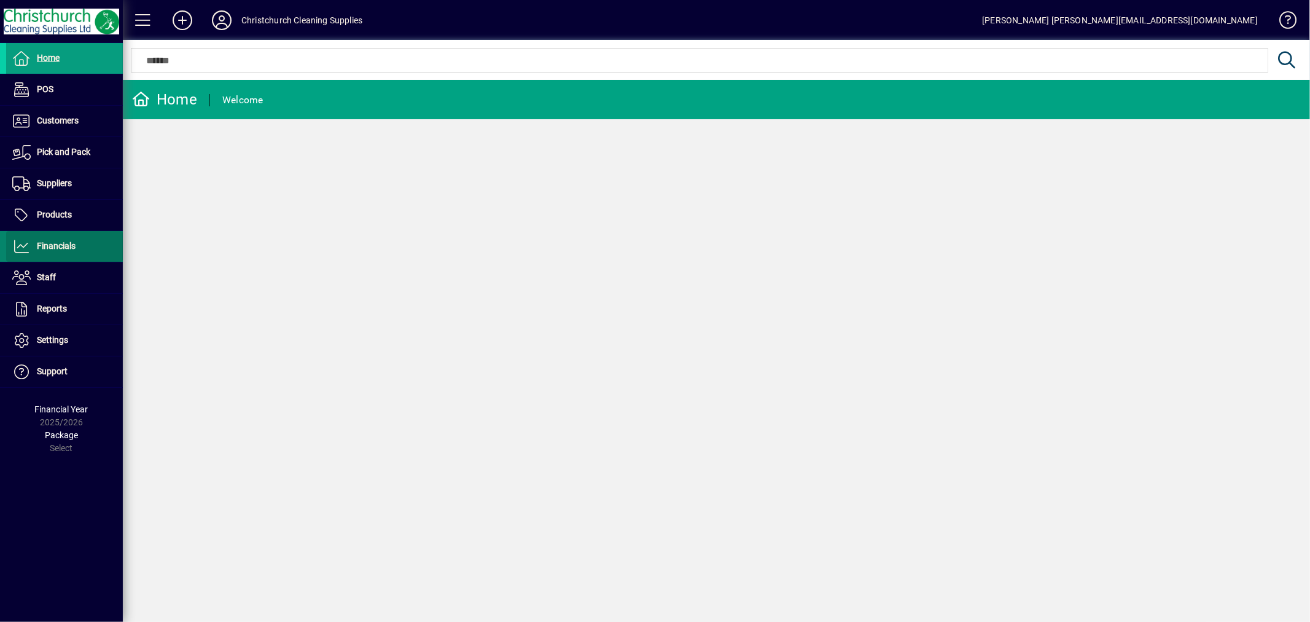
click at [68, 243] on span "Financials" at bounding box center [56, 246] width 39 height 10
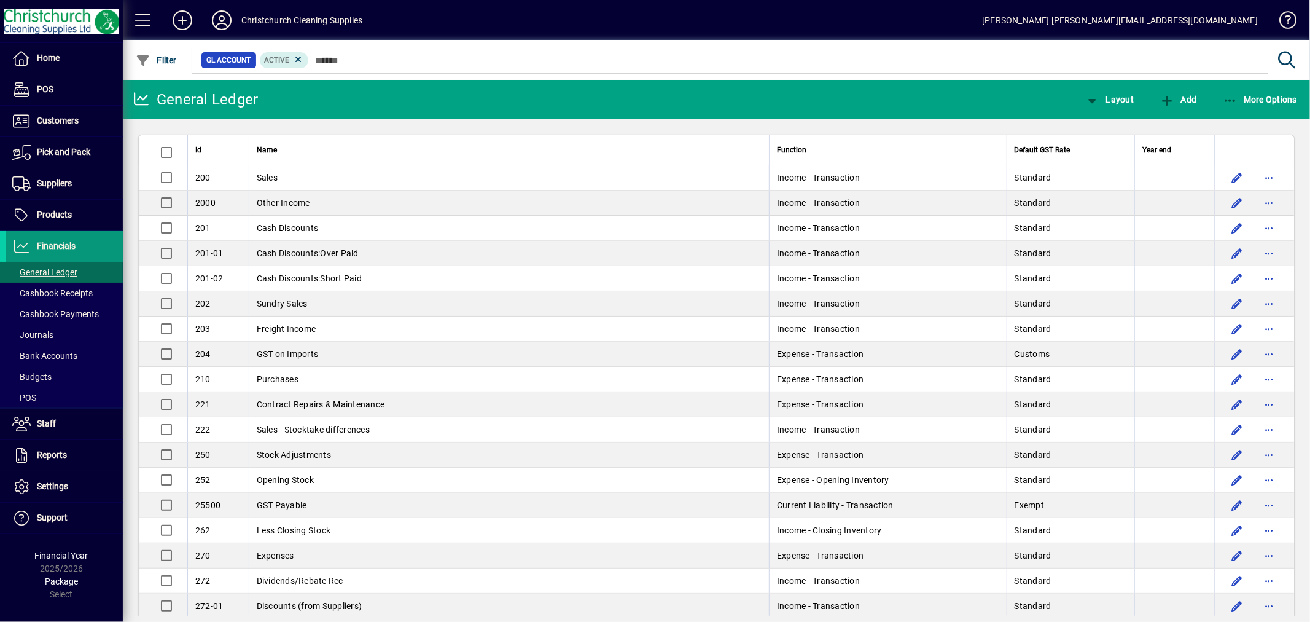
click at [70, 242] on span "Financials" at bounding box center [56, 246] width 39 height 10
click at [52, 357] on span "Bank Accounts" at bounding box center [44, 356] width 65 height 10
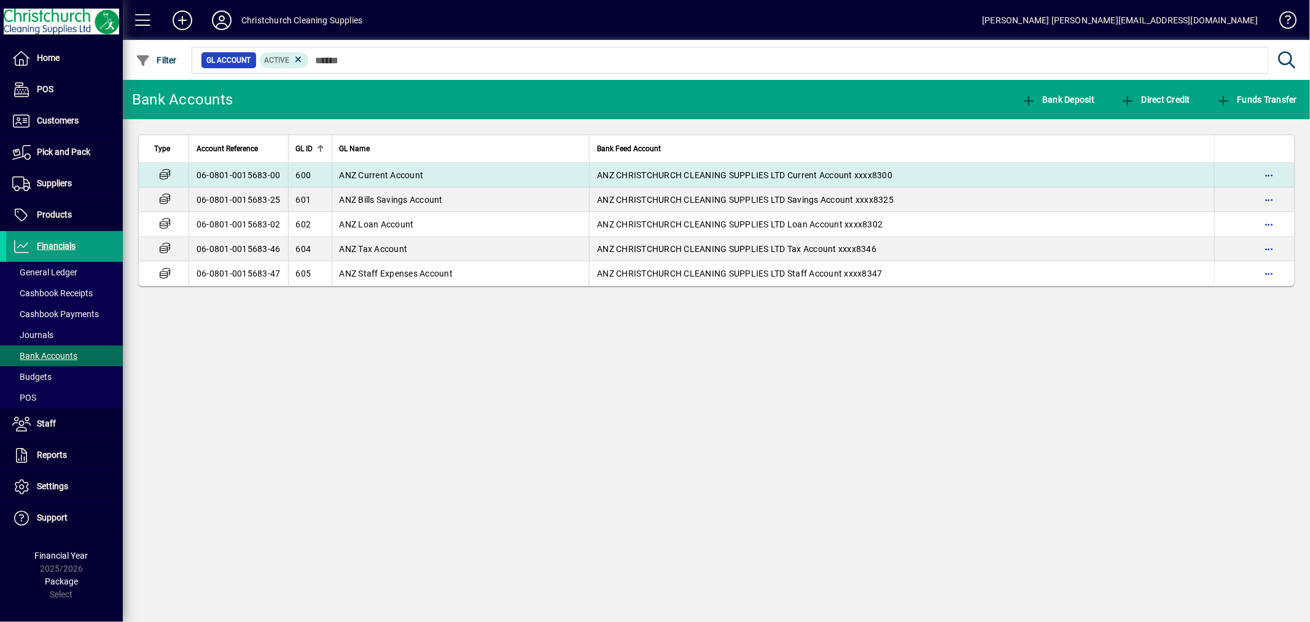
click at [384, 176] on span "ANZ Current Account" at bounding box center [382, 175] width 84 height 10
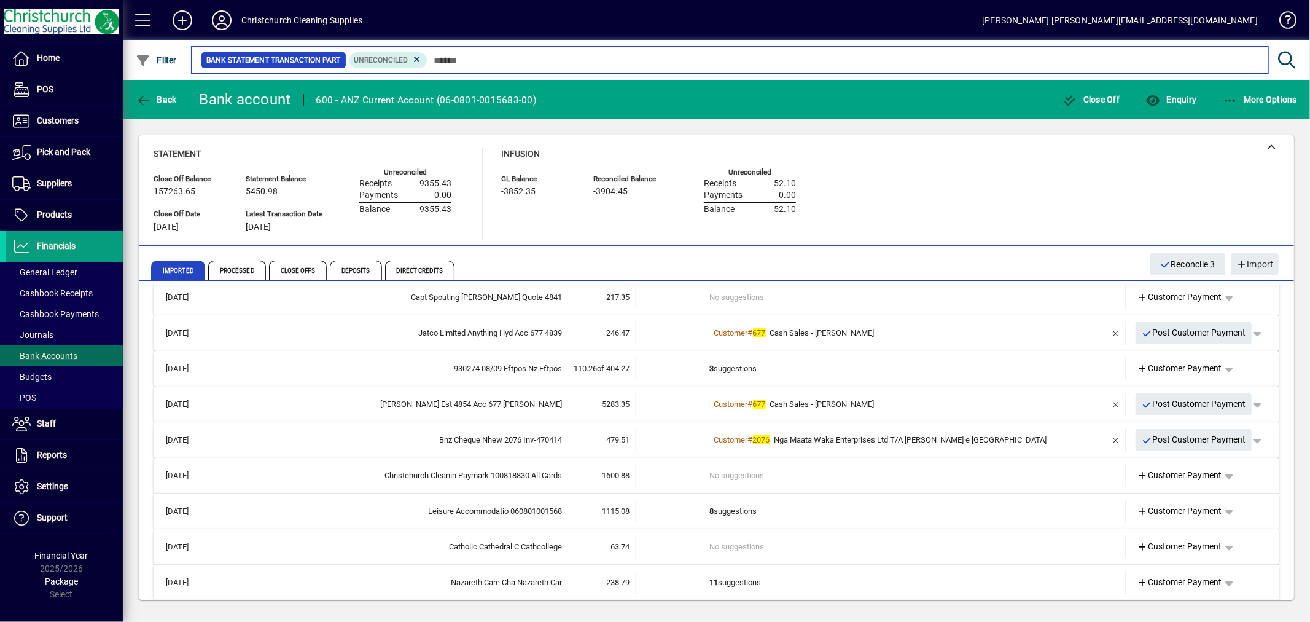
scroll to position [26, 0]
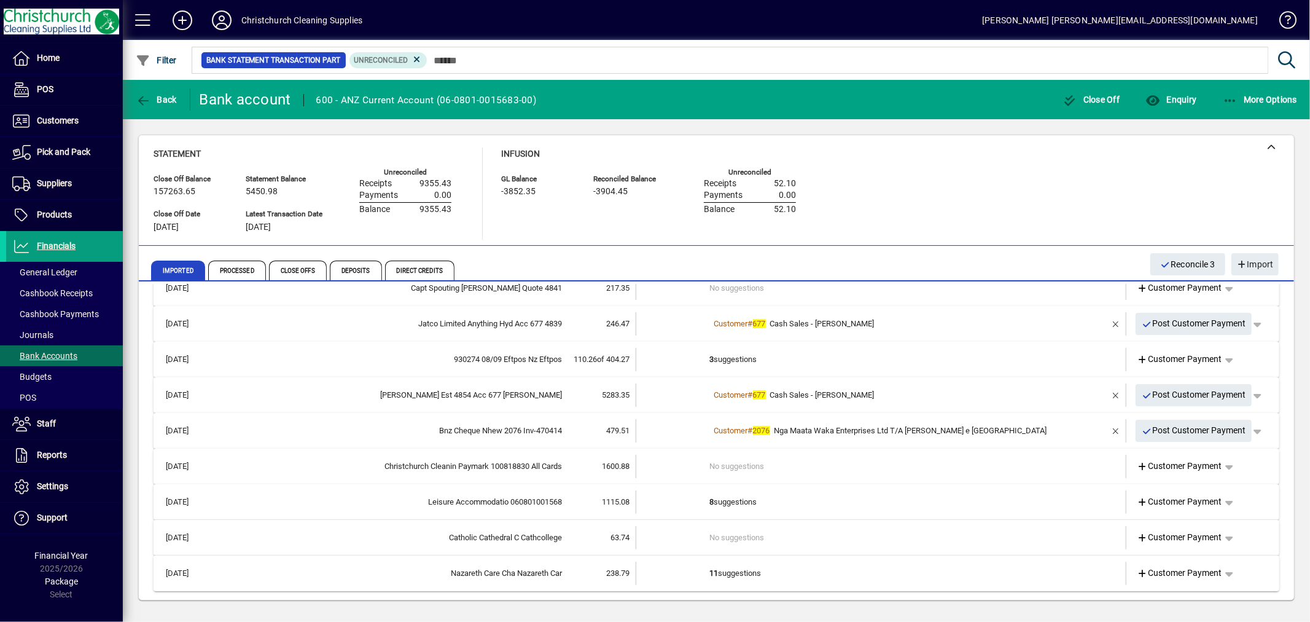
click at [739, 572] on td "11 suggestions" at bounding box center [882, 572] width 345 height 23
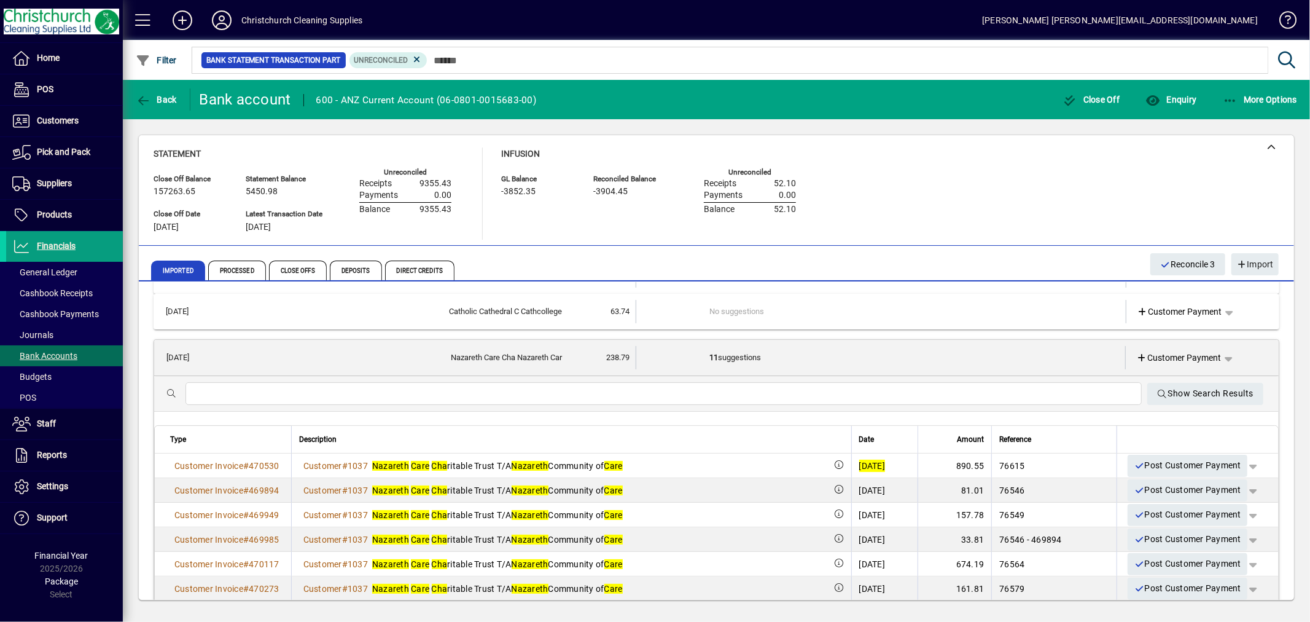
scroll to position [230, 0]
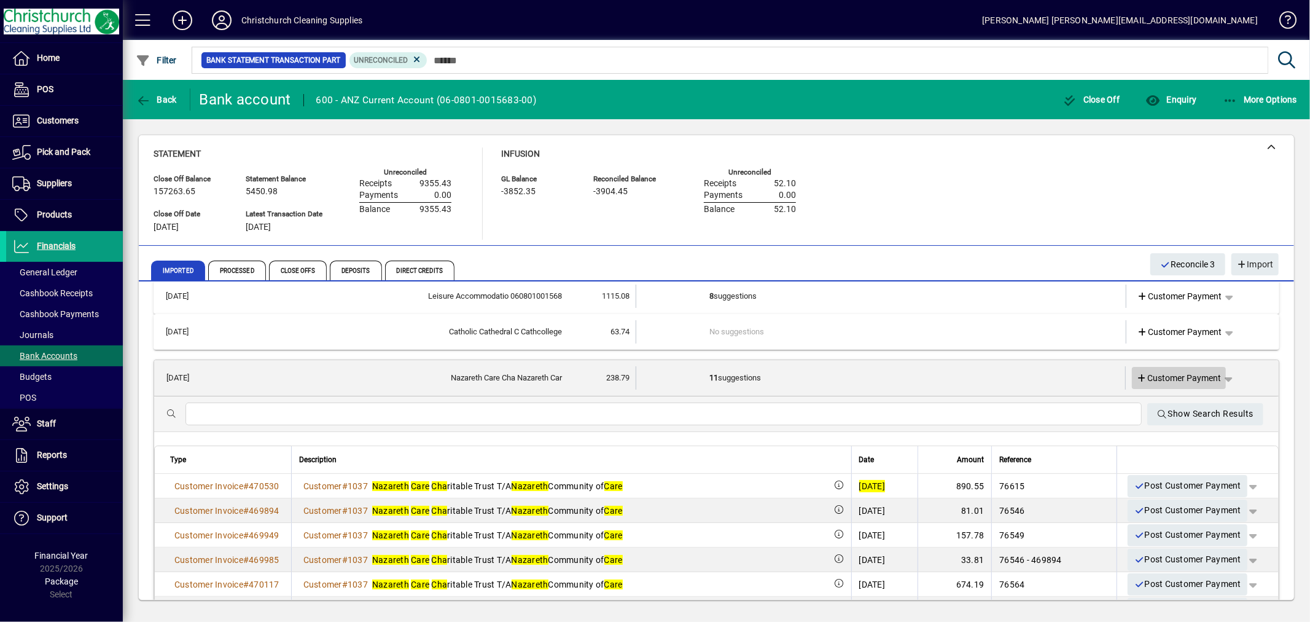
click at [1149, 377] on span "Customer Payment" at bounding box center [1179, 378] width 85 height 13
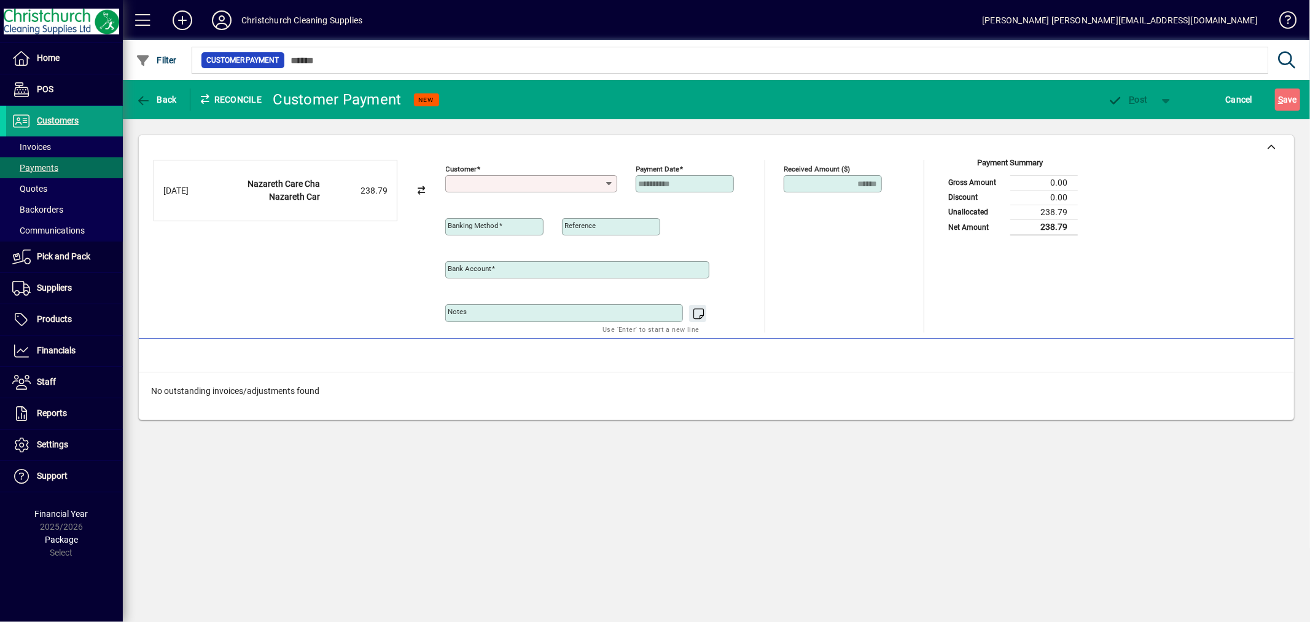
type input "**********"
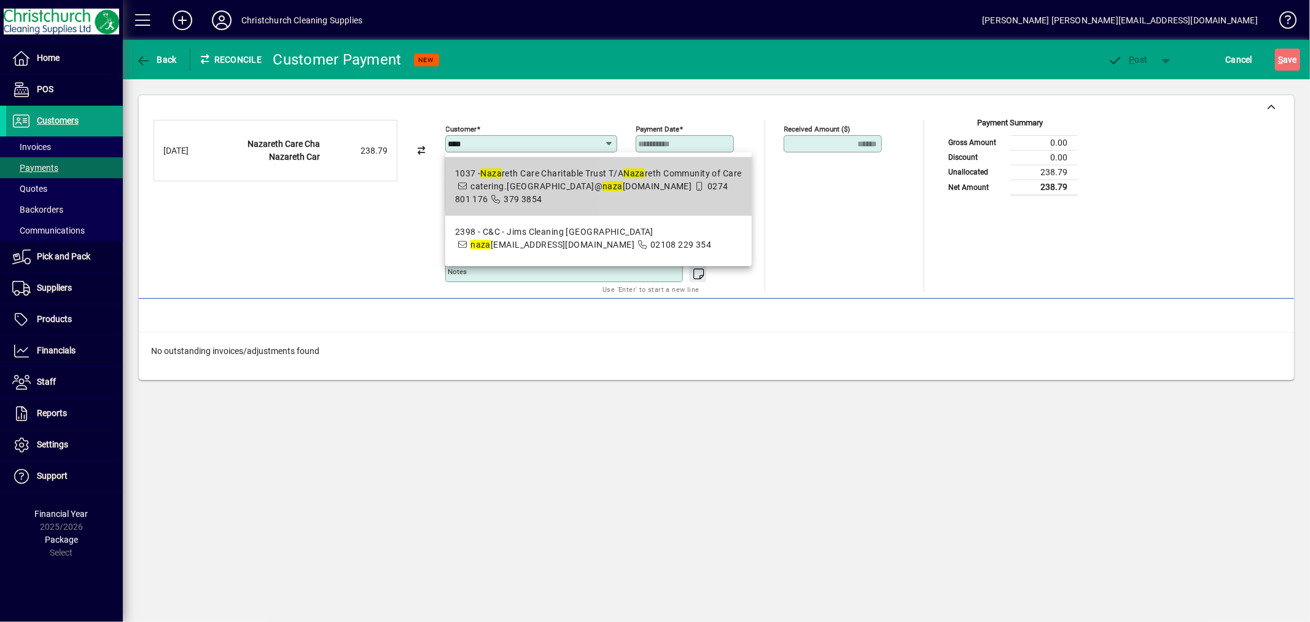
click at [704, 179] on div "1037 - Naza reth Care Charitable Trust T/A Naza reth Community of Care" at bounding box center [598, 173] width 287 height 13
type input "**********"
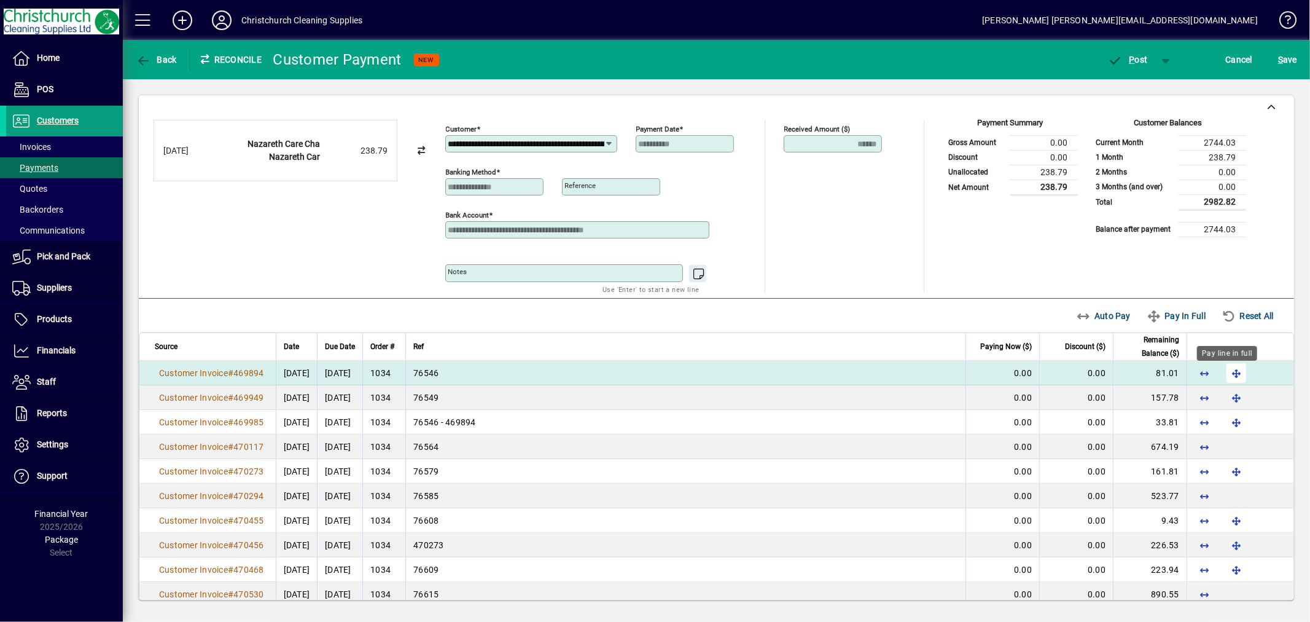
click at [1228, 373] on span "button" at bounding box center [1236, 372] width 29 height 29
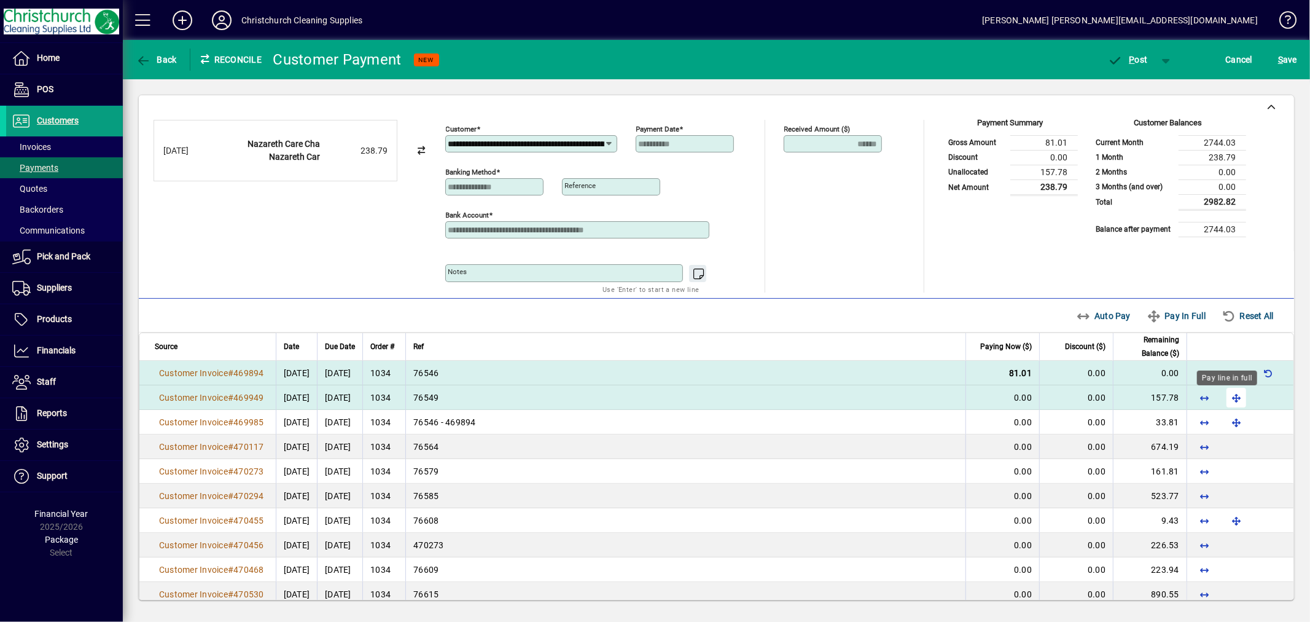
click at [1231, 395] on span "button" at bounding box center [1236, 397] width 29 height 29
click at [1144, 57] on span "P ost" at bounding box center [1128, 60] width 40 height 10
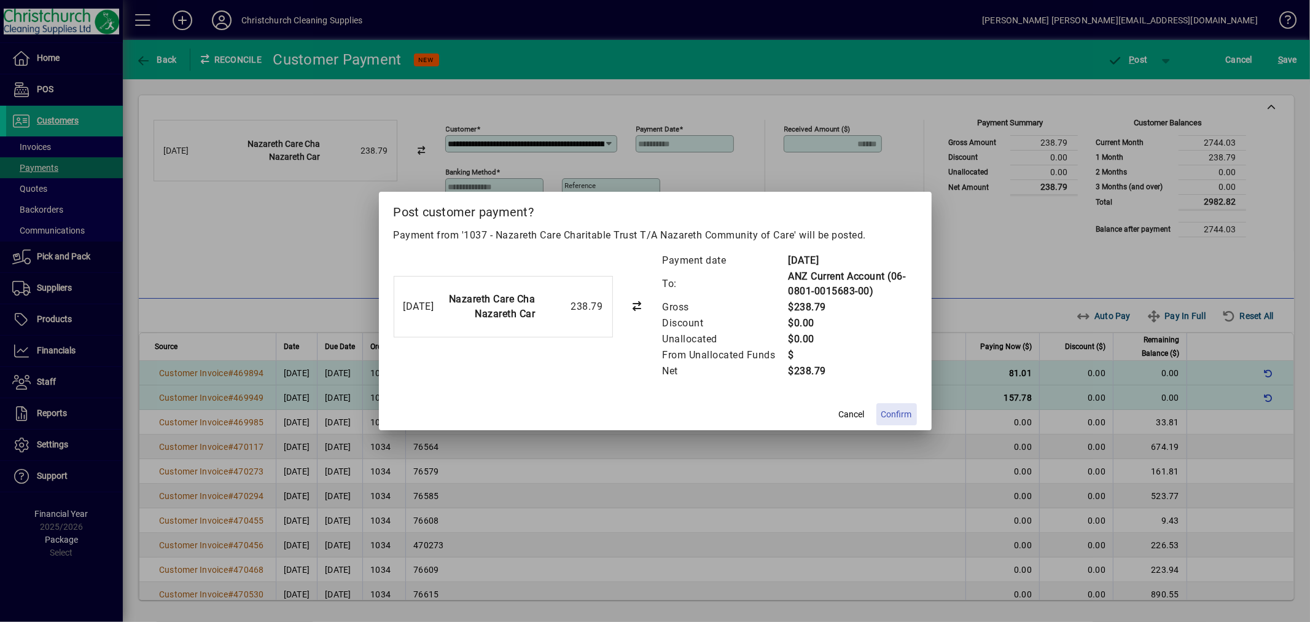
click at [886, 410] on span "Confirm" at bounding box center [896, 414] width 31 height 13
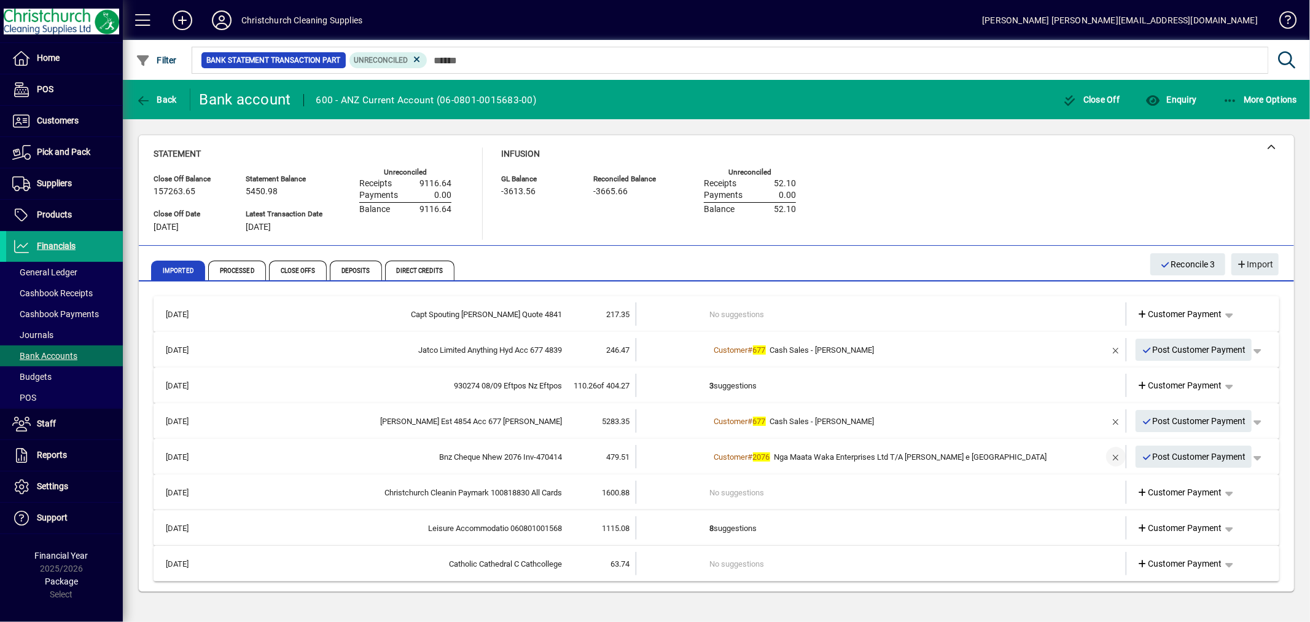
click at [1115, 453] on span "button" at bounding box center [1115, 456] width 29 height 29
click at [708, 454] on td at bounding box center [673, 456] width 74 height 23
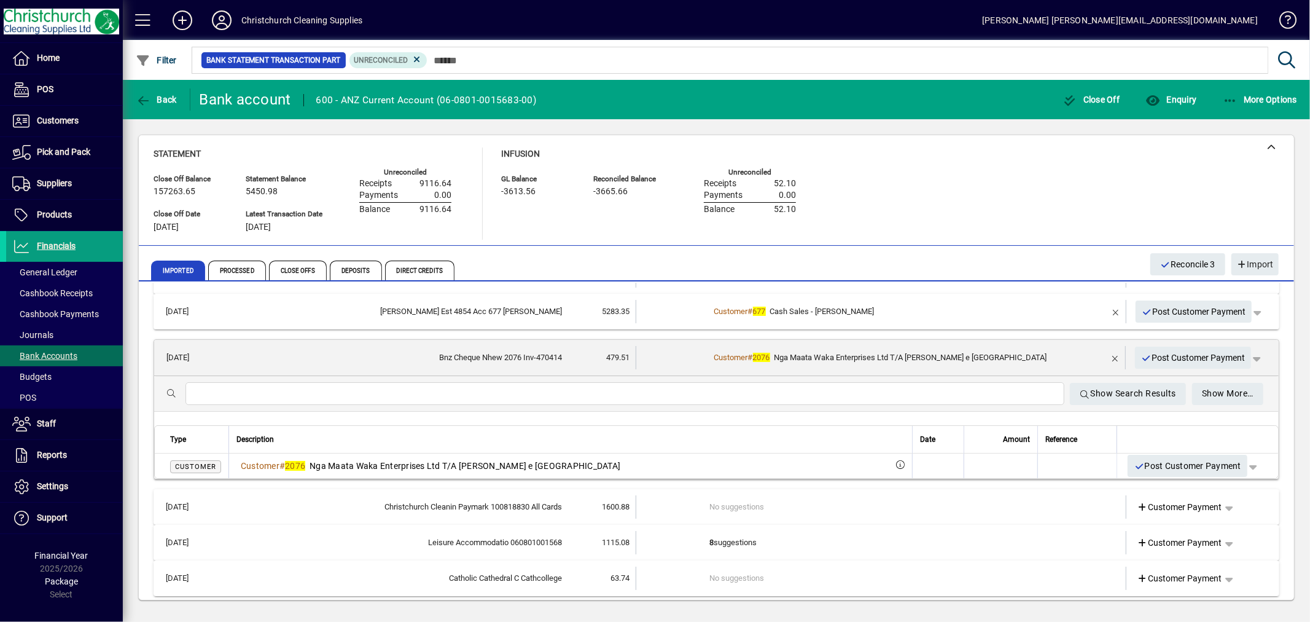
scroll to position [114, 0]
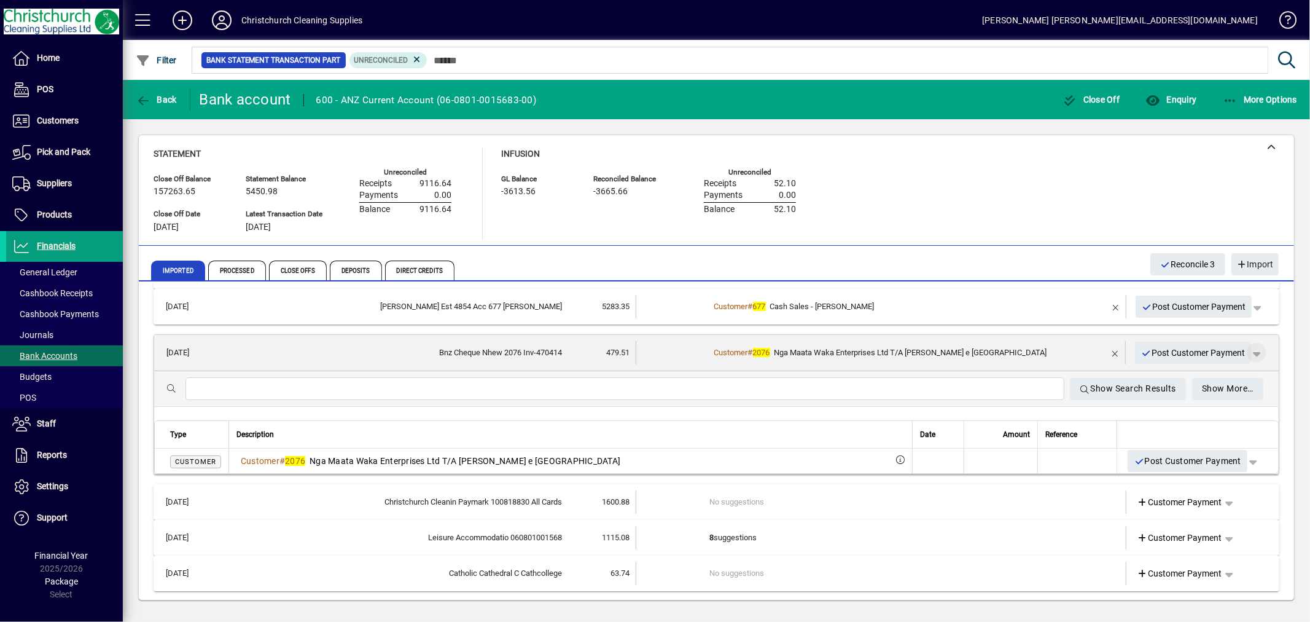
click at [1252, 351] on span "button" at bounding box center [1256, 352] width 29 height 29
click at [1221, 378] on span "Customer Payment" at bounding box center [1209, 377] width 90 height 15
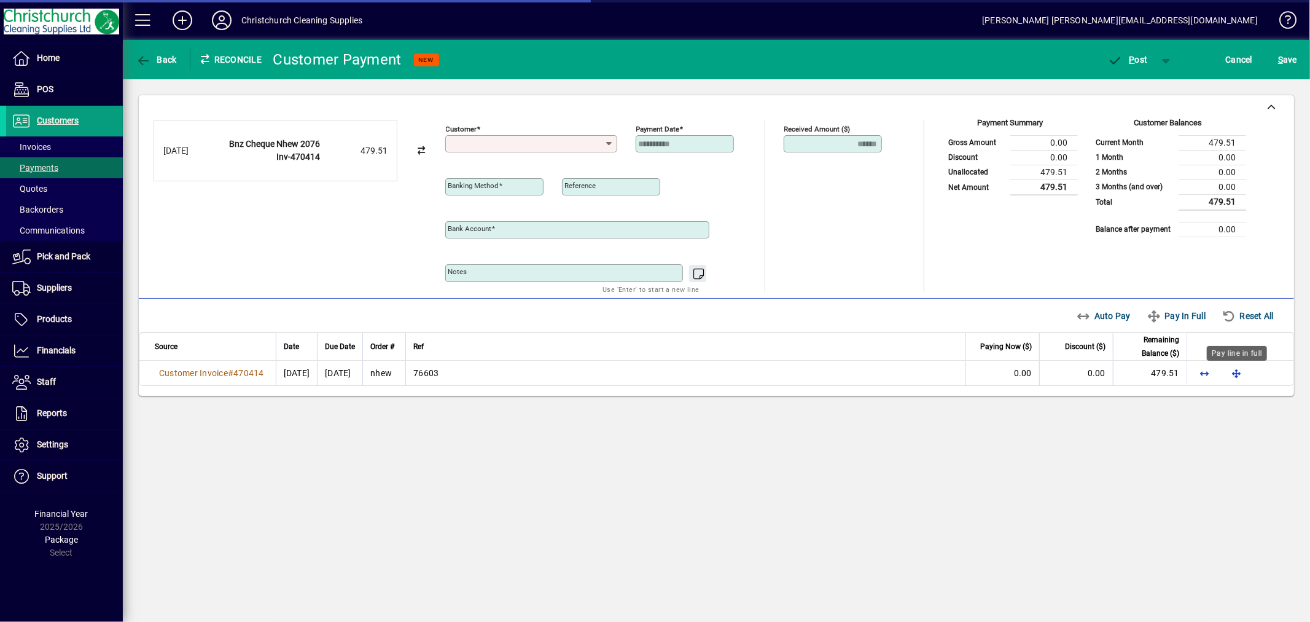
type input "**********"
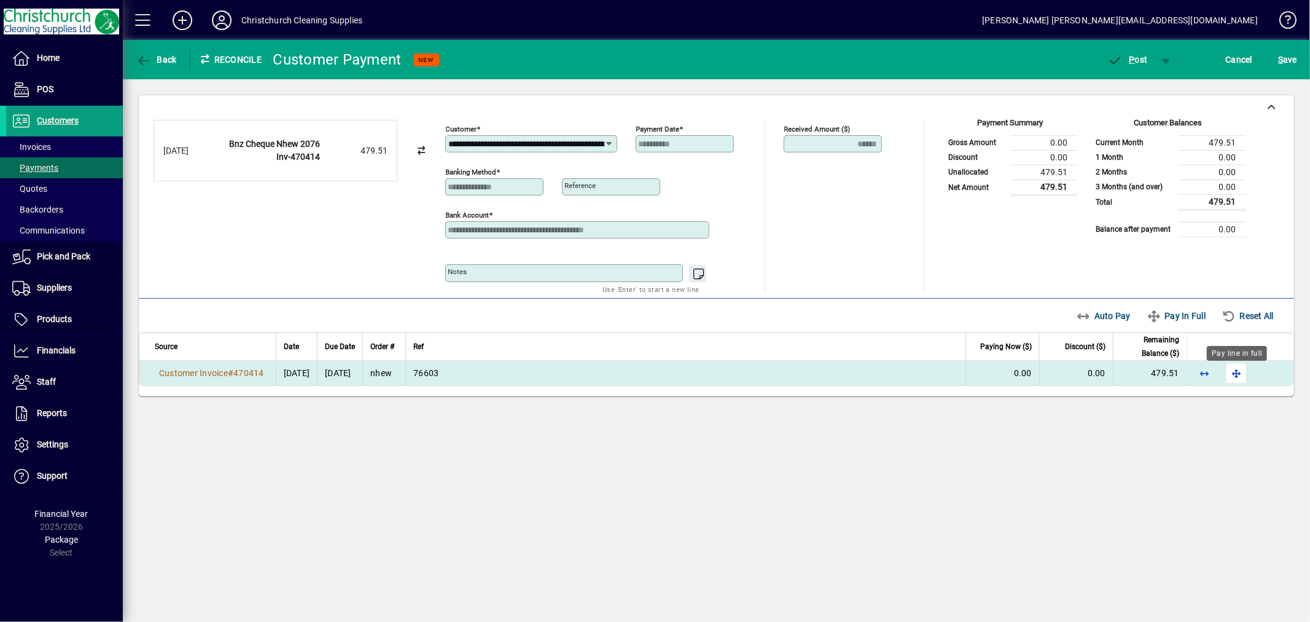
click at [1235, 378] on span "button" at bounding box center [1236, 372] width 29 height 29
click at [1125, 62] on span "P ost" at bounding box center [1128, 60] width 40 height 10
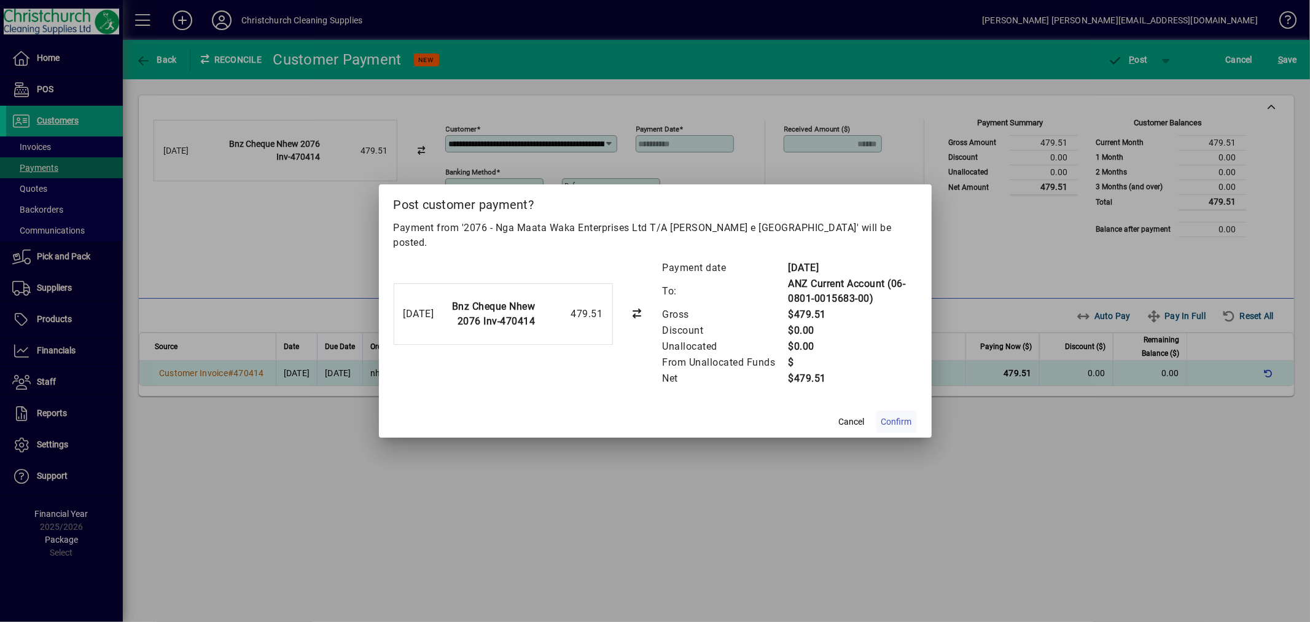
click at [898, 415] on span "Confirm" at bounding box center [896, 421] width 31 height 13
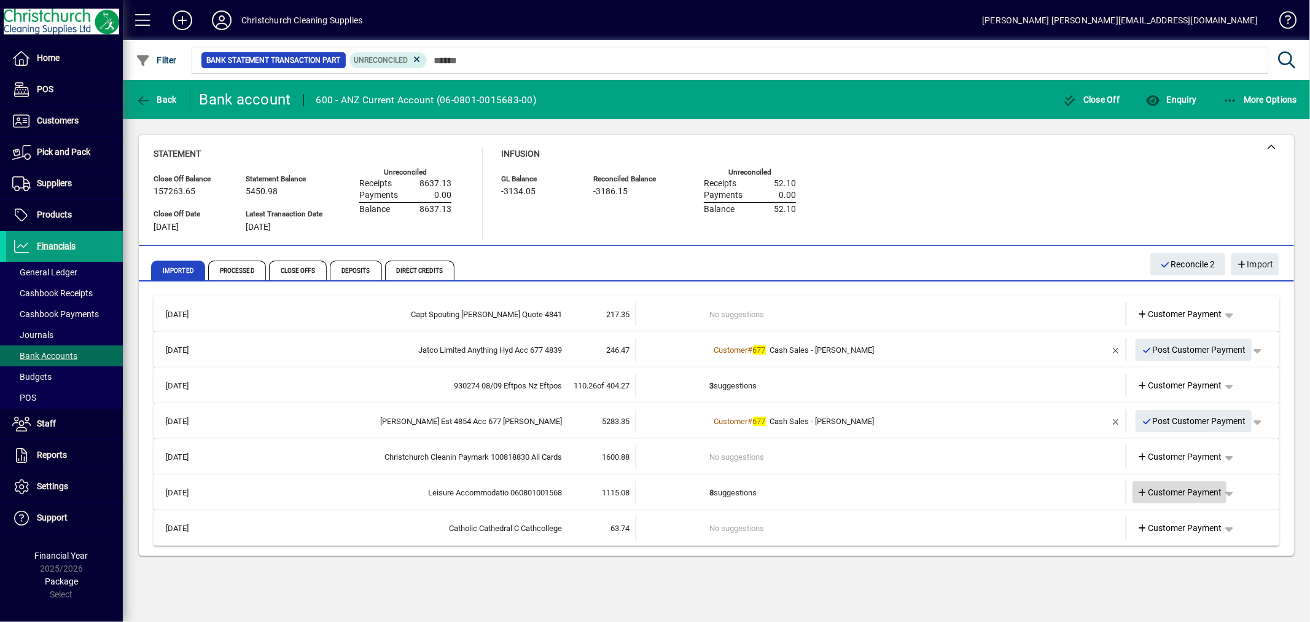
click at [1184, 491] on span "Customer Payment" at bounding box center [1179, 492] width 85 height 13
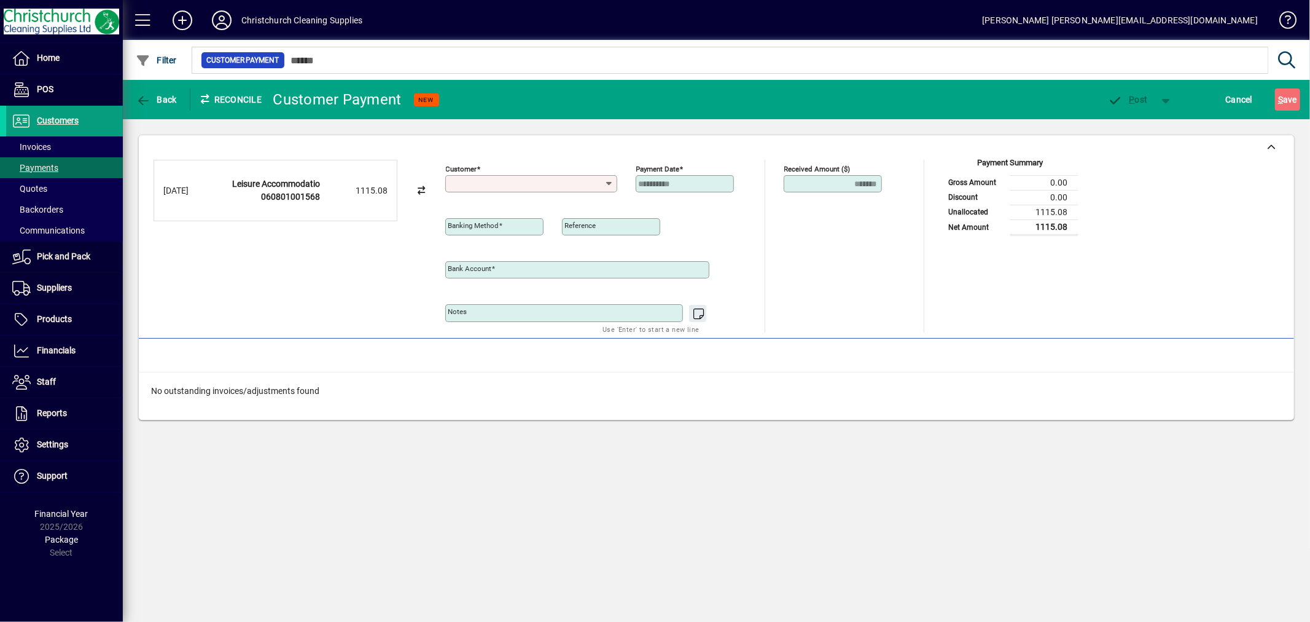
type input "**********"
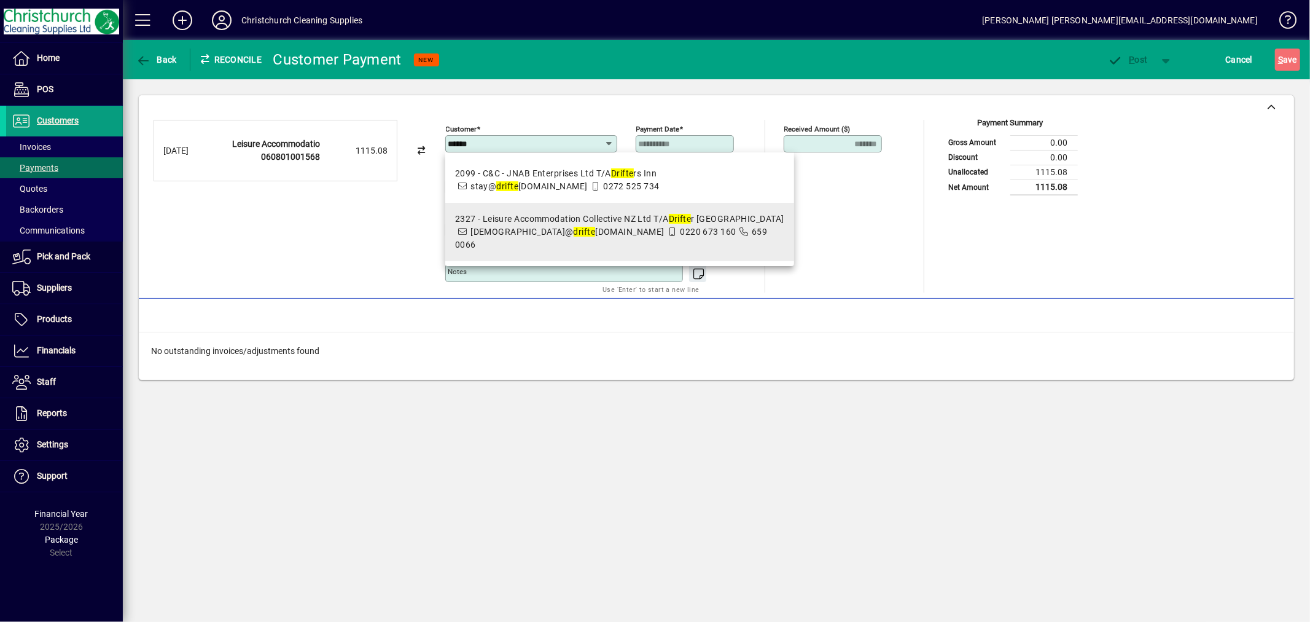
click at [666, 224] on div "2327 - Leisure Accommodation Collective NZ Ltd T/A Drifte r Christchurch" at bounding box center [619, 218] width 329 height 13
type input "**********"
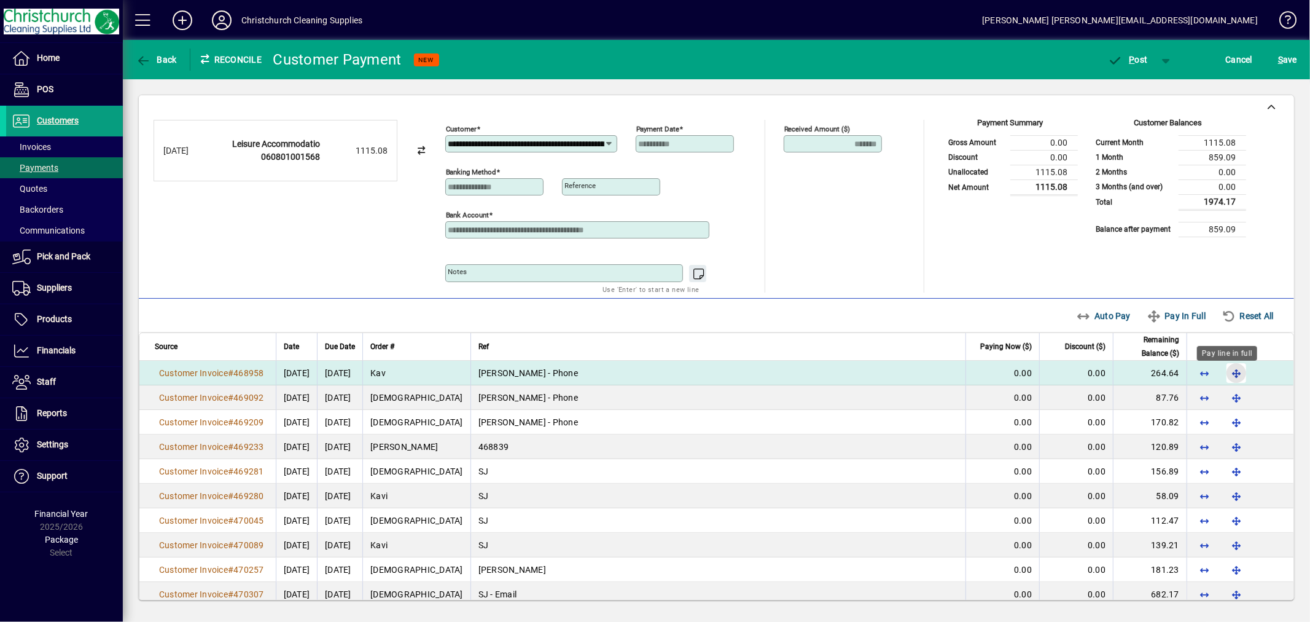
click at [1224, 369] on span "button" at bounding box center [1236, 372] width 29 height 29
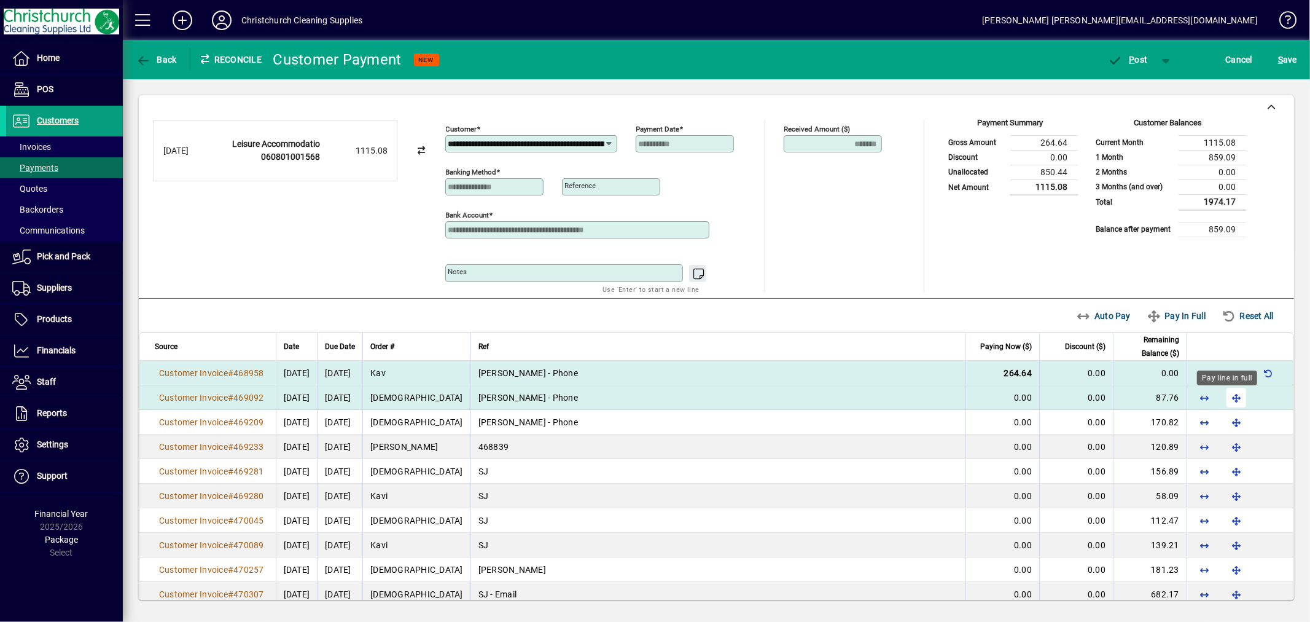
click at [1222, 399] on span "button" at bounding box center [1236, 397] width 29 height 29
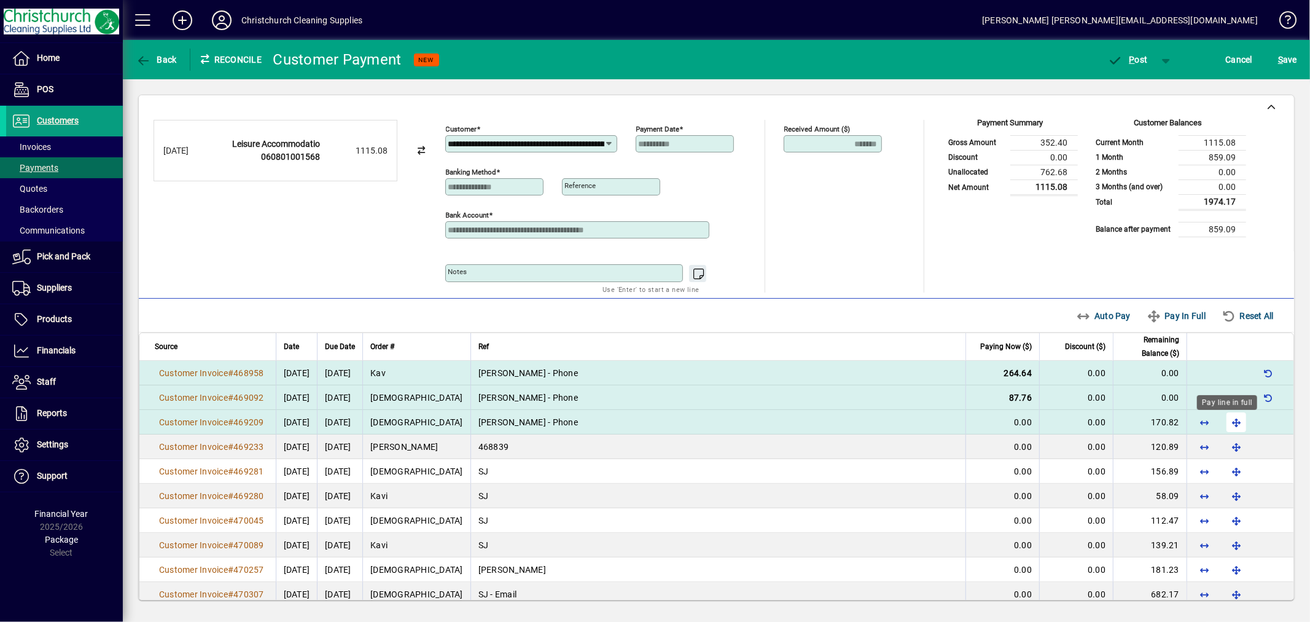
click at [1223, 420] on span "button" at bounding box center [1236, 421] width 29 height 29
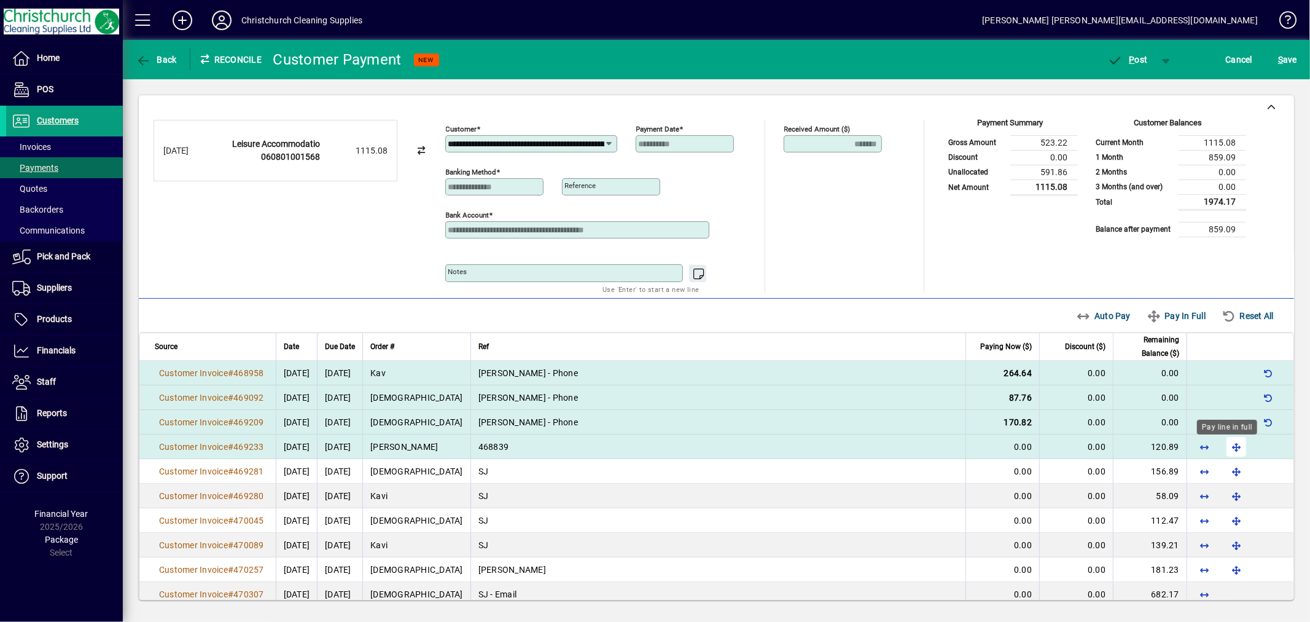
click at [1223, 450] on span "button" at bounding box center [1236, 446] width 29 height 29
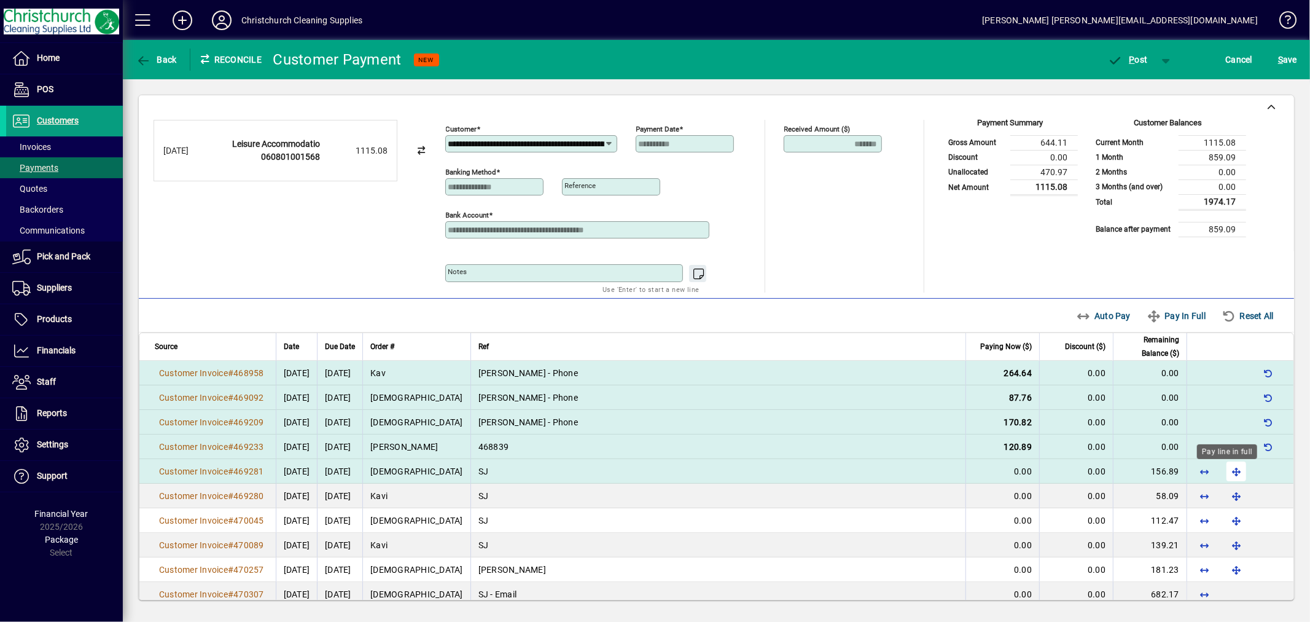
click at [1222, 472] on span "button" at bounding box center [1236, 470] width 29 height 29
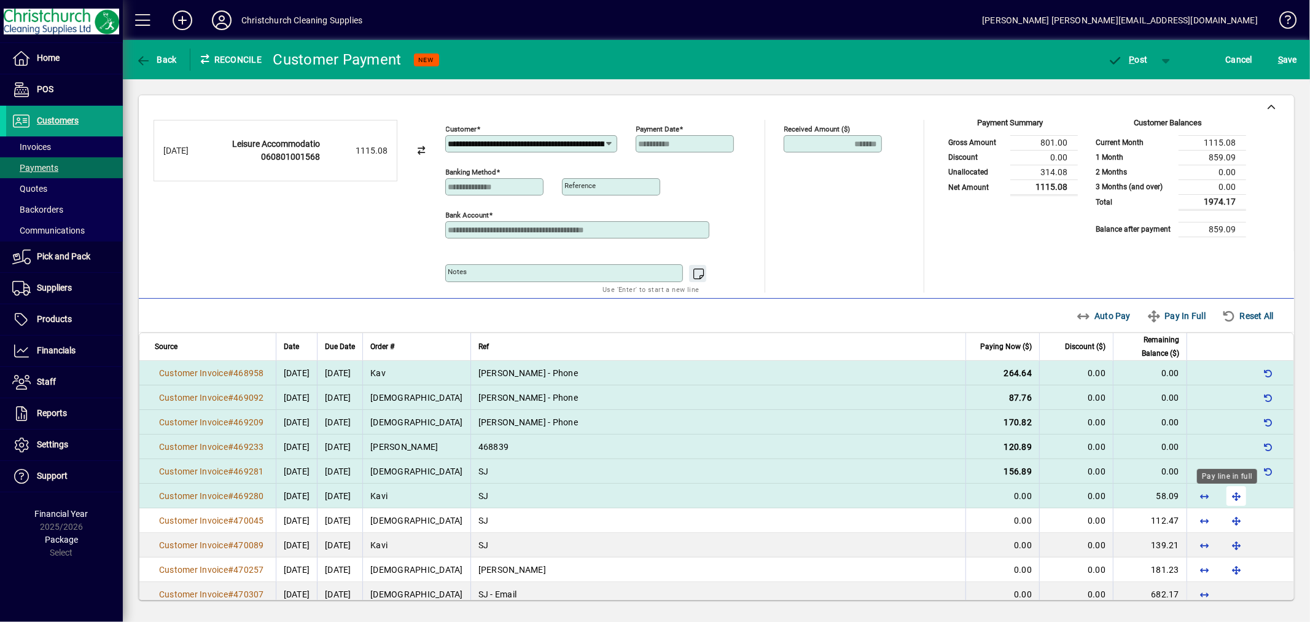
click at [1225, 496] on span "button" at bounding box center [1236, 495] width 29 height 29
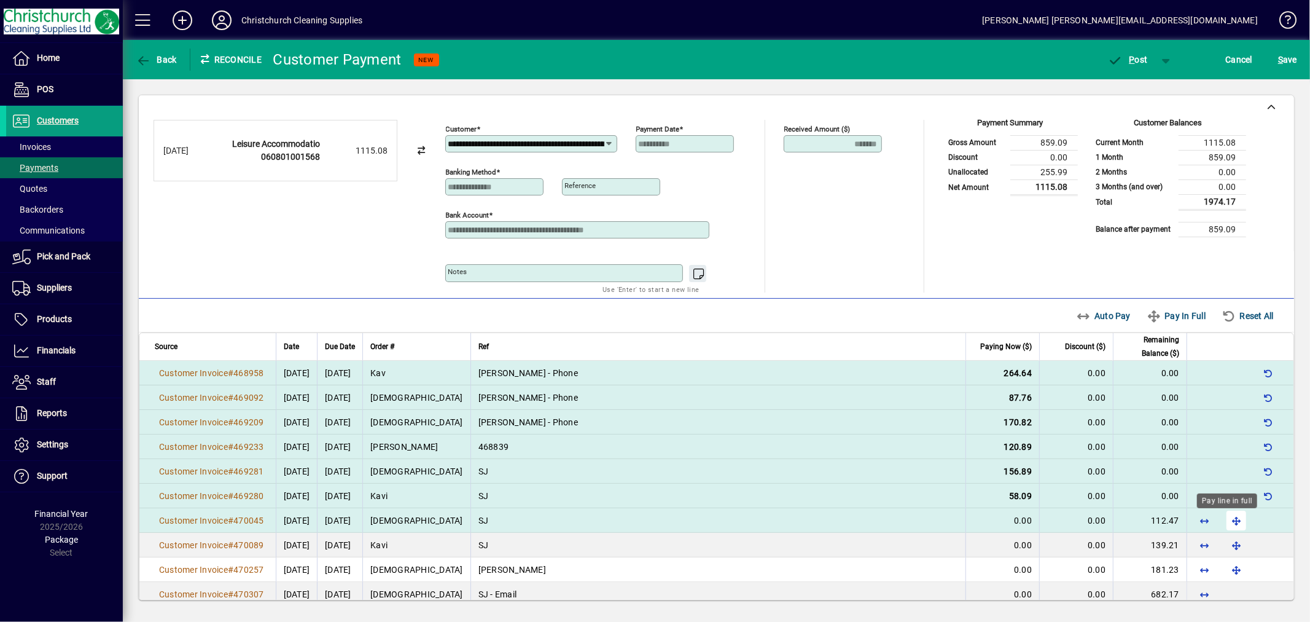
click at [1225, 519] on span "button" at bounding box center [1236, 519] width 29 height 29
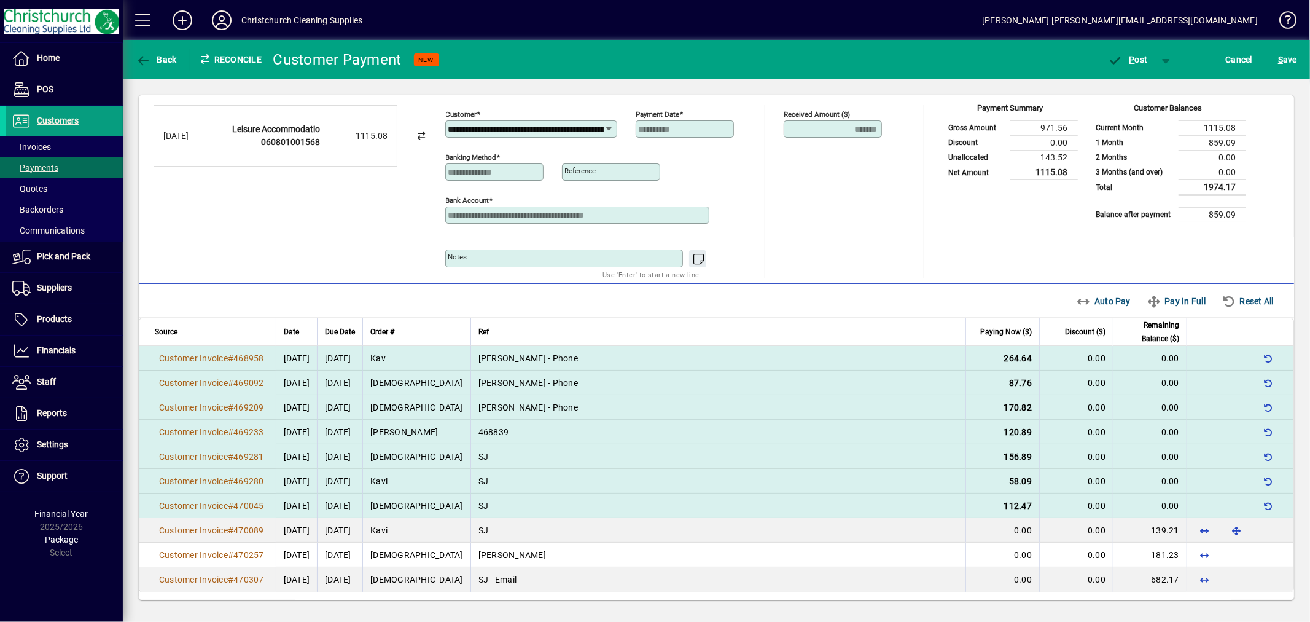
scroll to position [19, 0]
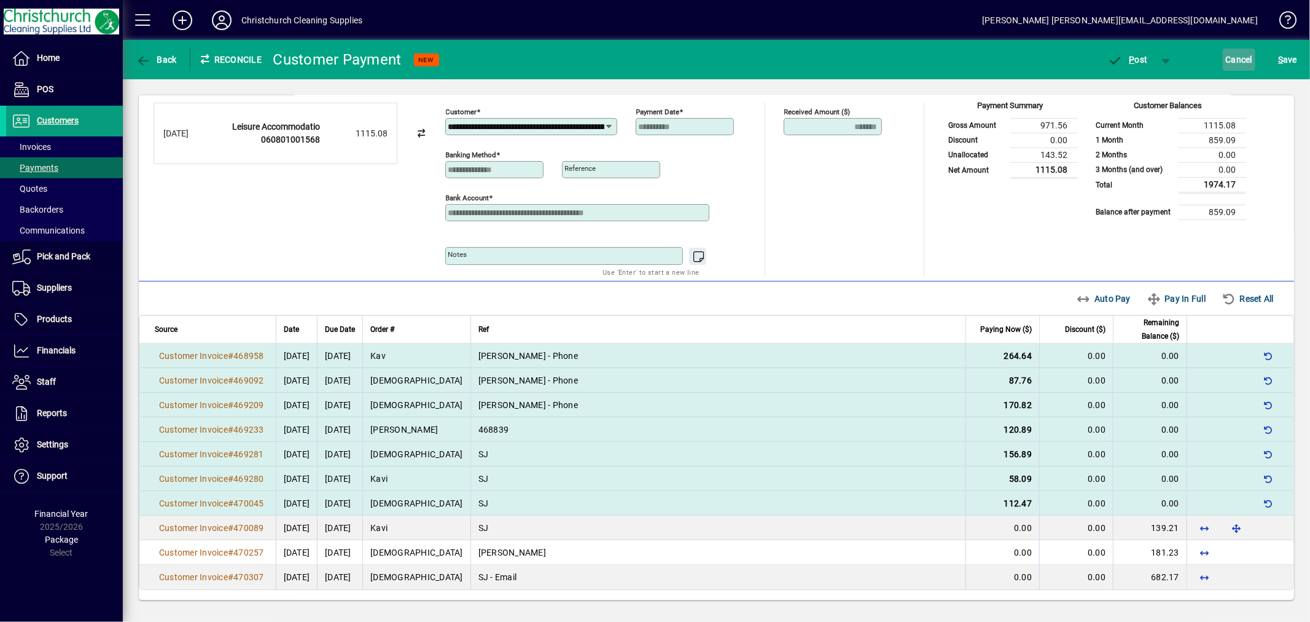
click at [1236, 56] on span "Cancel" at bounding box center [1239, 60] width 27 height 20
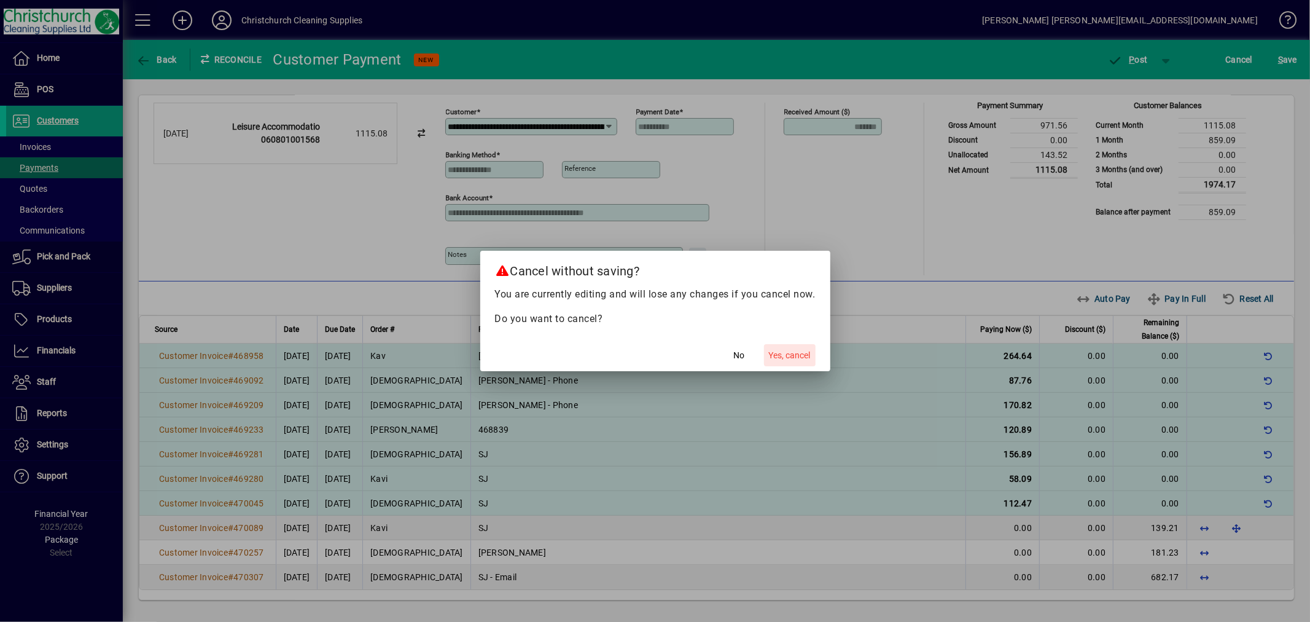
click at [787, 347] on span "button" at bounding box center [790, 354] width 52 height 29
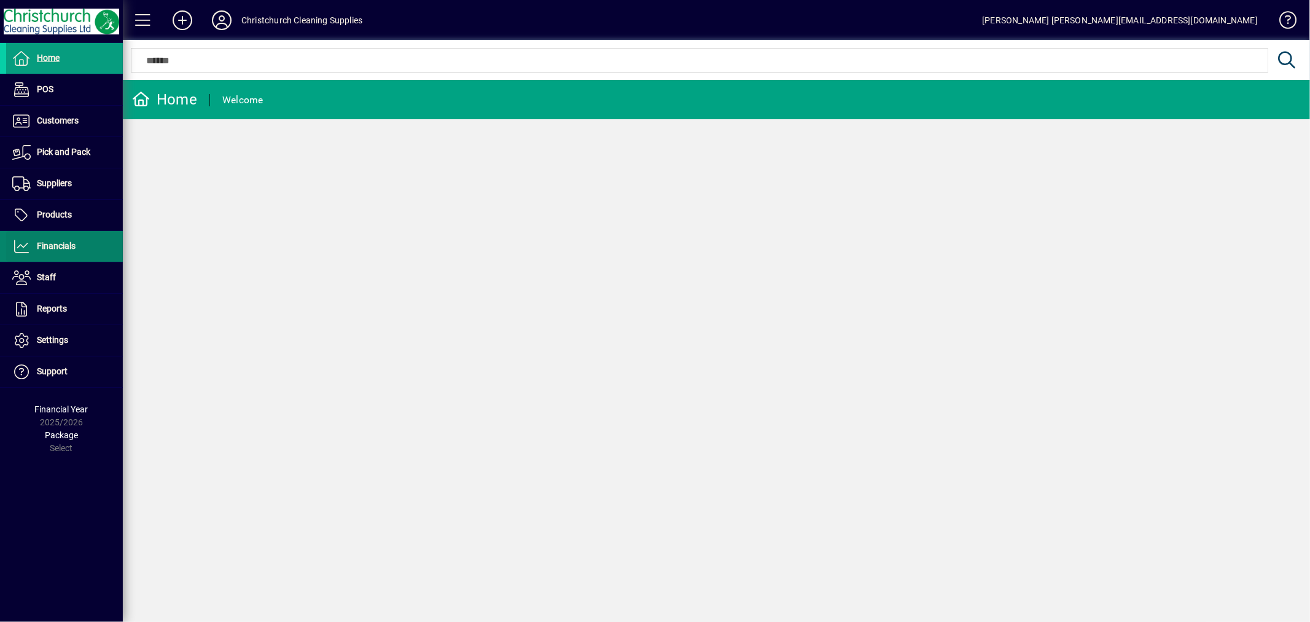
click at [82, 251] on span at bounding box center [64, 246] width 117 height 29
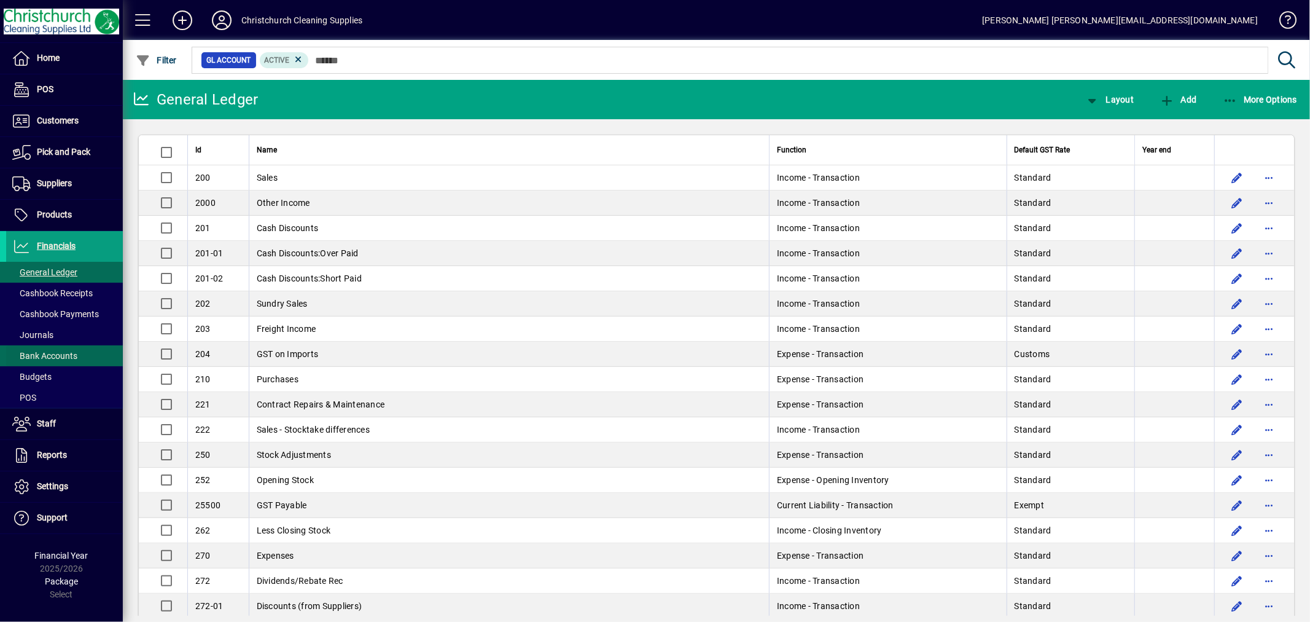
click at [65, 354] on span "Bank Accounts" at bounding box center [44, 356] width 65 height 10
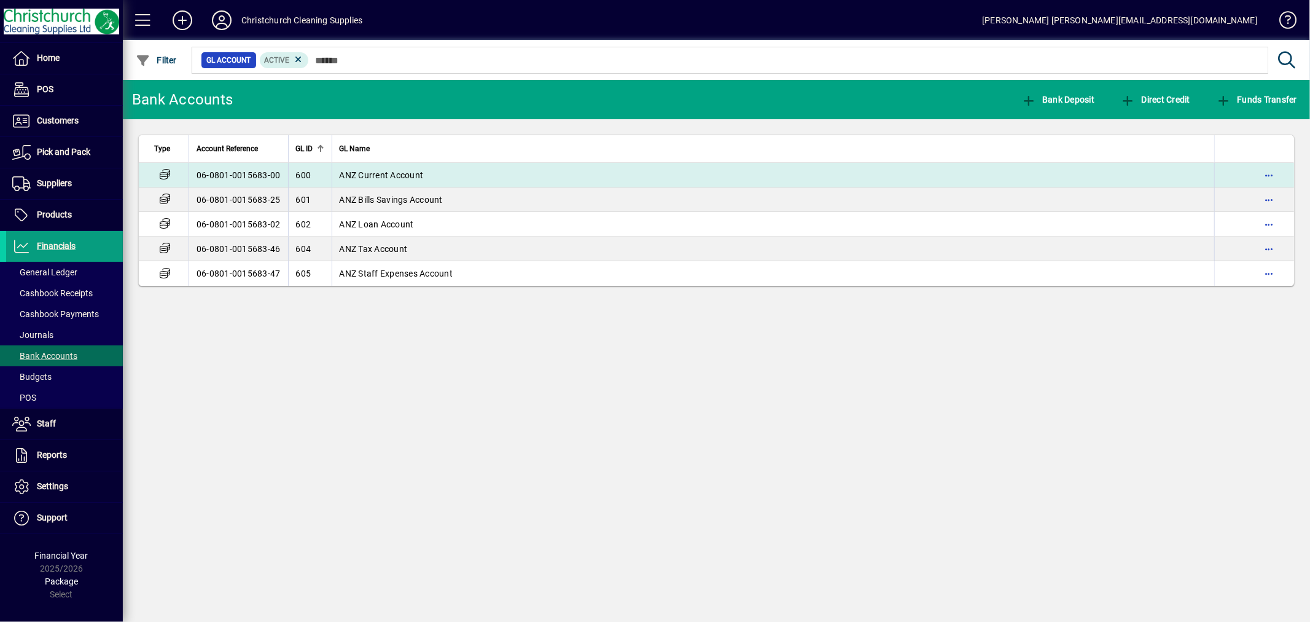
click at [388, 174] on span "ANZ Current Account" at bounding box center [382, 175] width 84 height 10
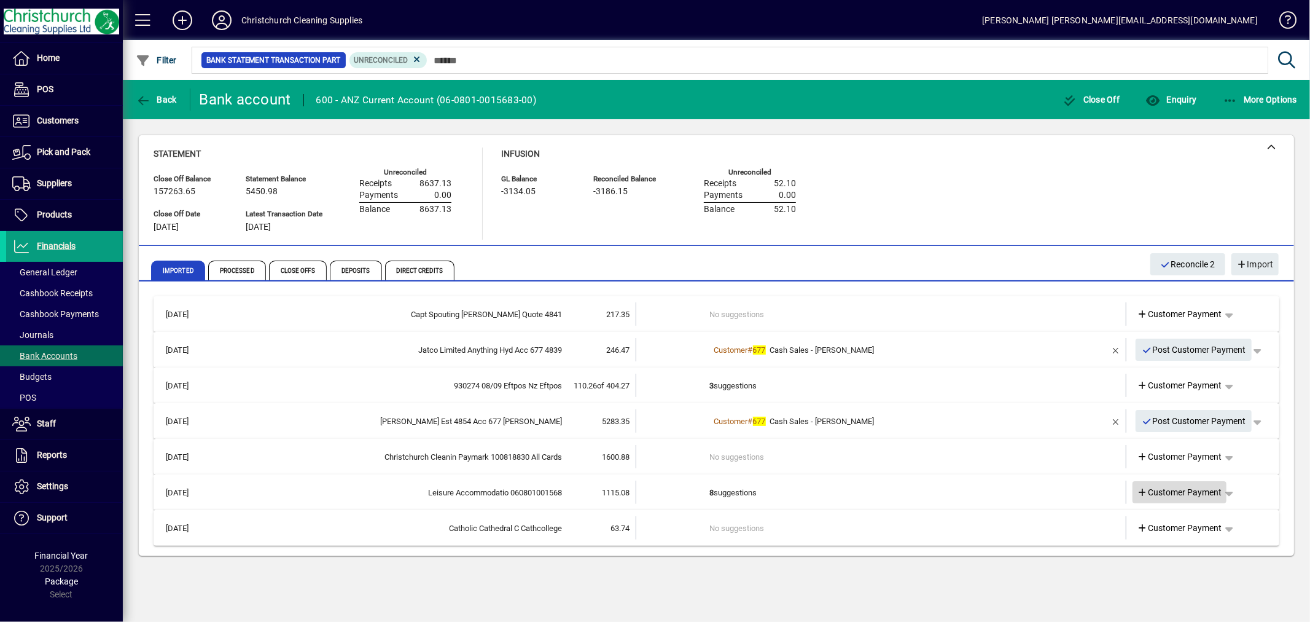
click at [1183, 491] on span "Customer Payment" at bounding box center [1179, 492] width 85 height 13
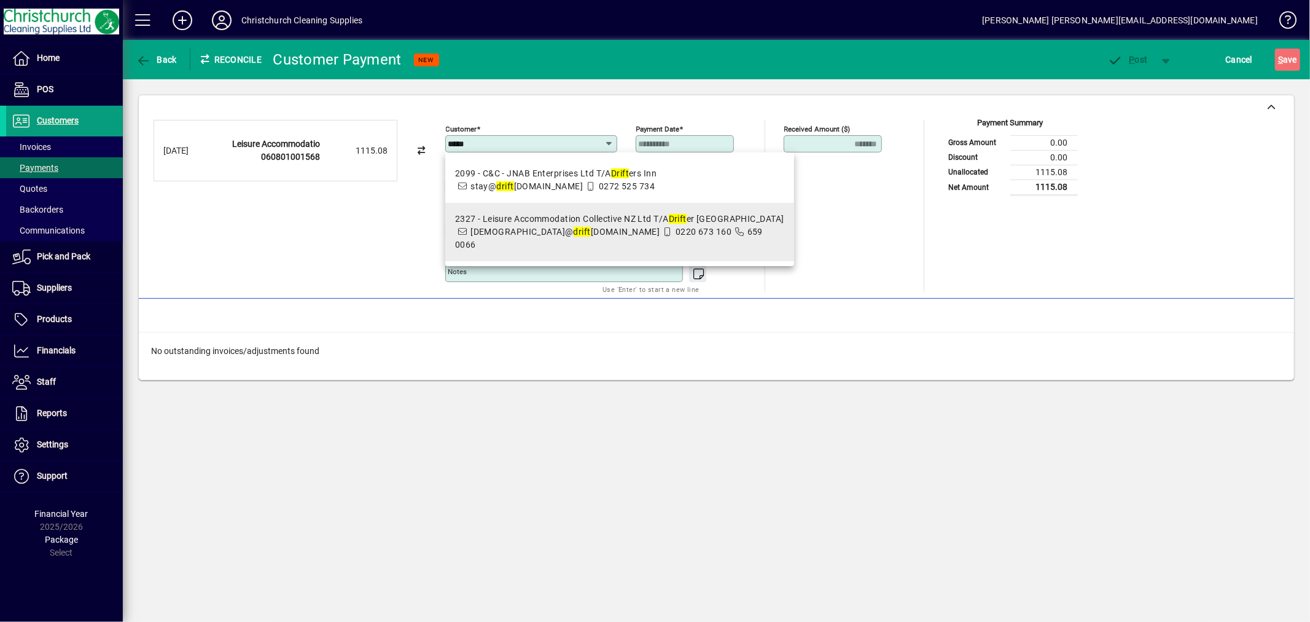
click at [713, 227] on span "659 0066" at bounding box center [609, 238] width 308 height 23
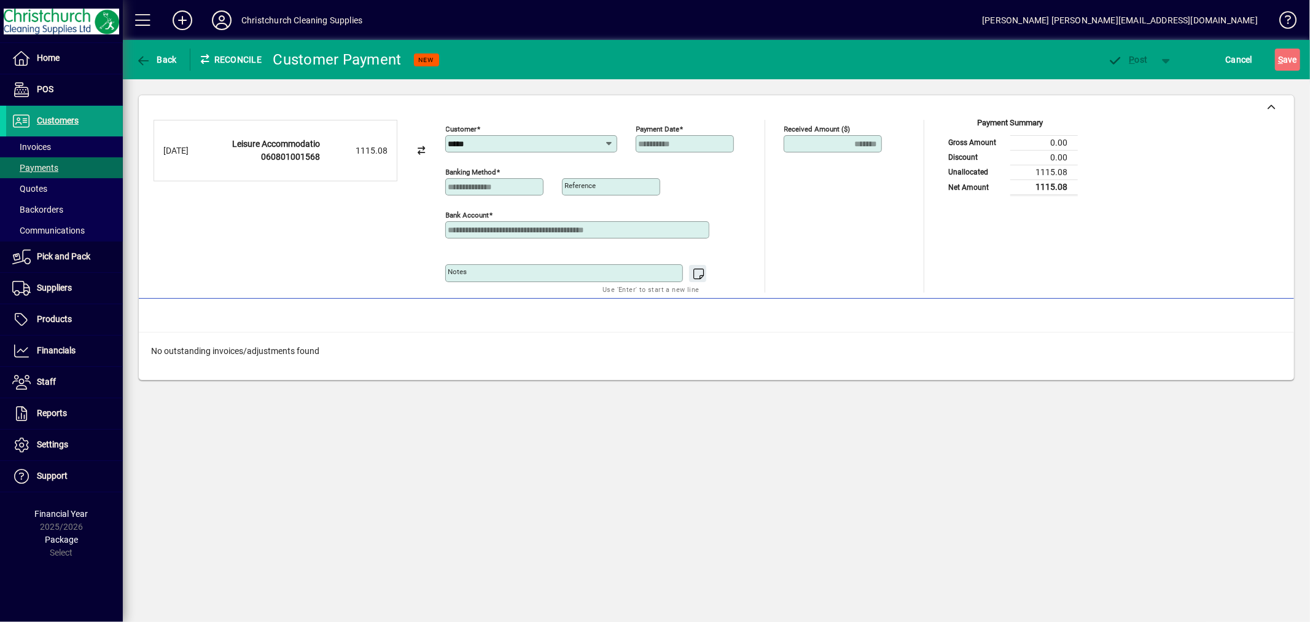
type input "**********"
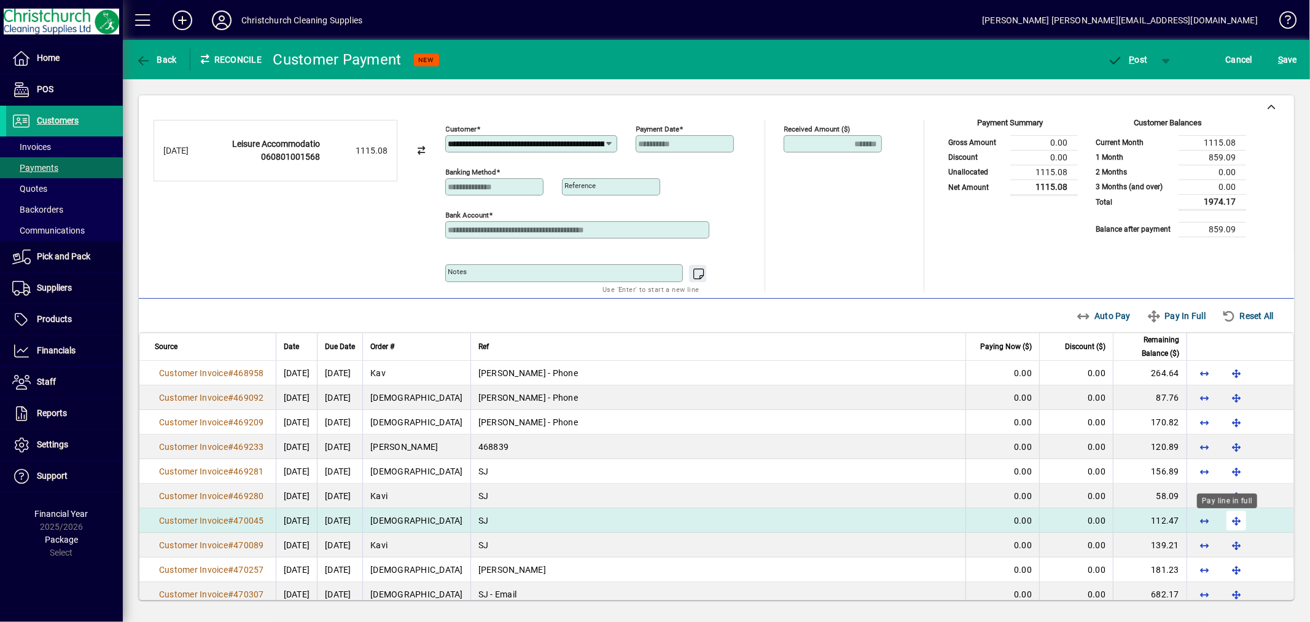
click at [1229, 518] on span "button" at bounding box center [1236, 519] width 29 height 29
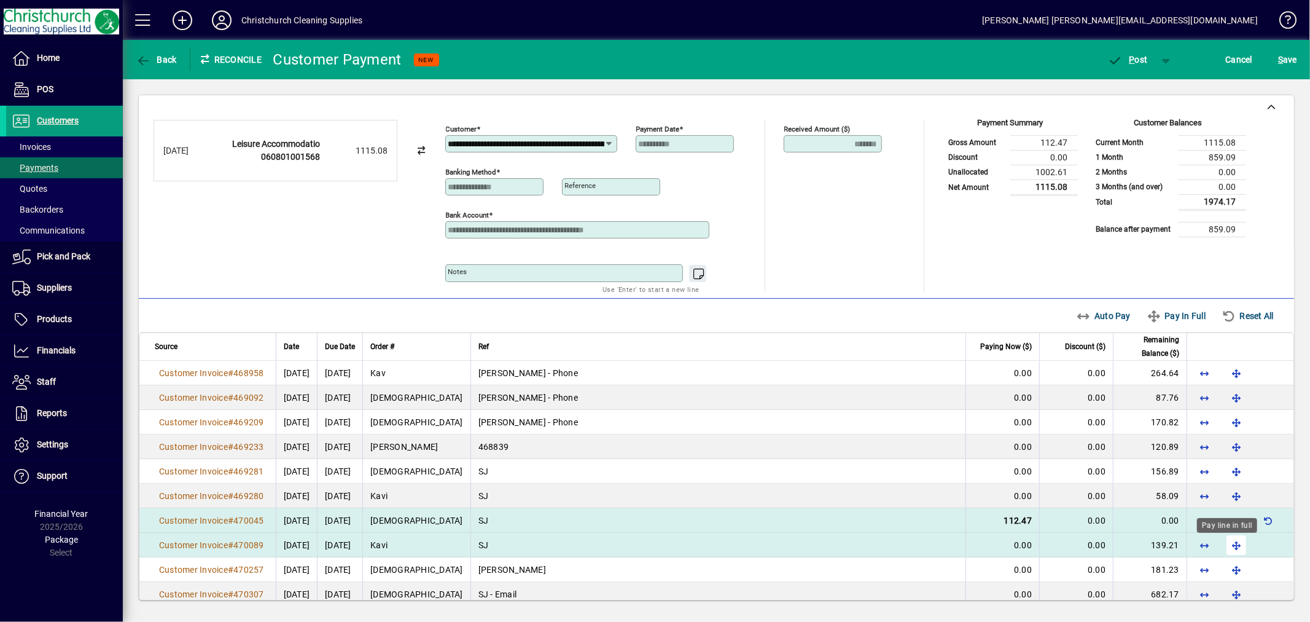
click at [1223, 547] on span "button" at bounding box center [1236, 544] width 29 height 29
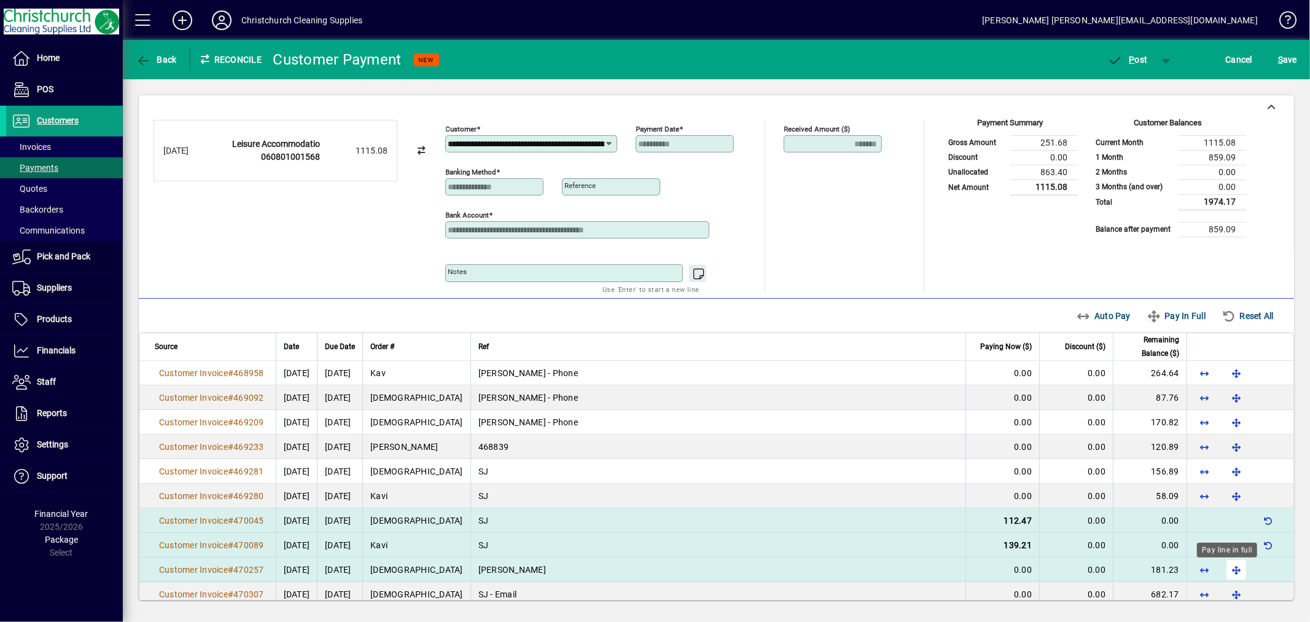
click at [1223, 565] on span "button" at bounding box center [1236, 569] width 29 height 29
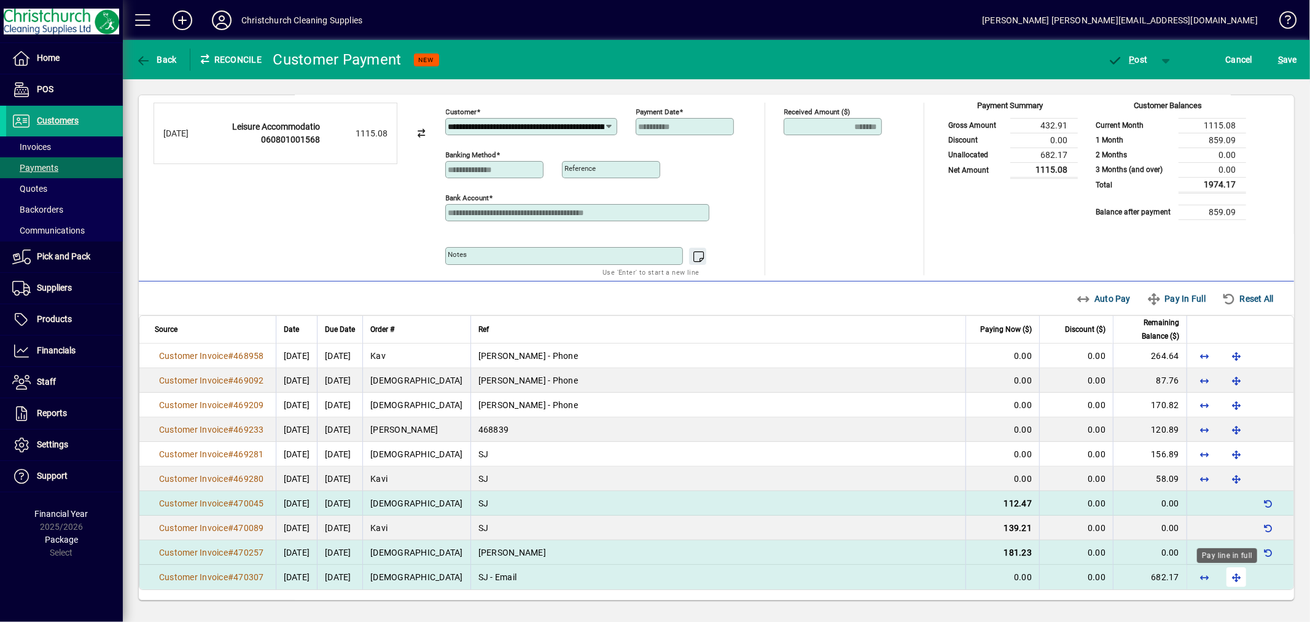
click at [1224, 579] on span "button" at bounding box center [1236, 576] width 29 height 29
click at [1144, 57] on span "P ost" at bounding box center [1128, 60] width 40 height 10
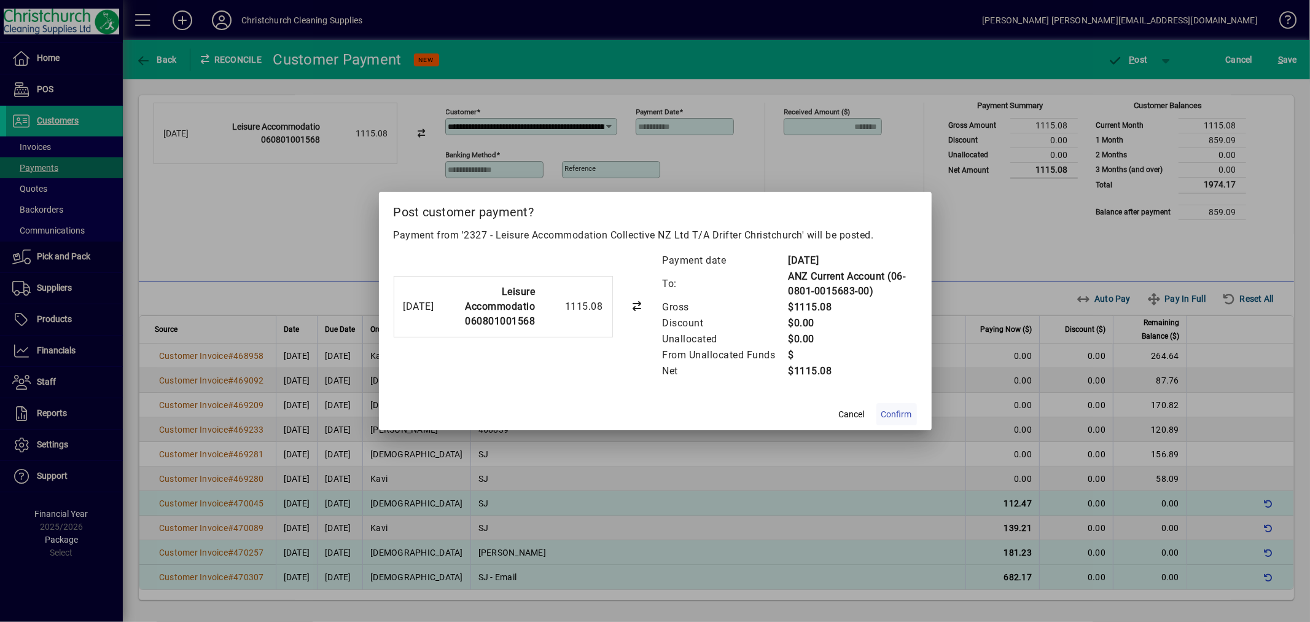
click at [899, 410] on span "Confirm" at bounding box center [896, 414] width 31 height 13
